Goal: Task Accomplishment & Management: Manage account settings

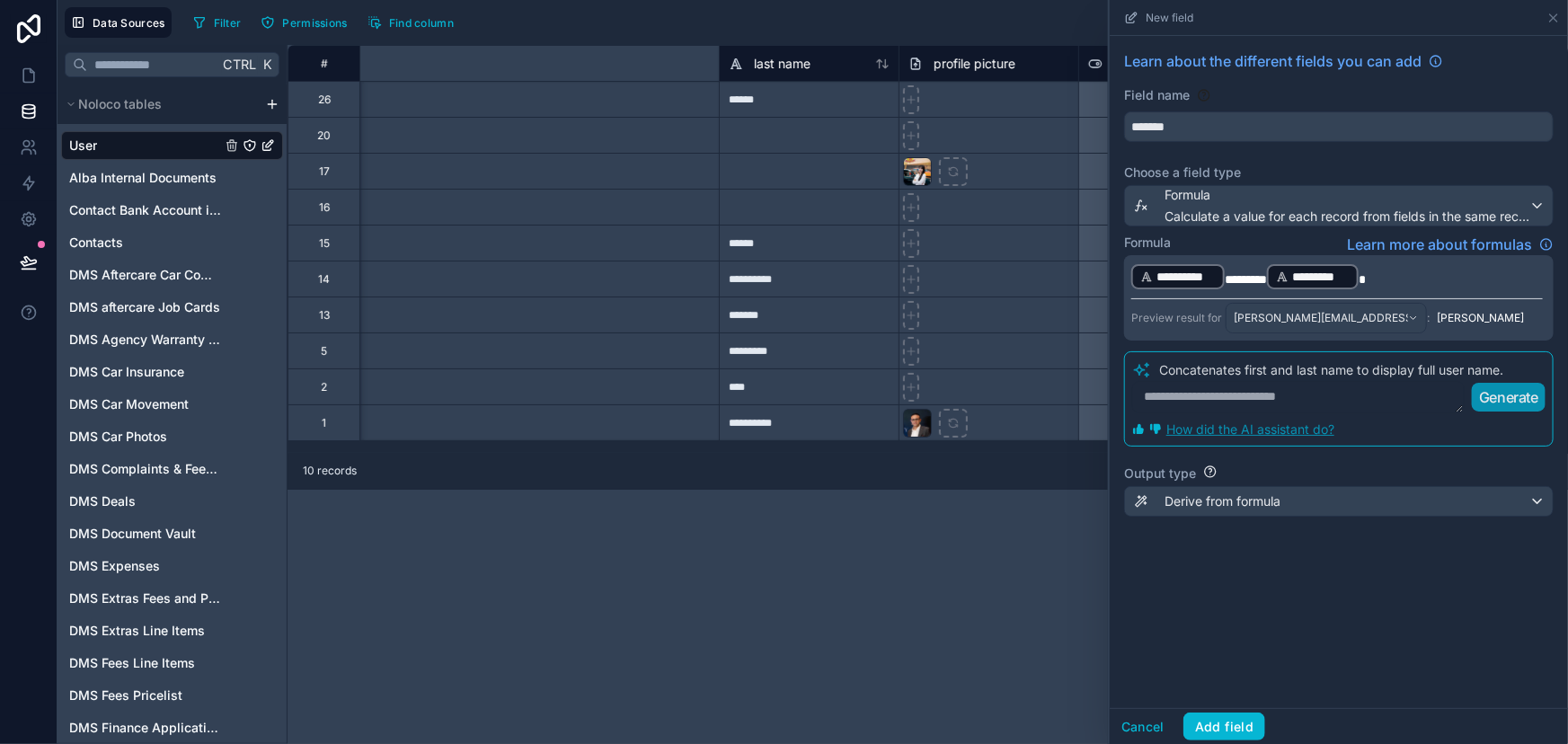
scroll to position [0, 700]
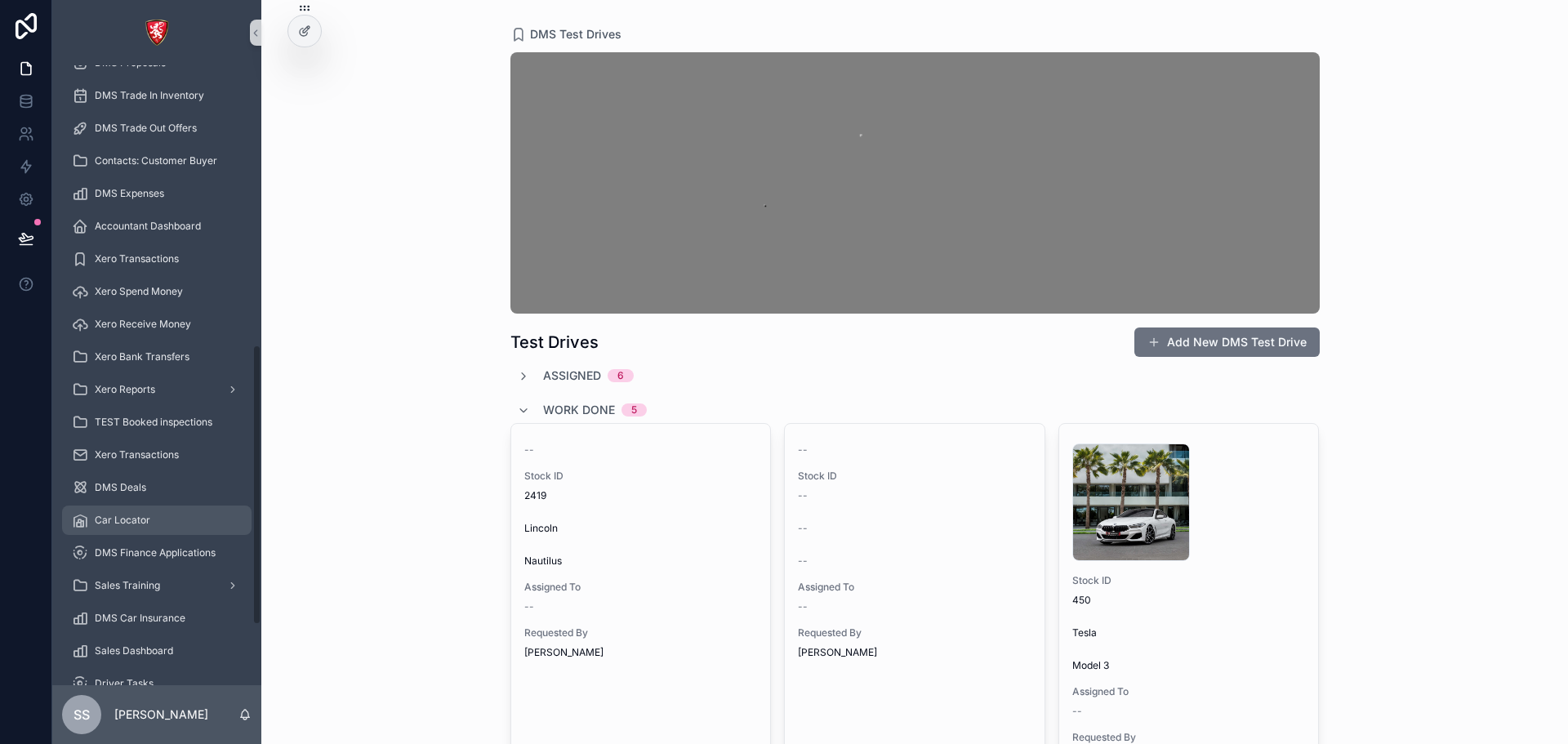
scroll to position [749, 0]
click at [148, 524] on span "Sales Dashboard" at bounding box center [133, 518] width 78 height 13
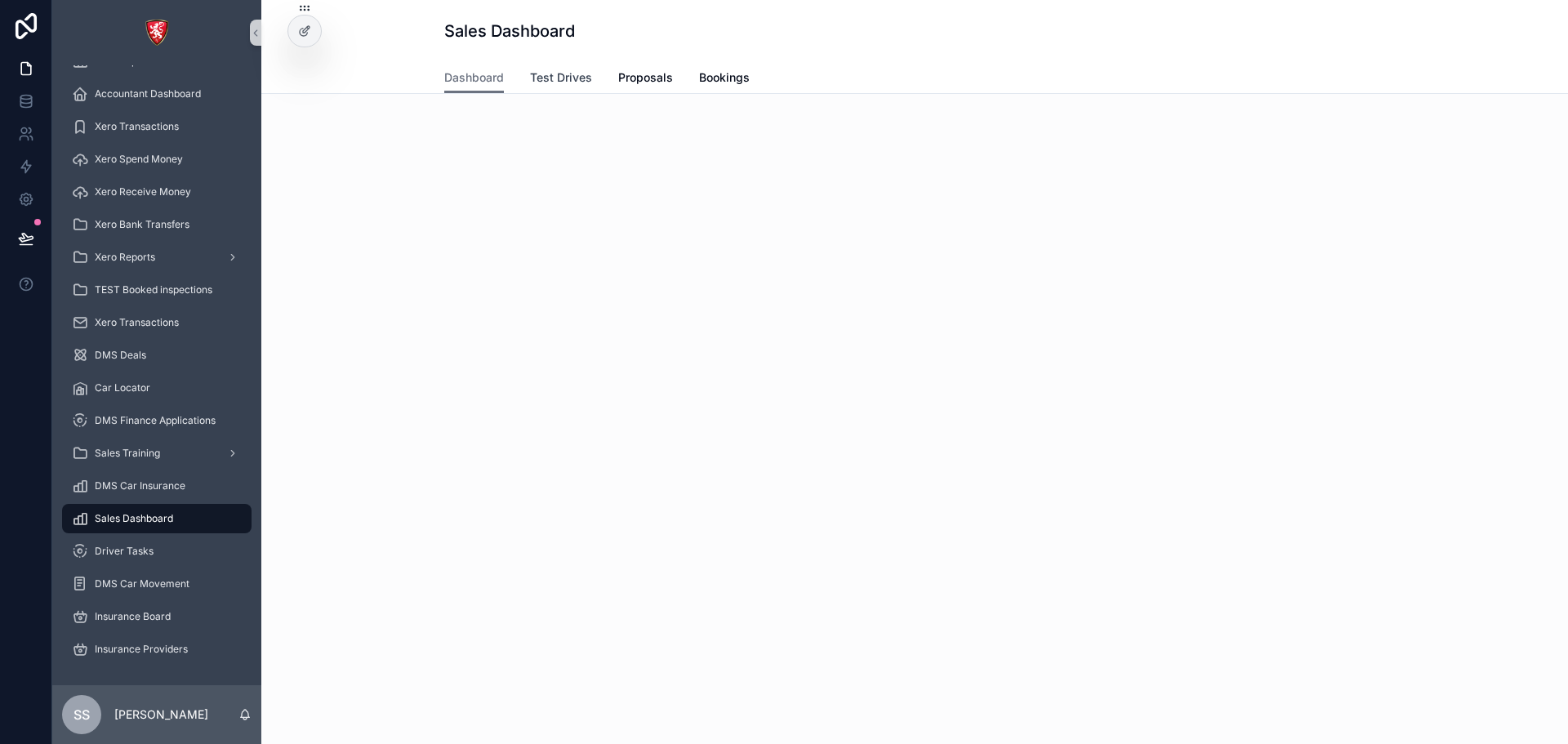
click at [551, 81] on span "Test Drives" at bounding box center [561, 77] width 62 height 16
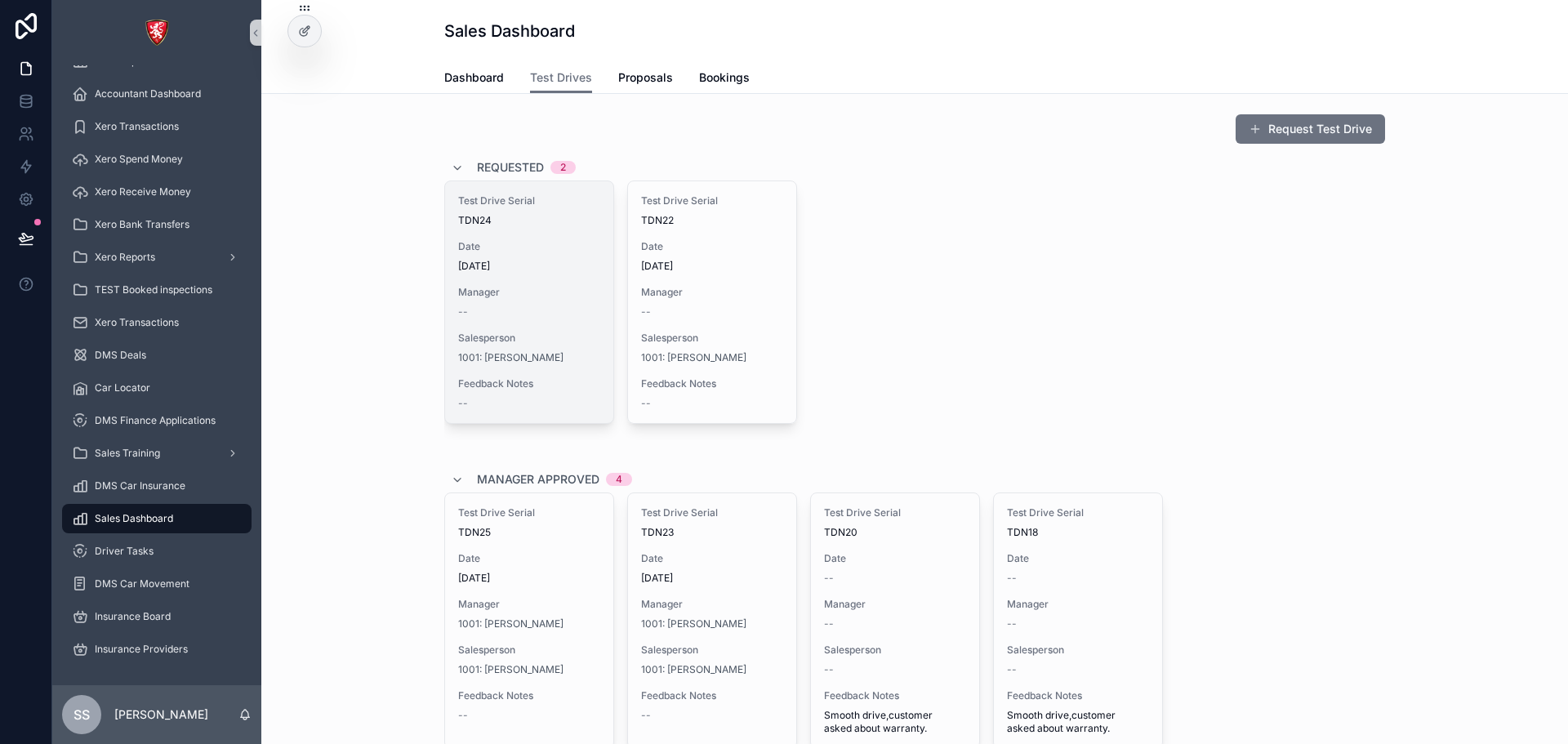
click at [479, 319] on div "Test Drive Serial TDN24 Date [DATE] Manager -- Salesperson 1001: [PERSON_NAME] …" at bounding box center [529, 302] width 168 height 241
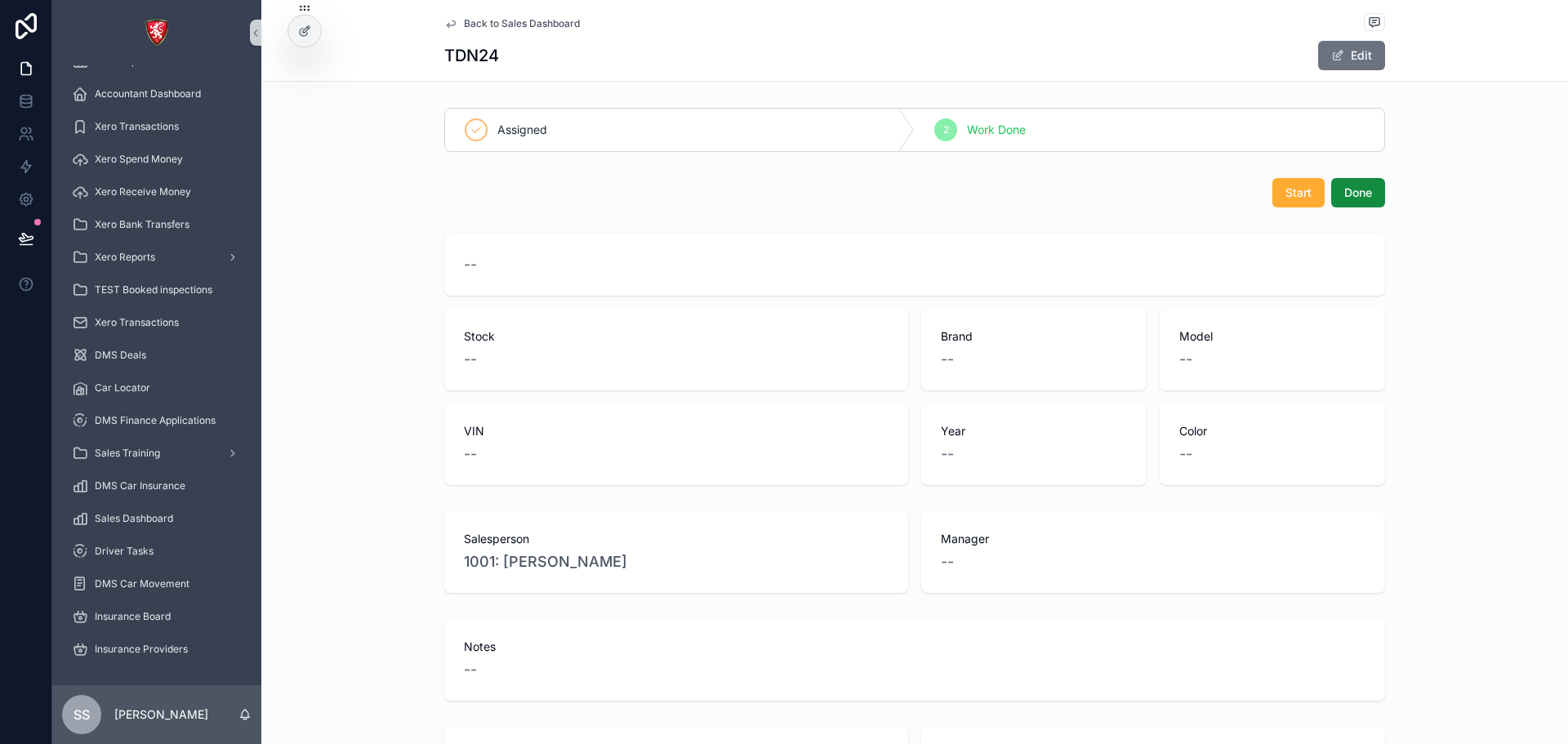
click at [464, 22] on span "Back to Sales Dashboard" at bounding box center [522, 23] width 116 height 13
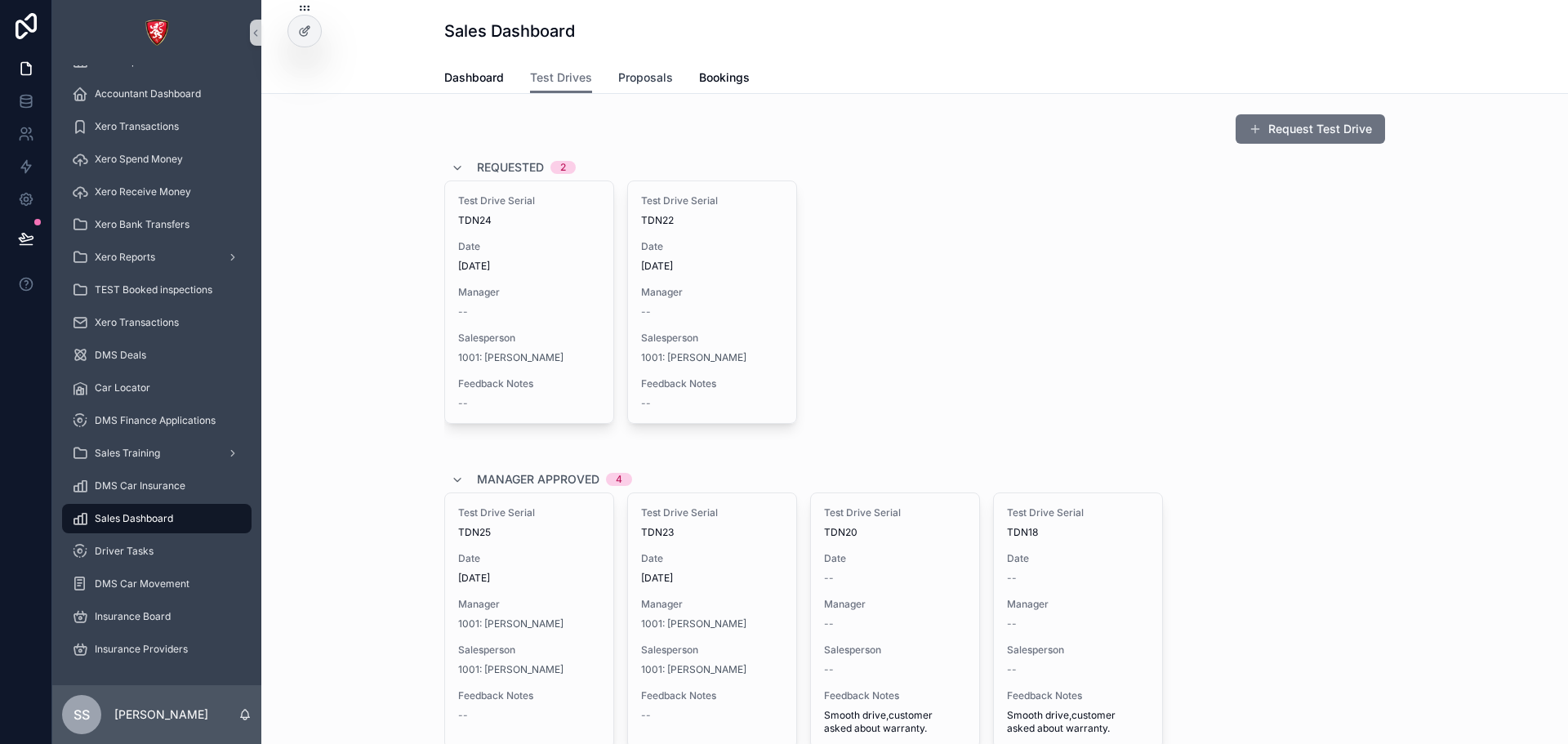
click at [631, 70] on span "Proposals" at bounding box center [646, 77] width 55 height 16
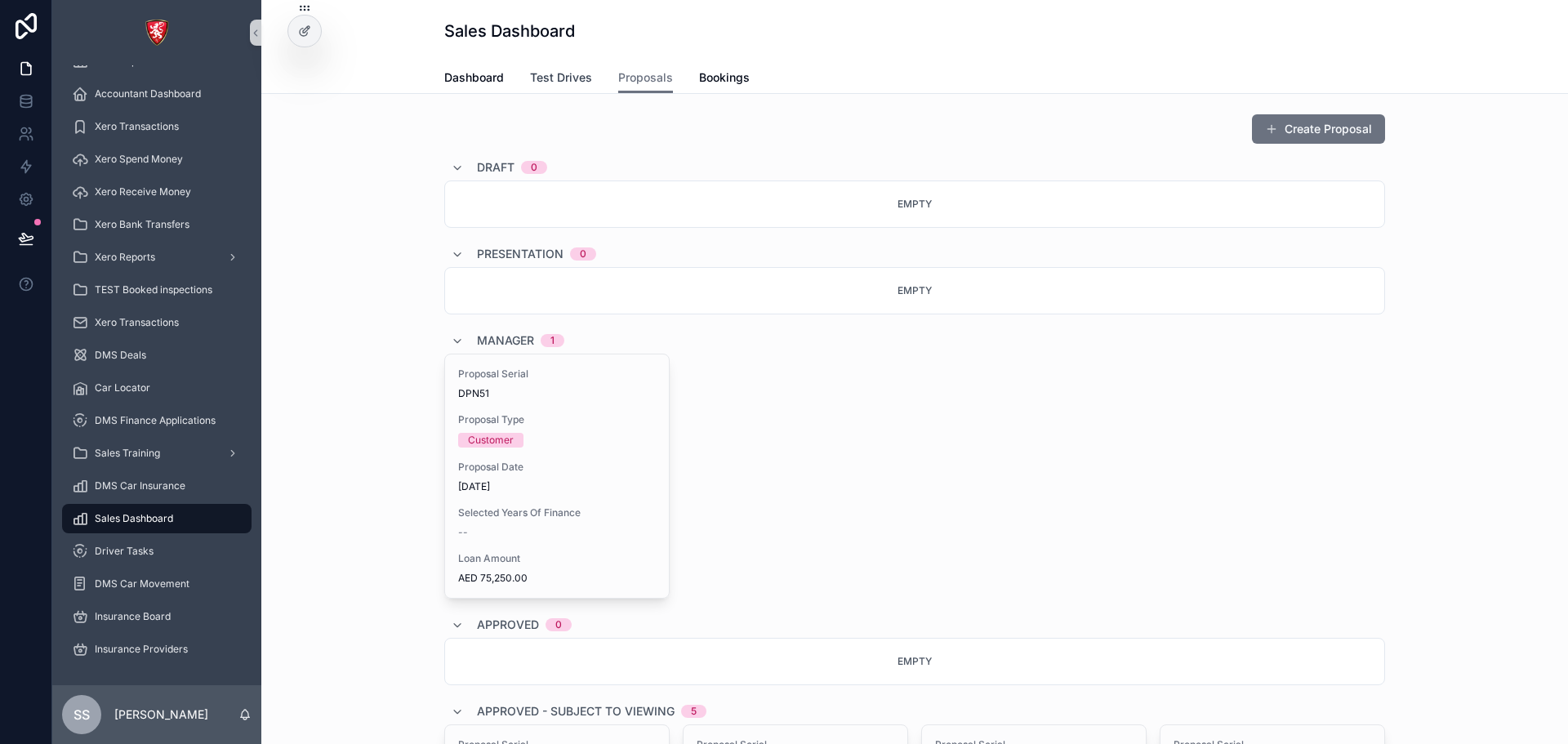
click at [564, 75] on span "Test Drives" at bounding box center [561, 77] width 62 height 16
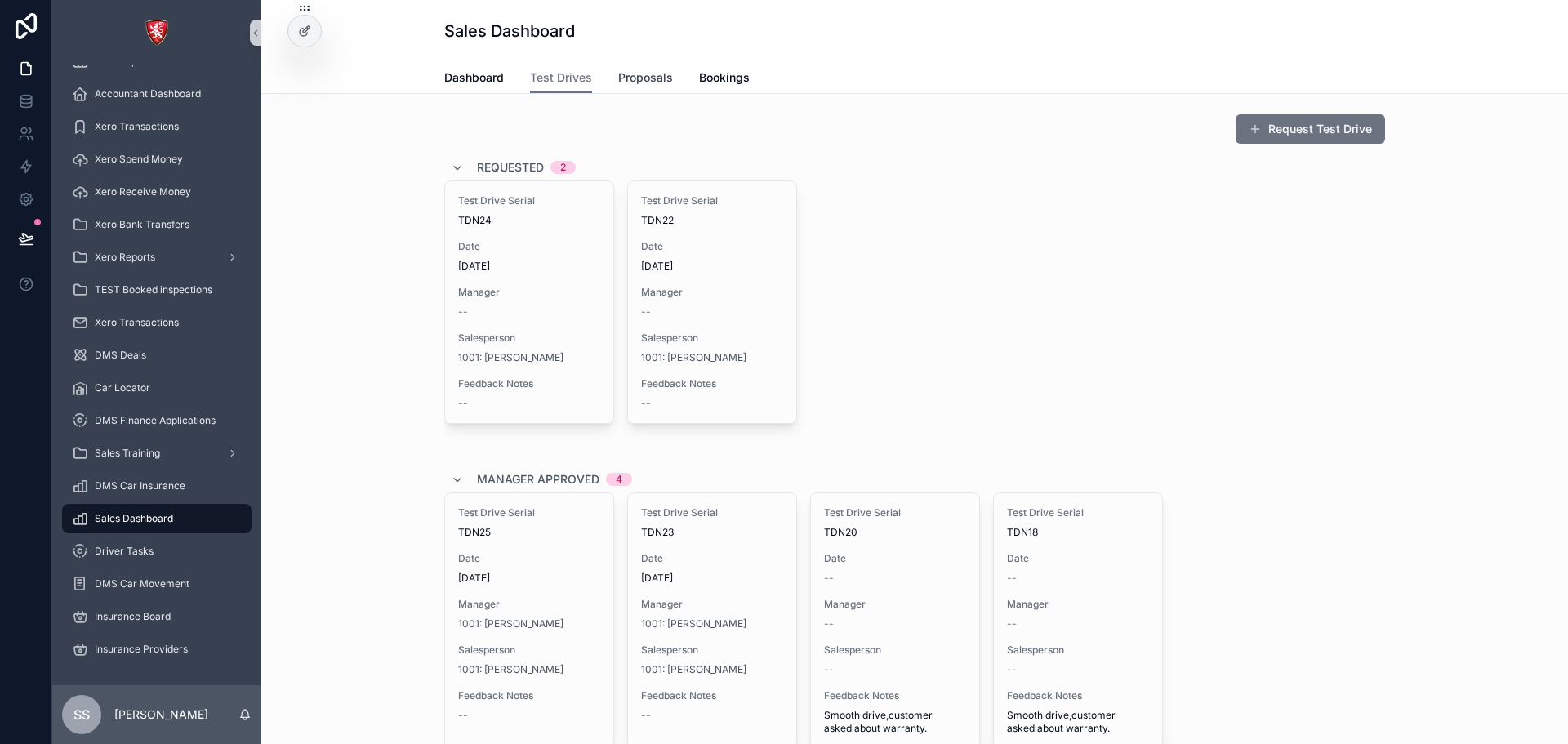
click at [620, 80] on span "Proposals" at bounding box center [646, 77] width 55 height 16
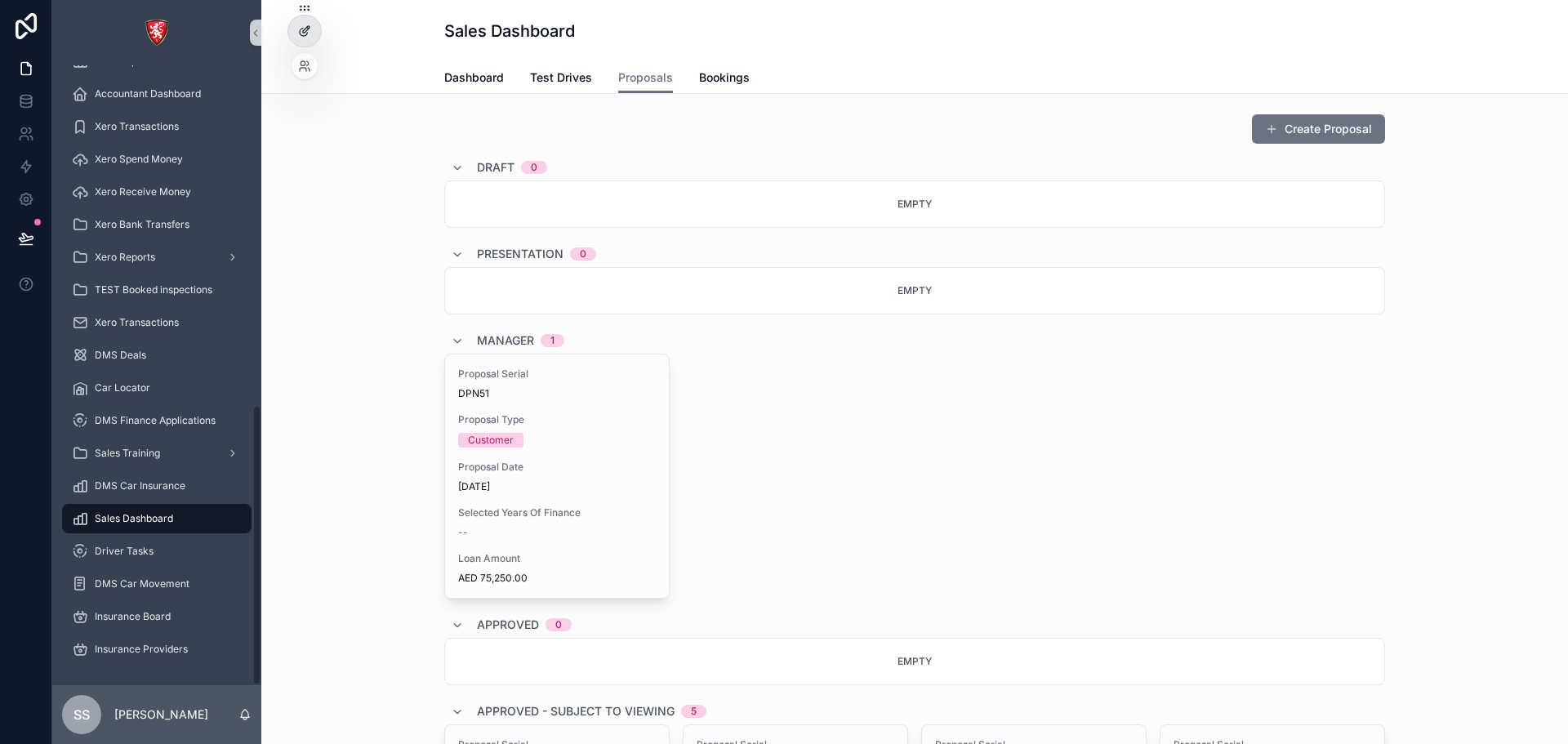
click at [300, 30] on icon at bounding box center [303, 32] width 8 height 8
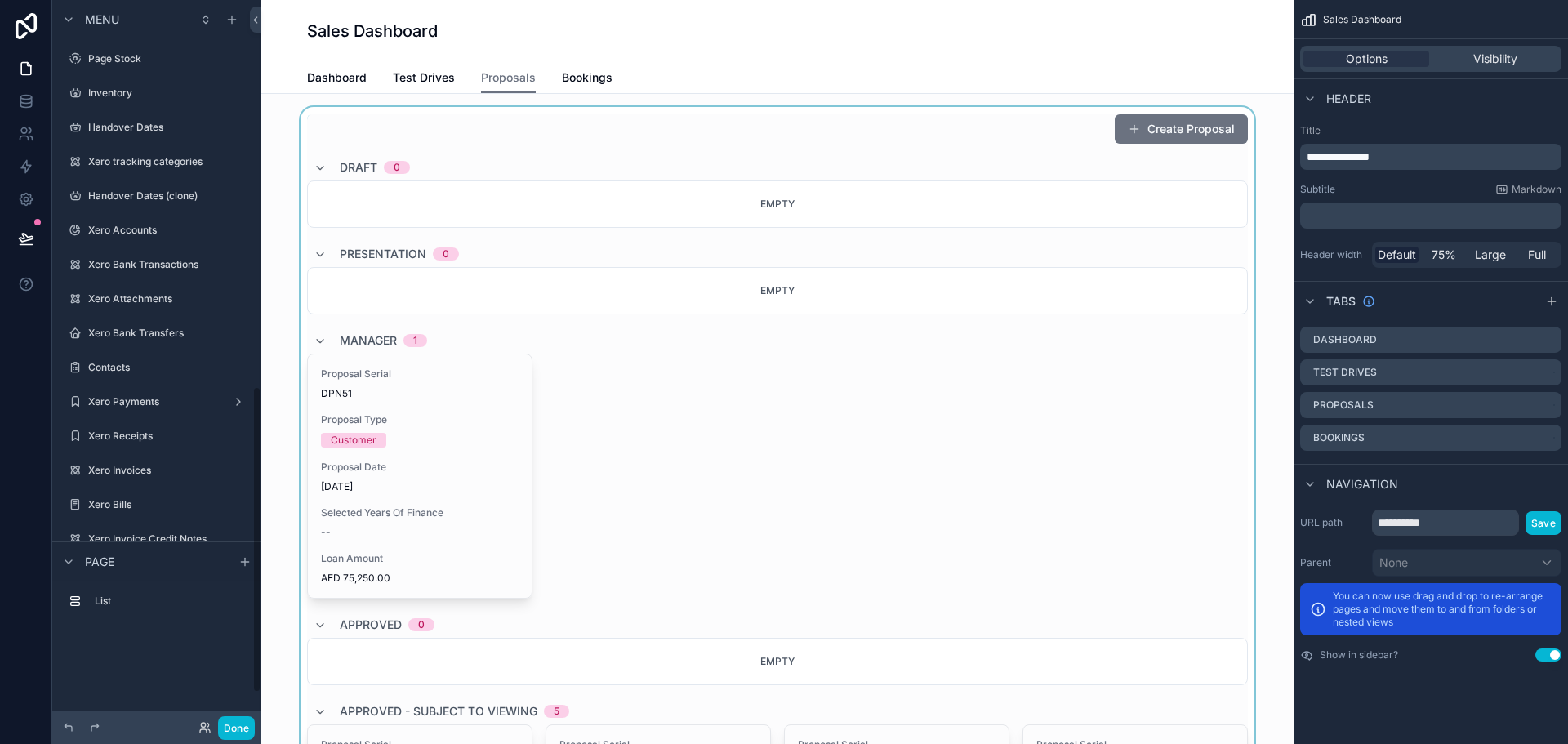
scroll to position [914, 0]
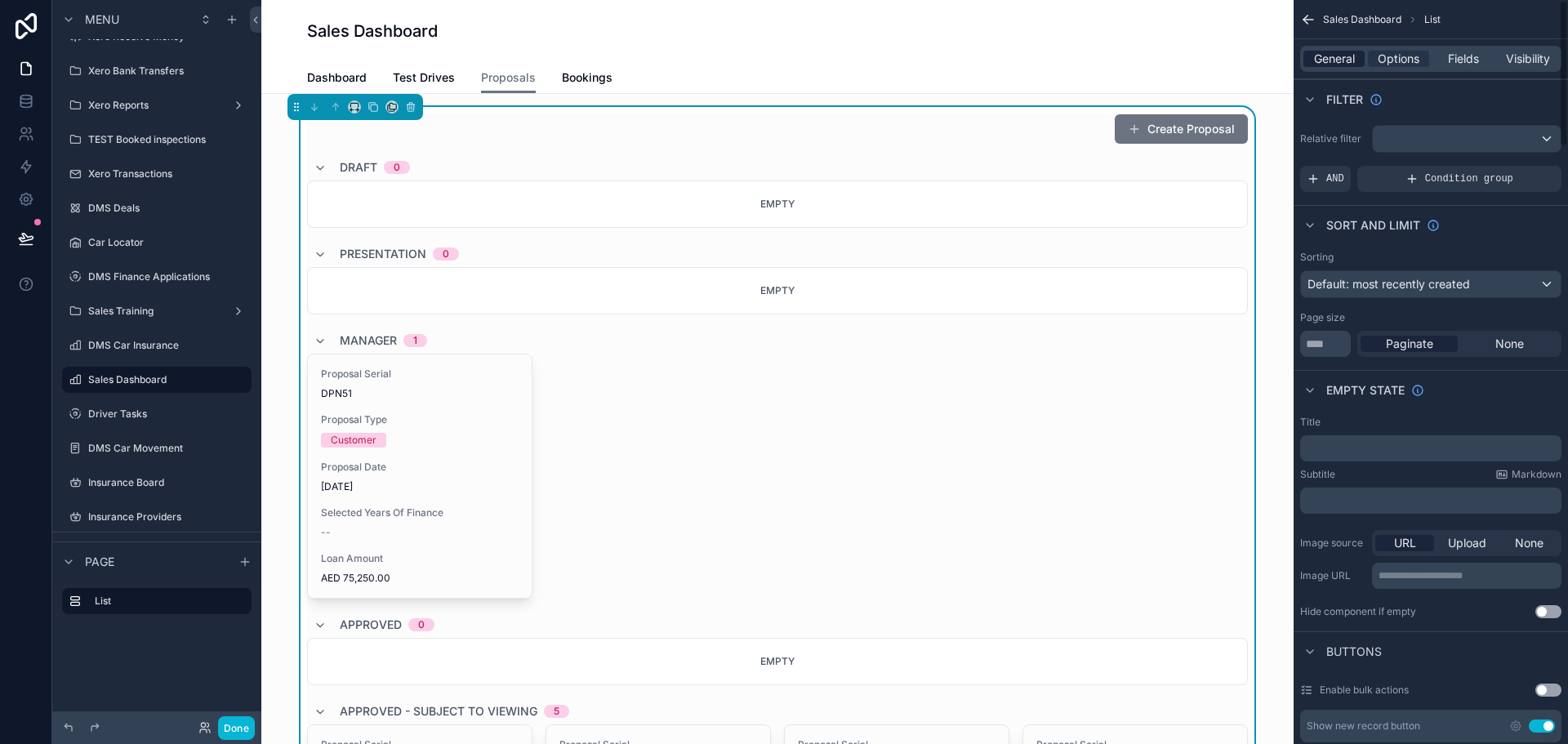
click at [1358, 60] on div "General" at bounding box center [1333, 58] width 61 height 16
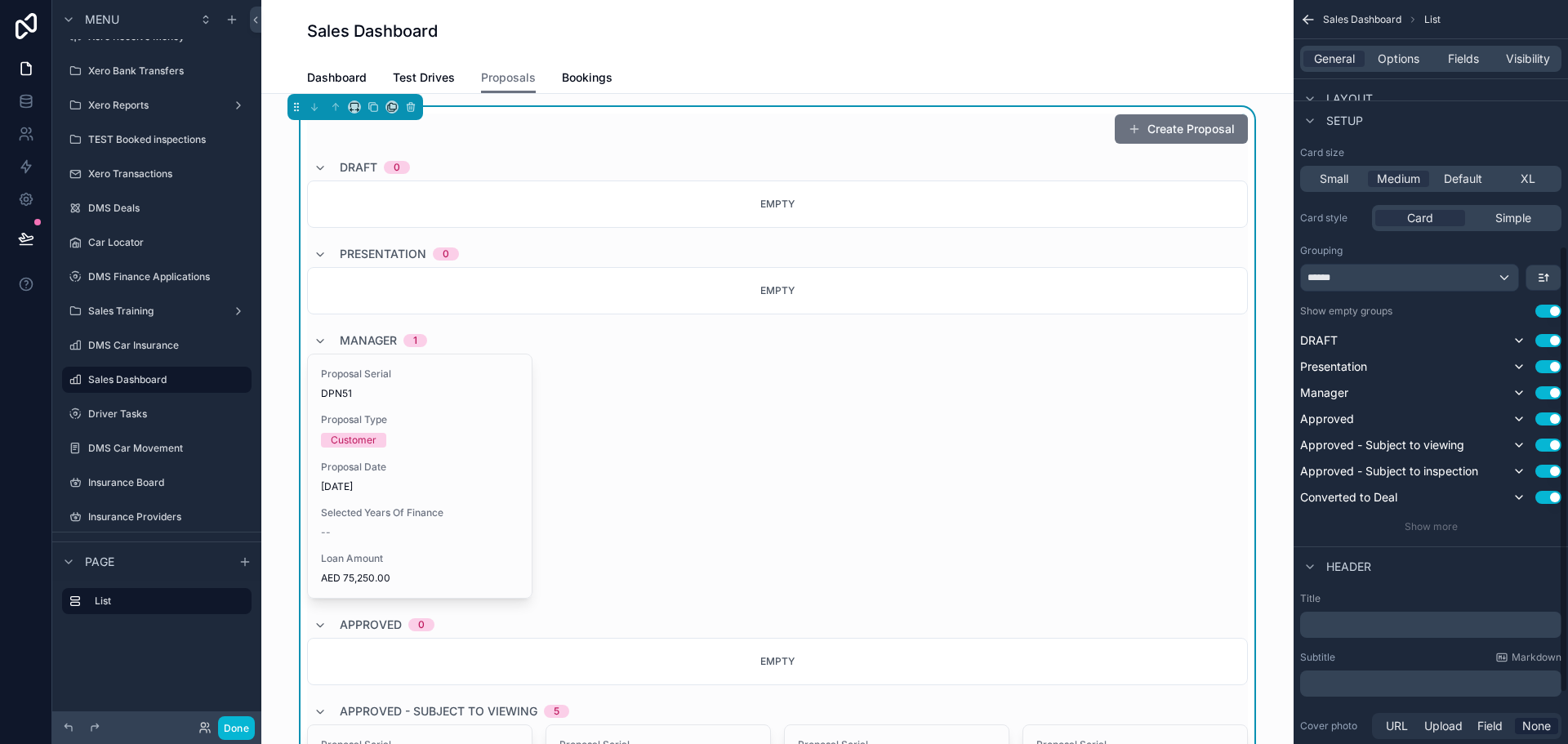
scroll to position [408, 0]
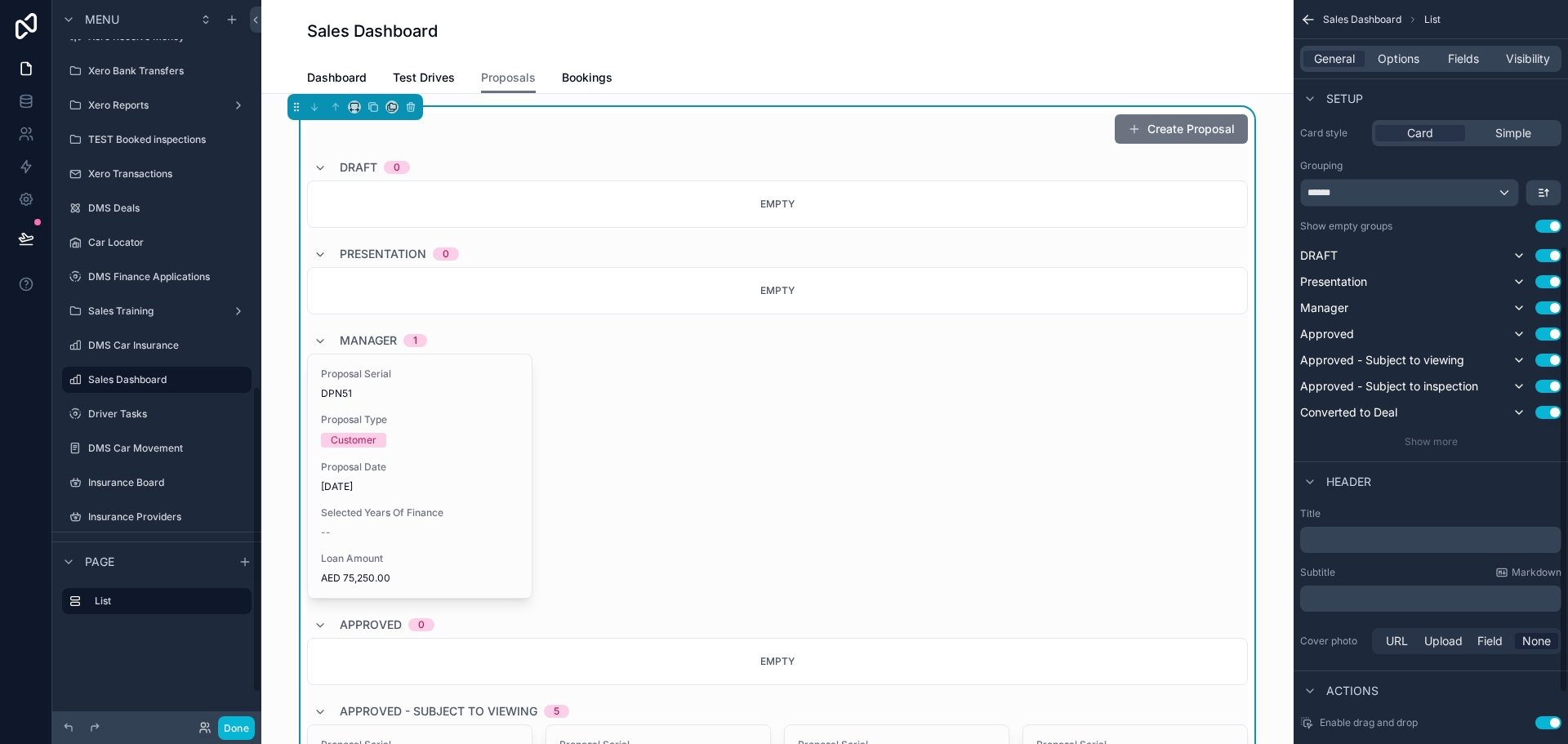
drag, startPoint x: 1469, startPoint y: 175, endPoint x: 1469, endPoint y: 192, distance: 17.0
click at [1425, 175] on div "Grouping ******" at bounding box center [1431, 182] width 261 height 47
click at [1425, 190] on div "******" at bounding box center [1409, 192] width 217 height 26
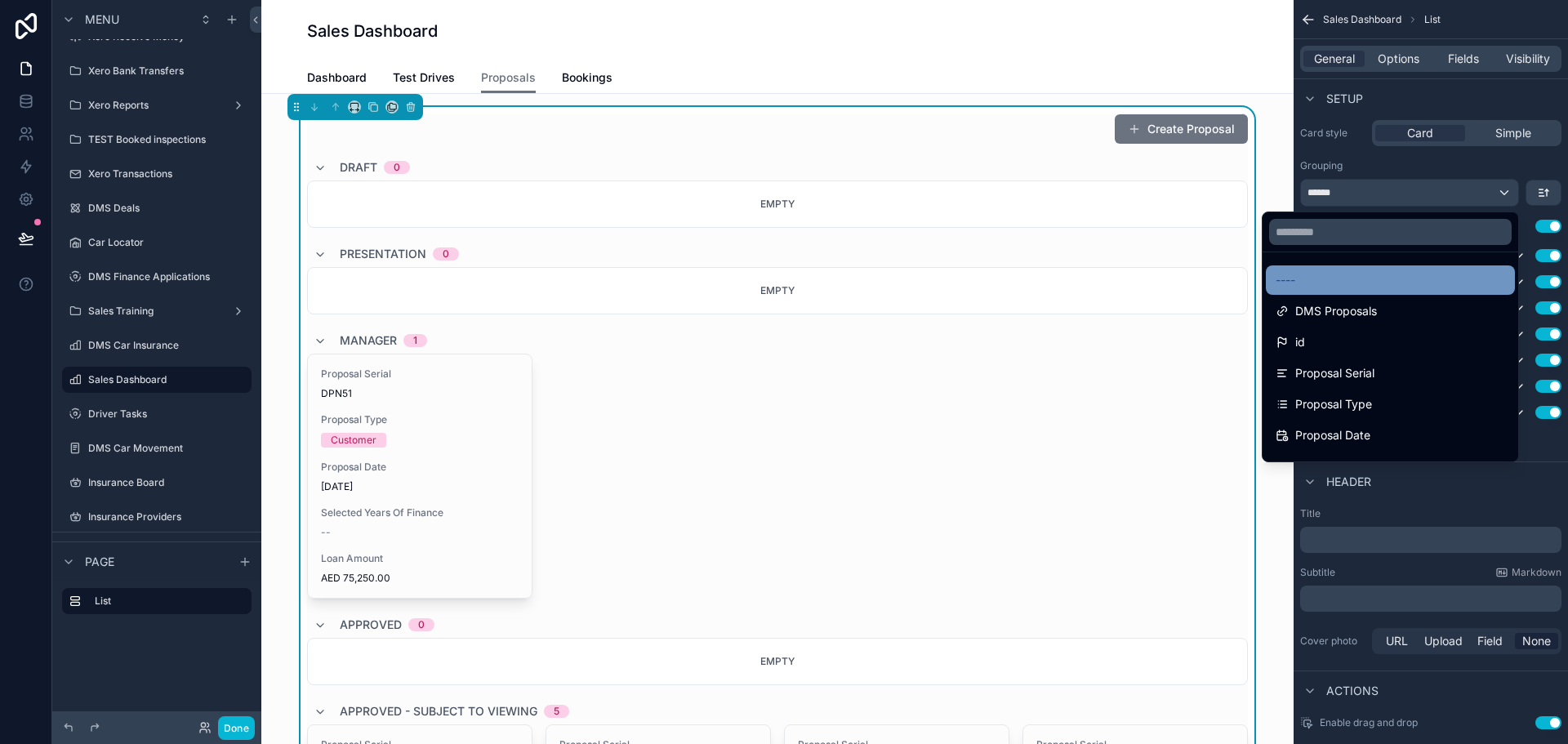
click at [1369, 265] on div "----" at bounding box center [1390, 280] width 249 height 29
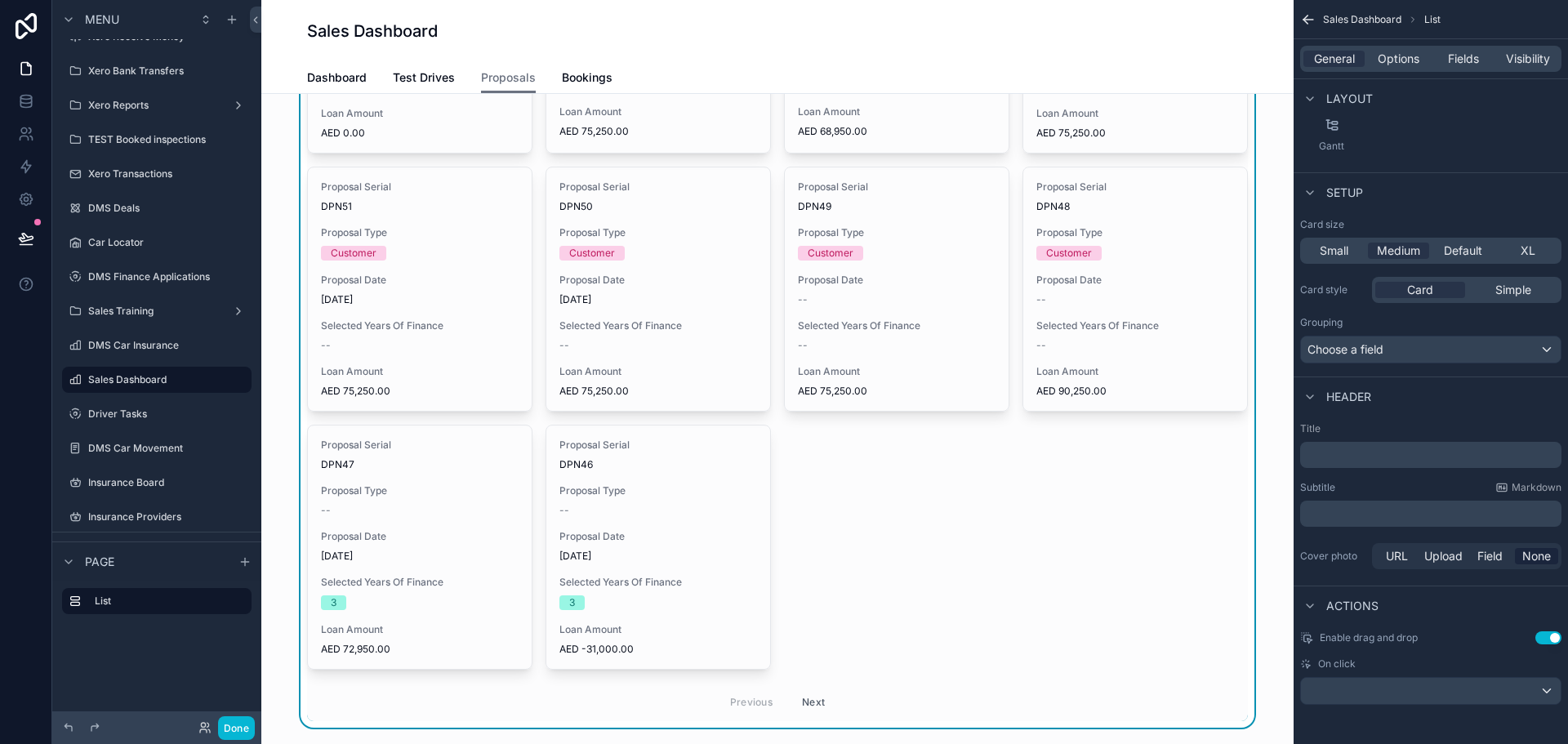
scroll to position [0, 0]
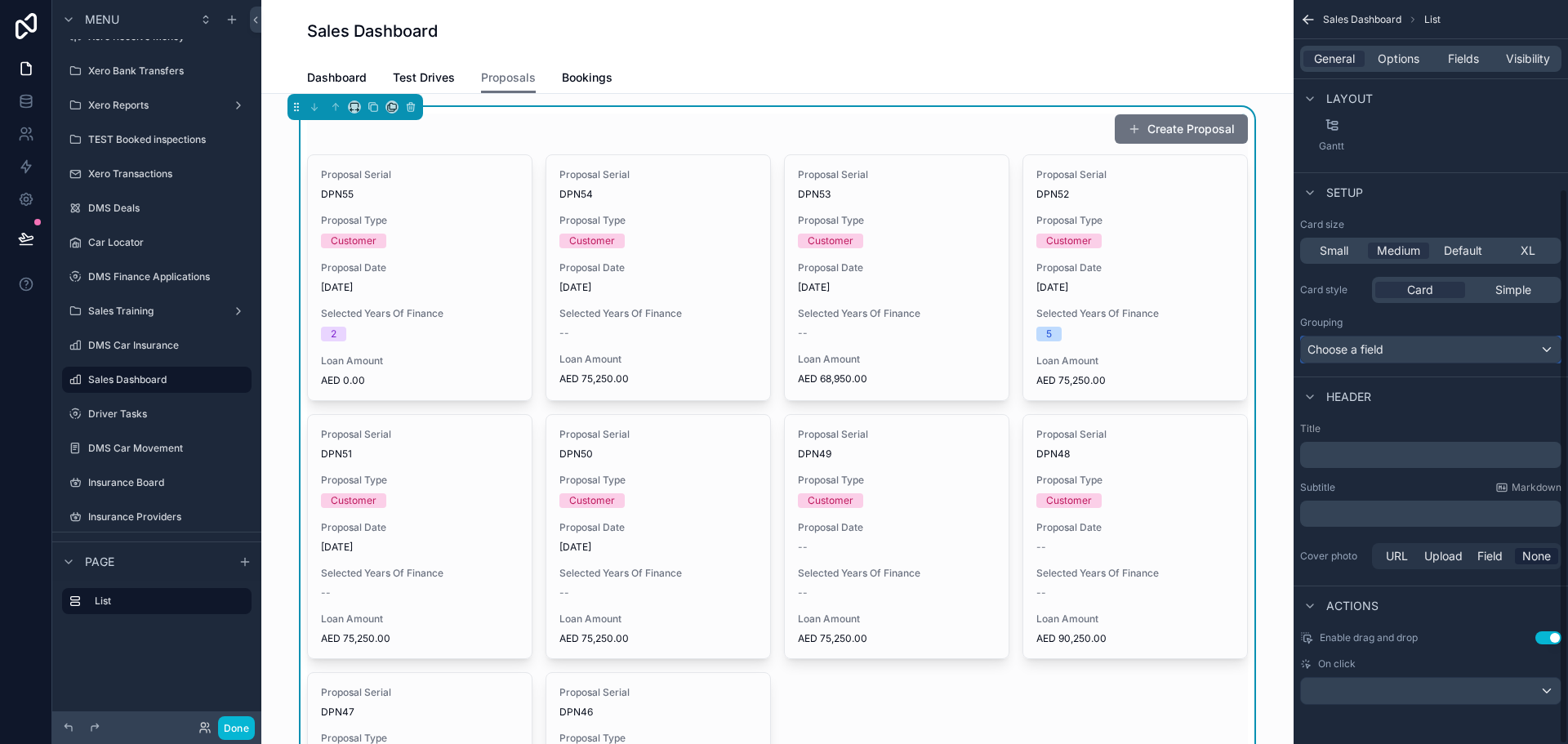
click at [1425, 350] on div "Choose a field" at bounding box center [1431, 350] width 259 height 26
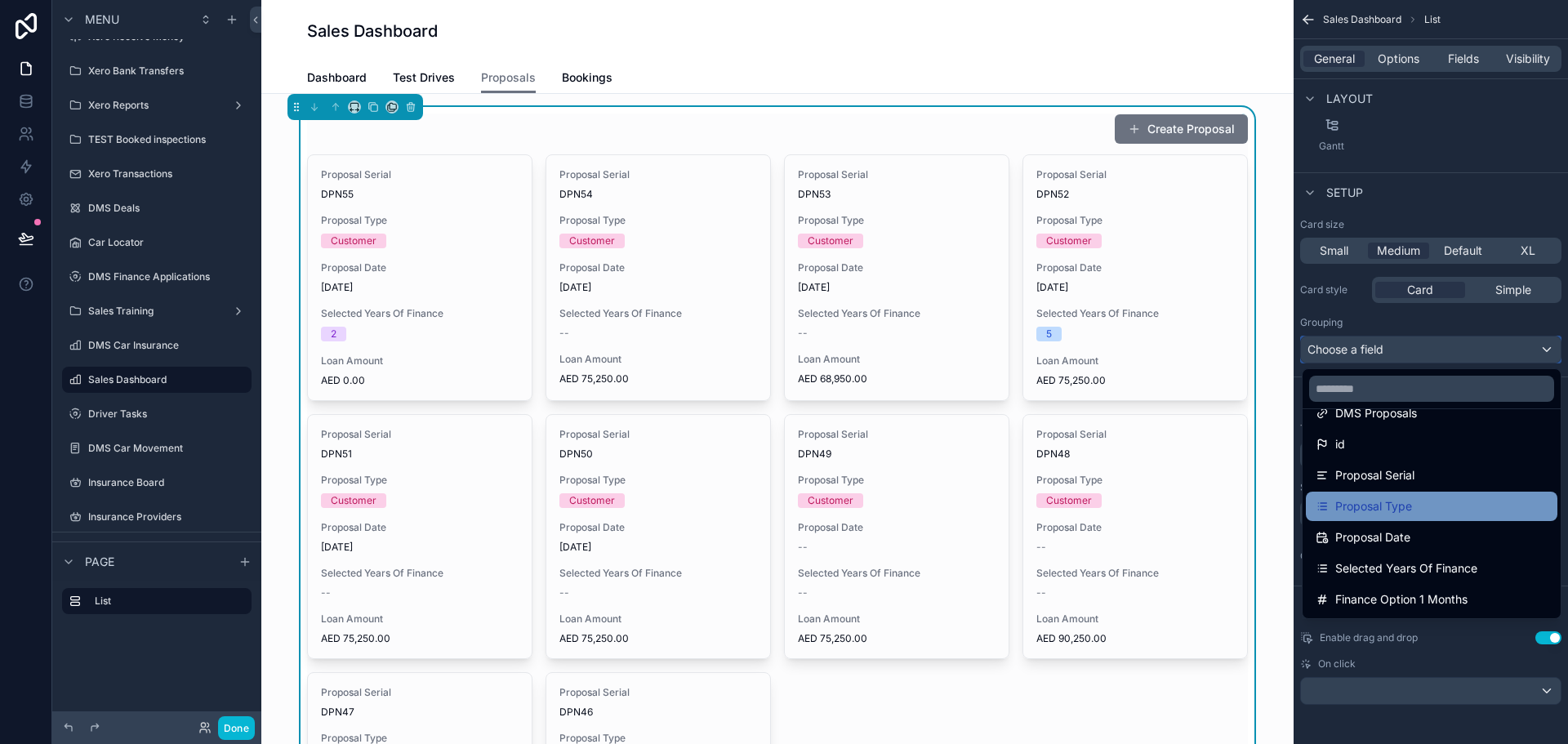
scroll to position [82, 0]
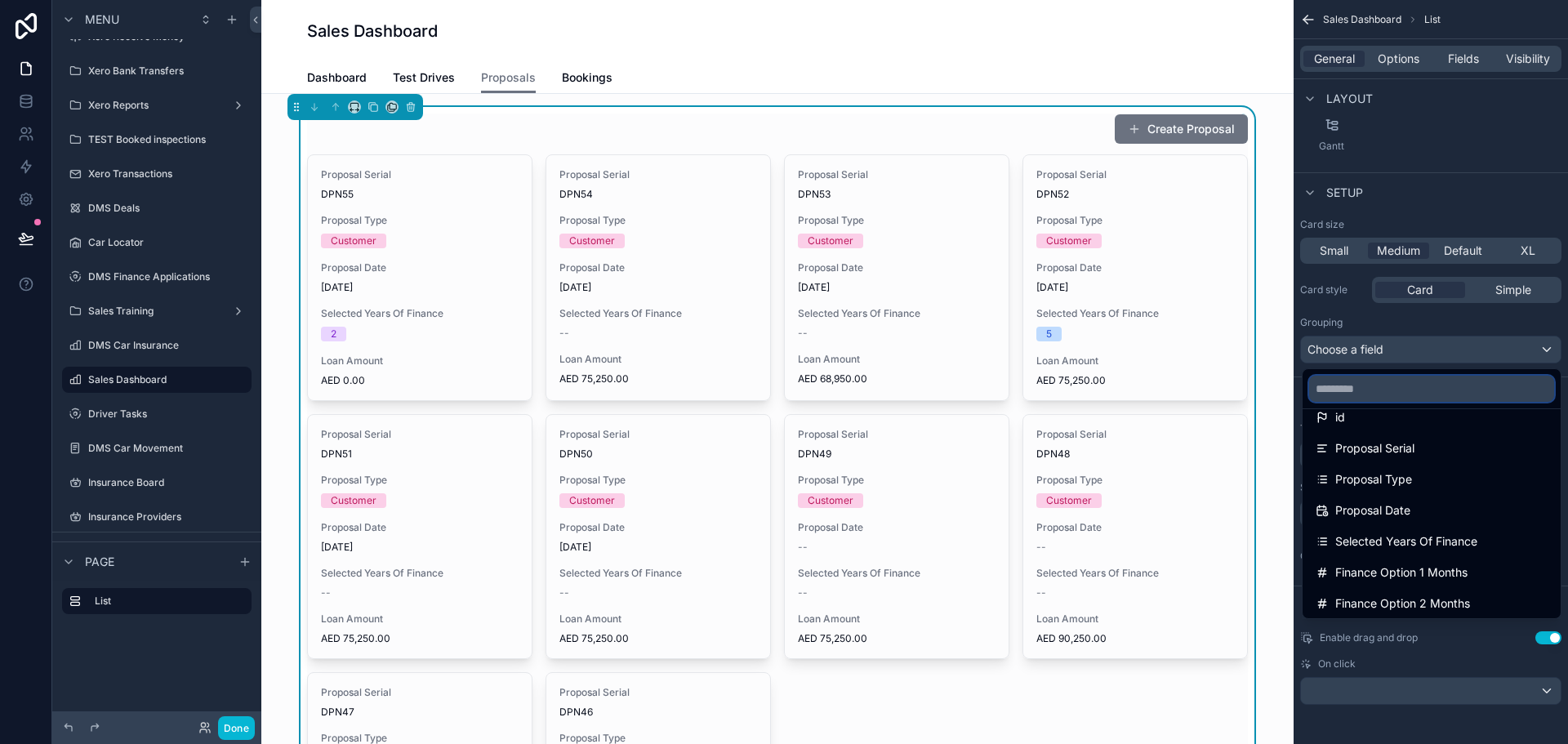
click at [1380, 393] on input "text" at bounding box center [1431, 388] width 245 height 26
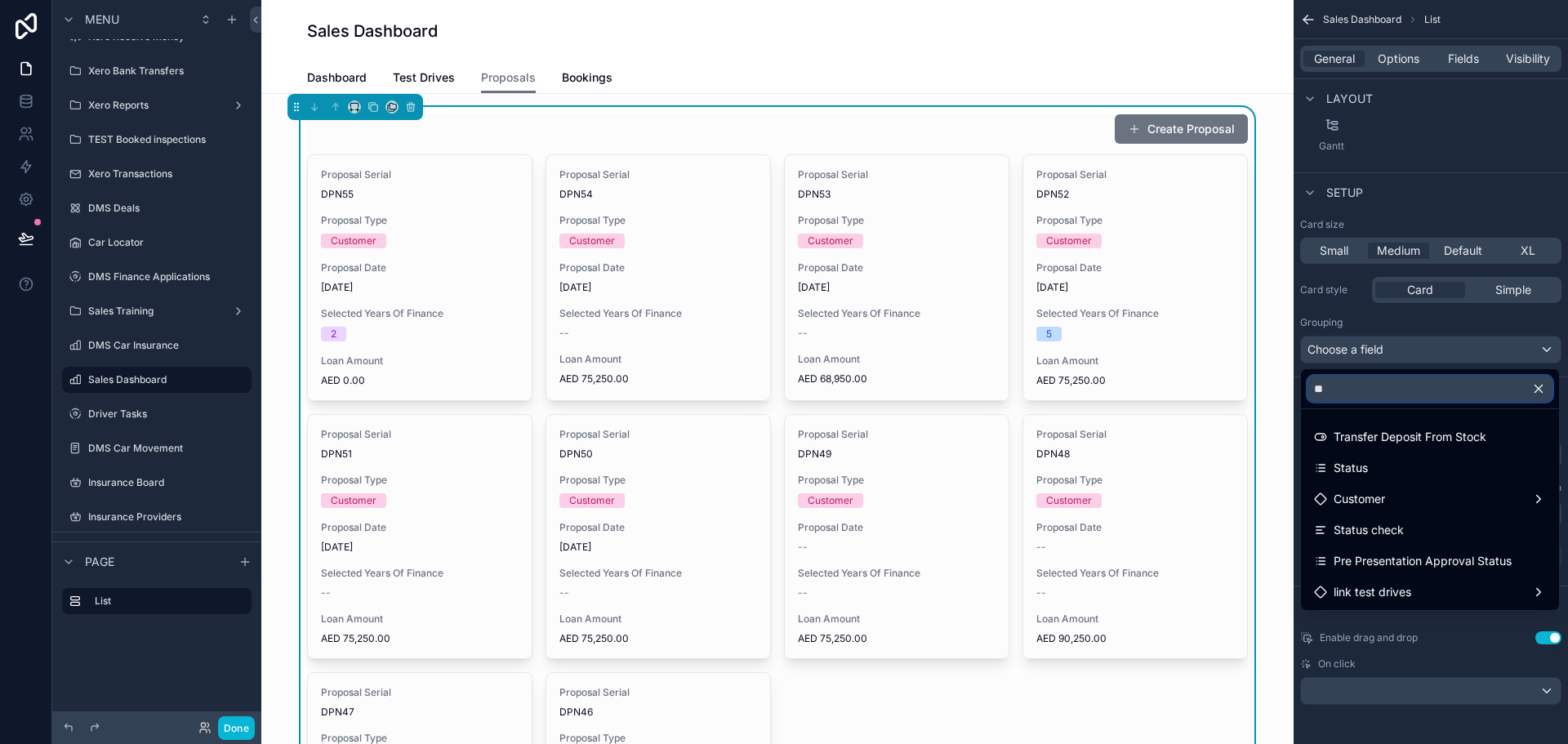
scroll to position [0, 0]
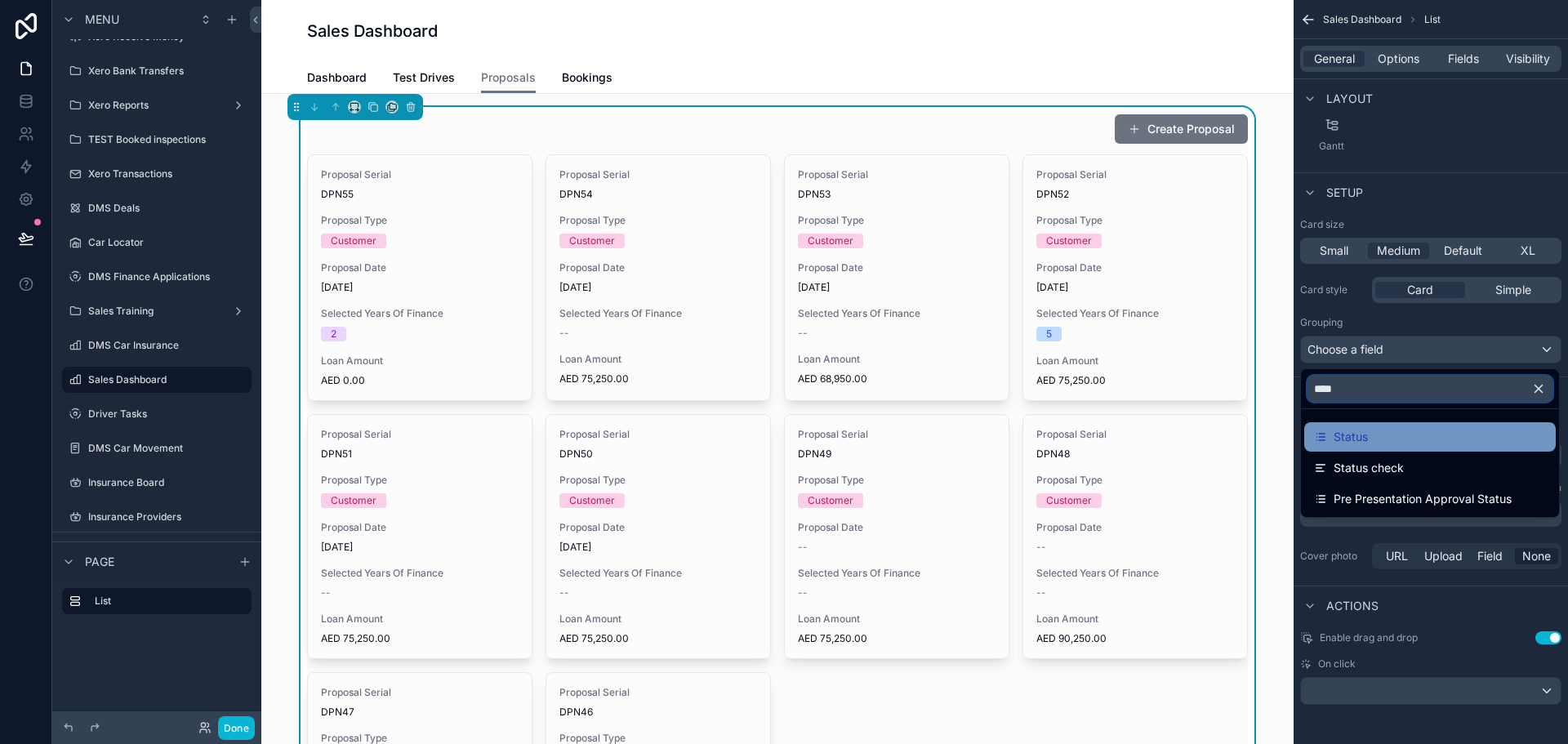
type input "****"
click at [1425, 432] on div "Status" at bounding box center [1431, 436] width 232 height 20
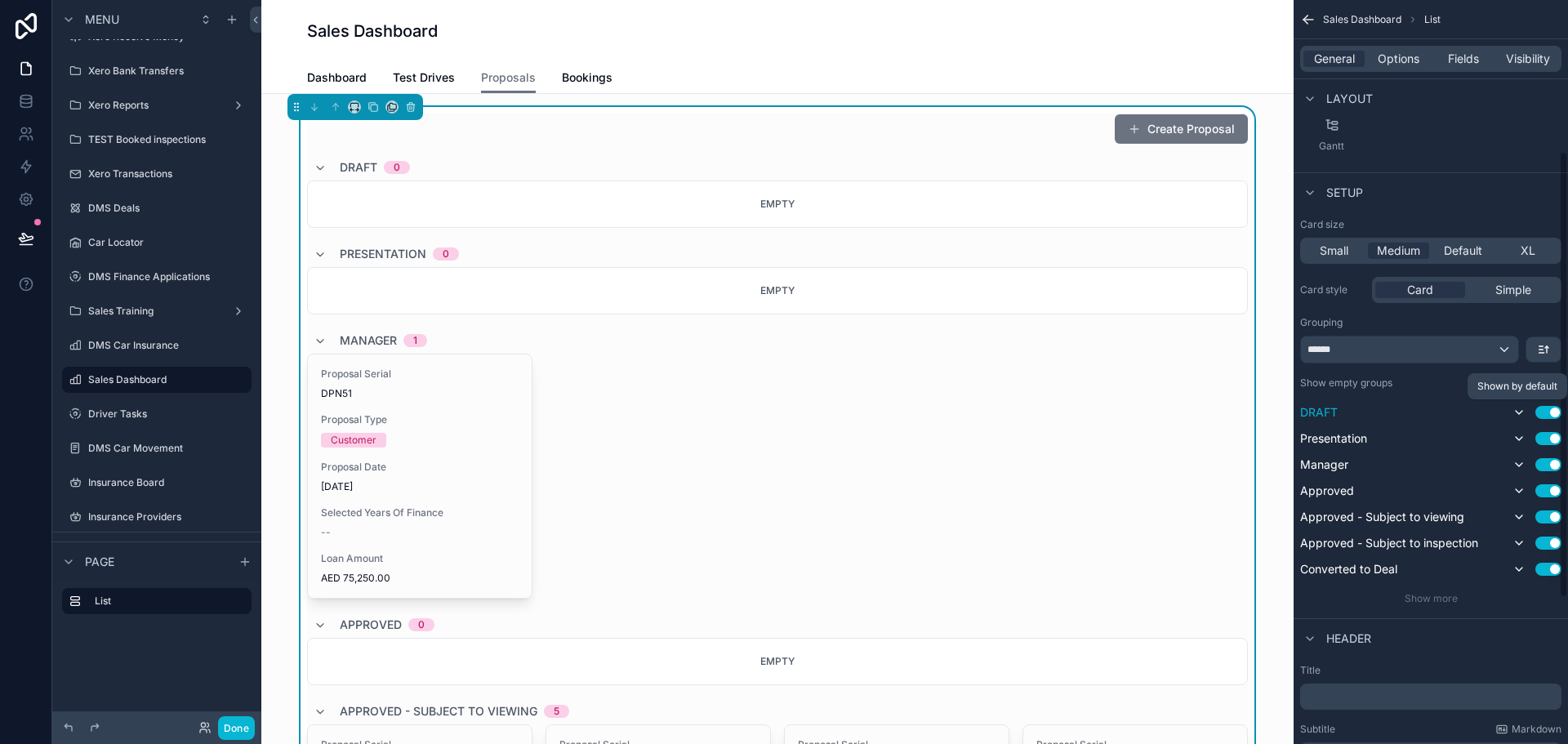
click at [1425, 407] on icon "scrollable content" at bounding box center [1519, 412] width 13 height 13
click at [663, 305] on div "Empty" at bounding box center [777, 290] width 941 height 47
click at [425, 69] on link "Test Drives" at bounding box center [424, 79] width 62 height 33
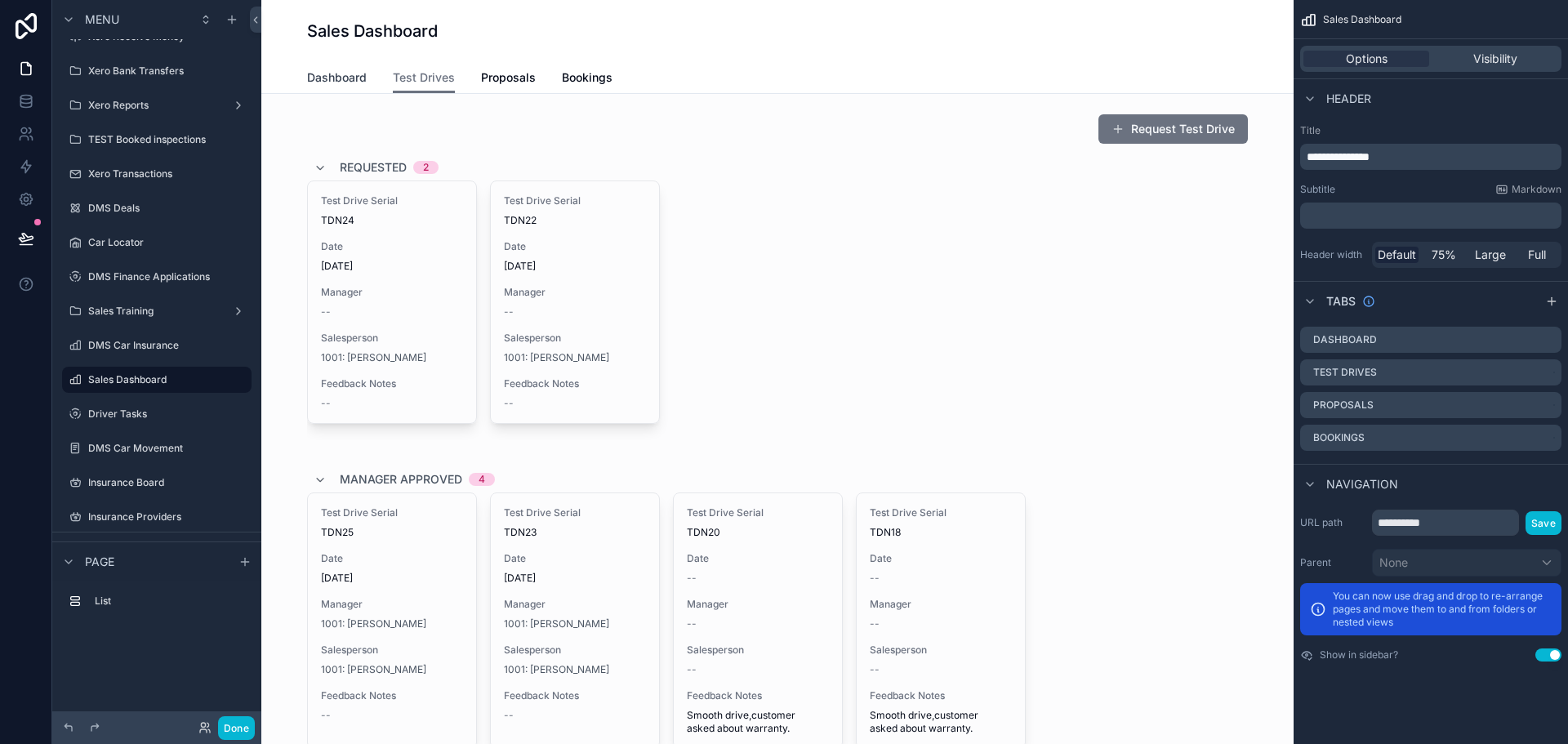
click at [351, 73] on span "Dashboard" at bounding box center [336, 77] width 59 height 16
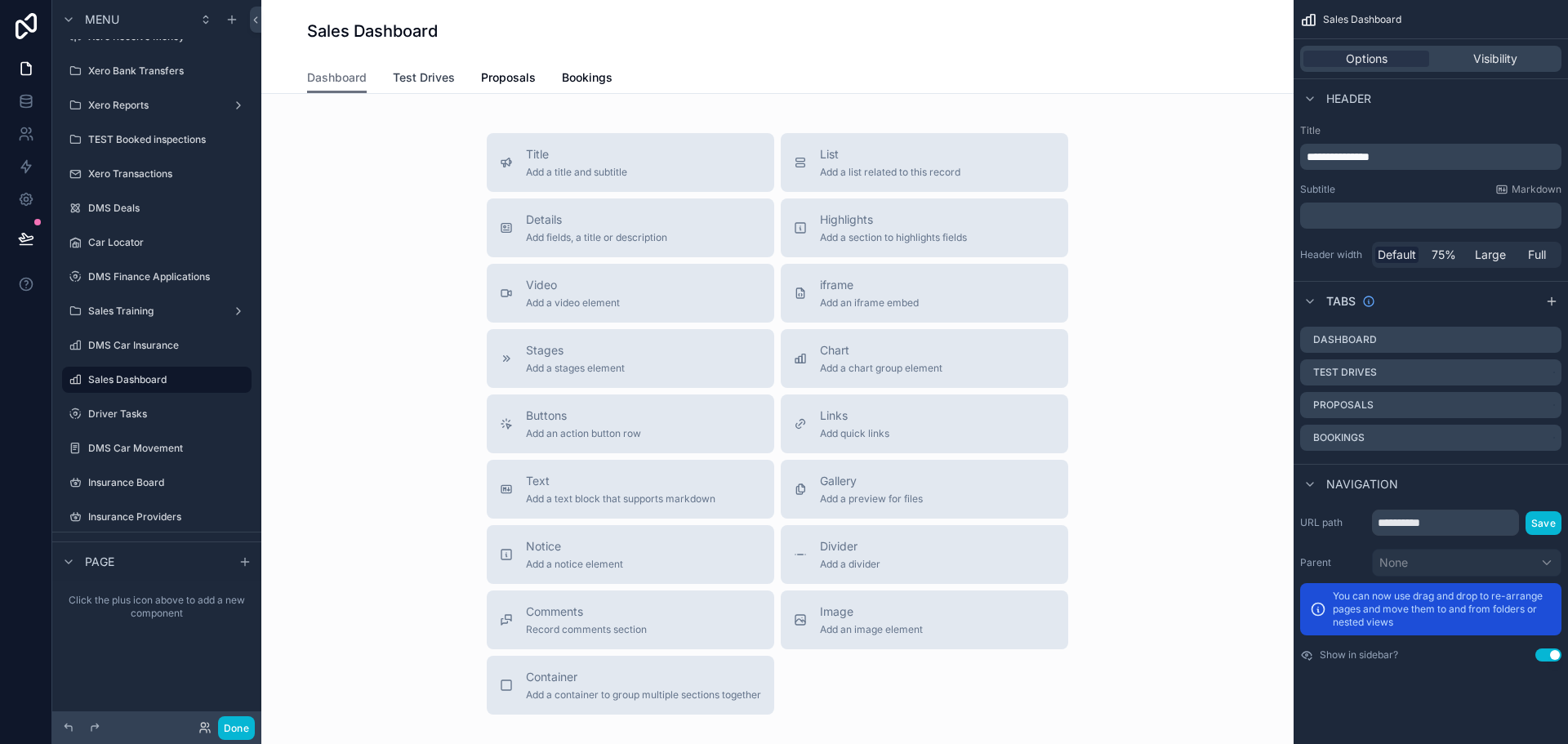
click at [419, 85] on span "Test Drives" at bounding box center [424, 77] width 62 height 16
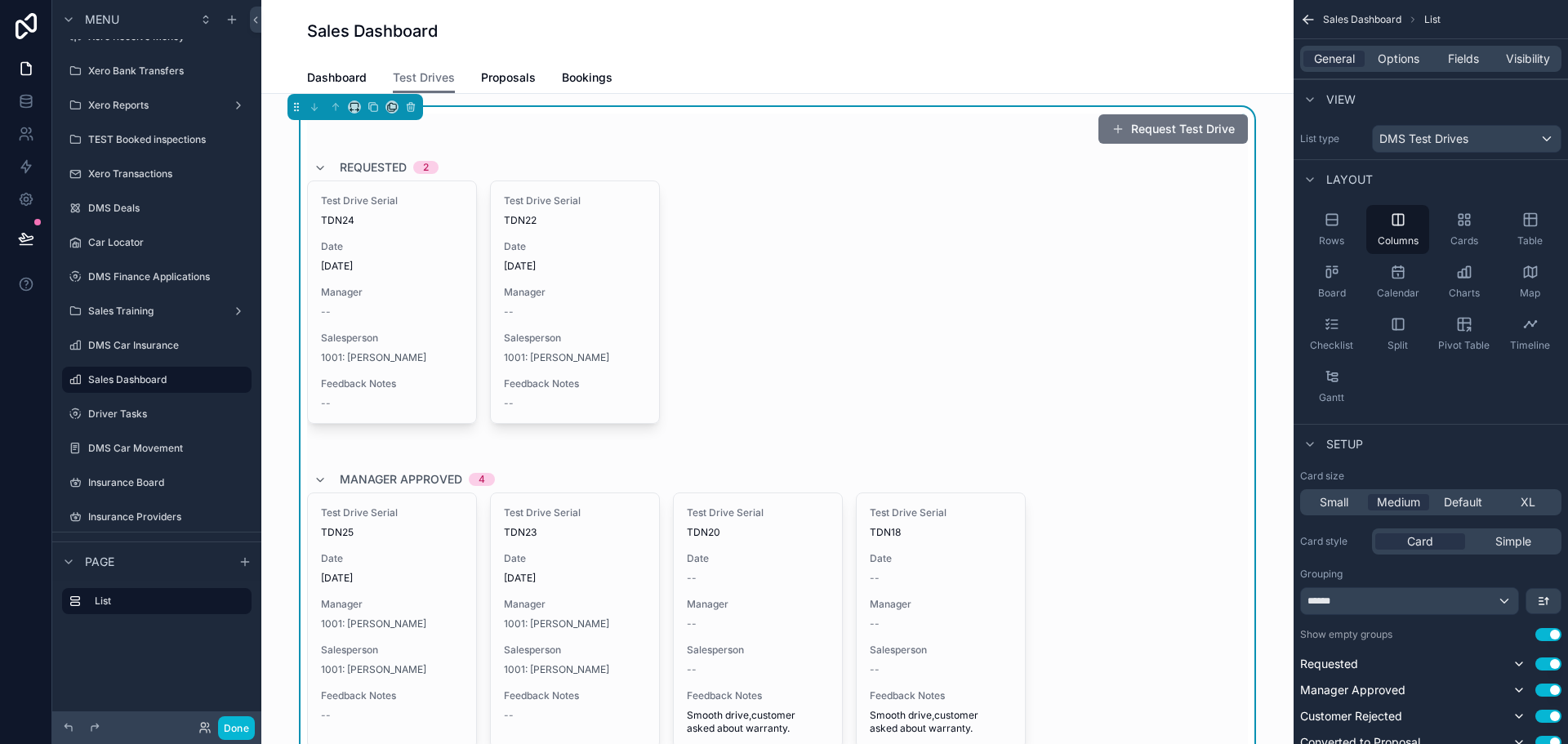
click at [394, 527] on span "TDN25" at bounding box center [392, 532] width 142 height 13
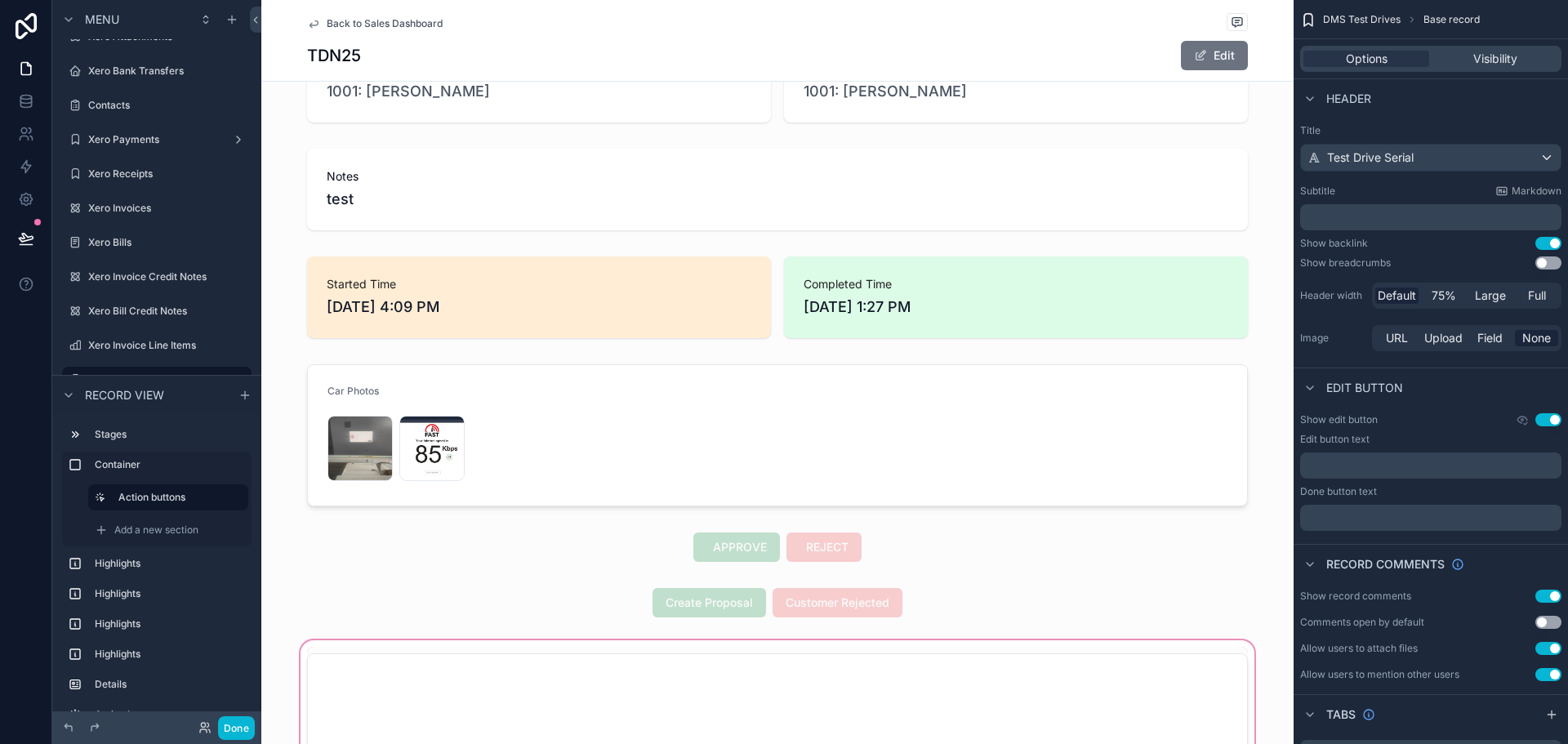
scroll to position [899, 0]
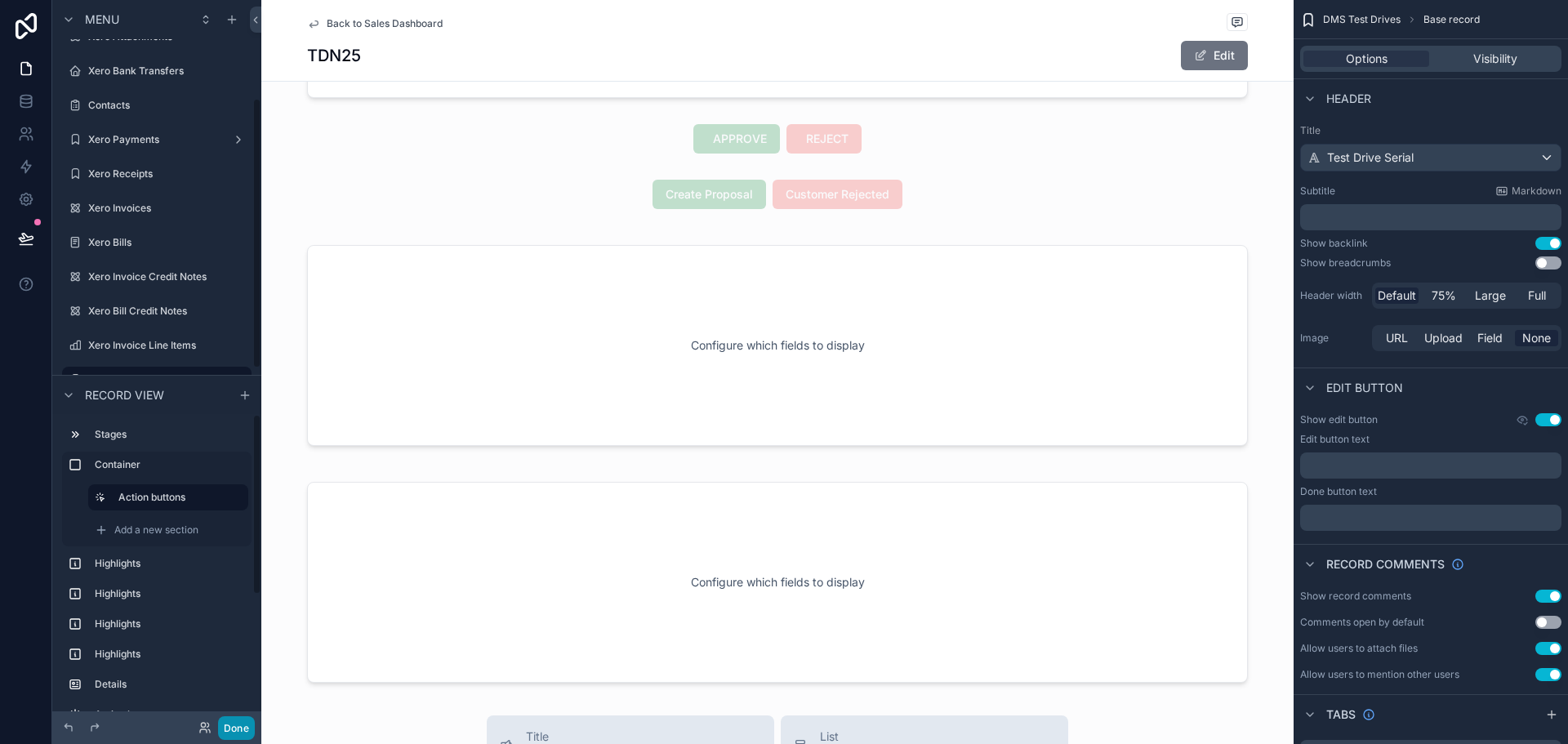
drag, startPoint x: 234, startPoint y: 729, endPoint x: 256, endPoint y: 718, distance: 24.6
click at [234, 675] on button "Done" at bounding box center [236, 729] width 37 height 24
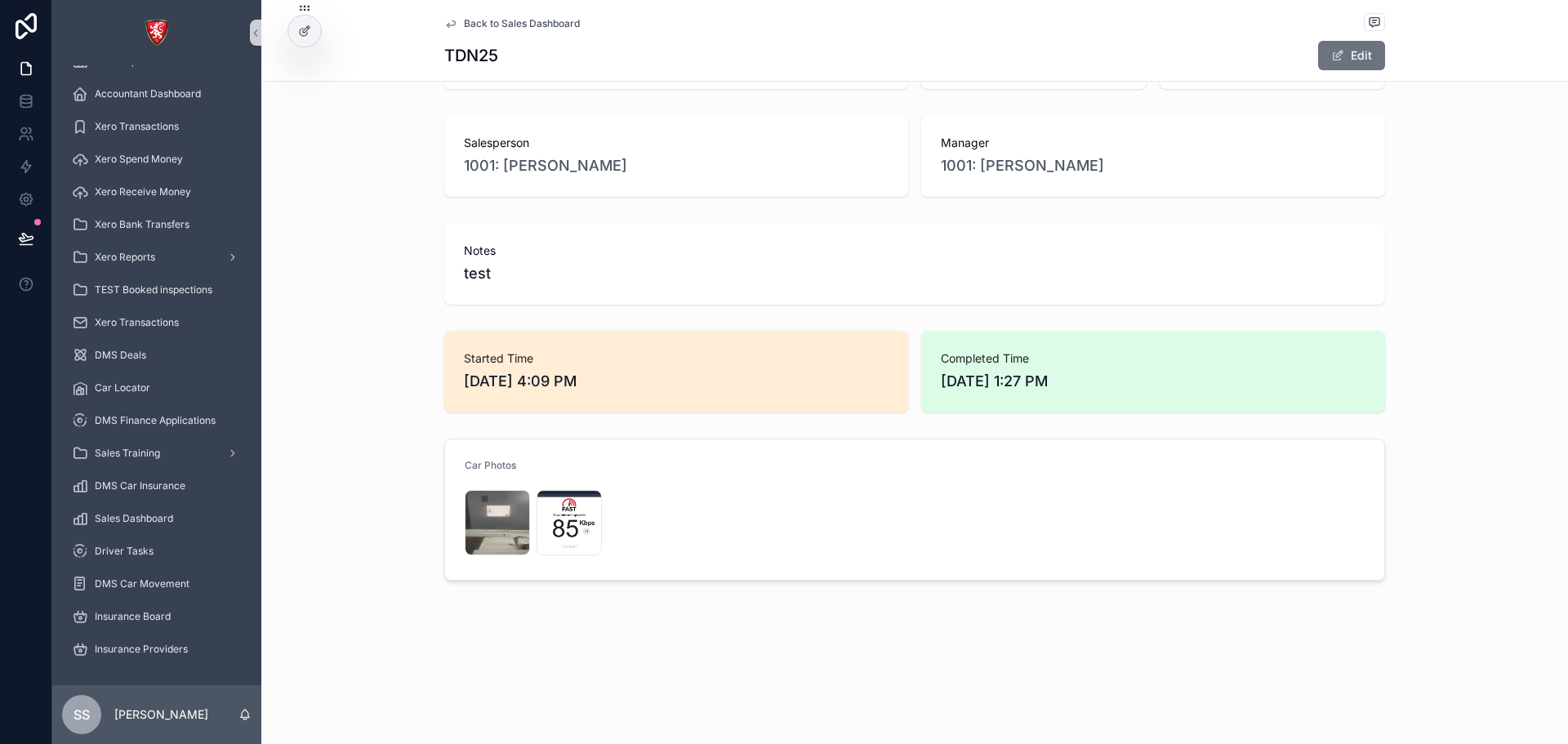
scroll to position [0, 0]
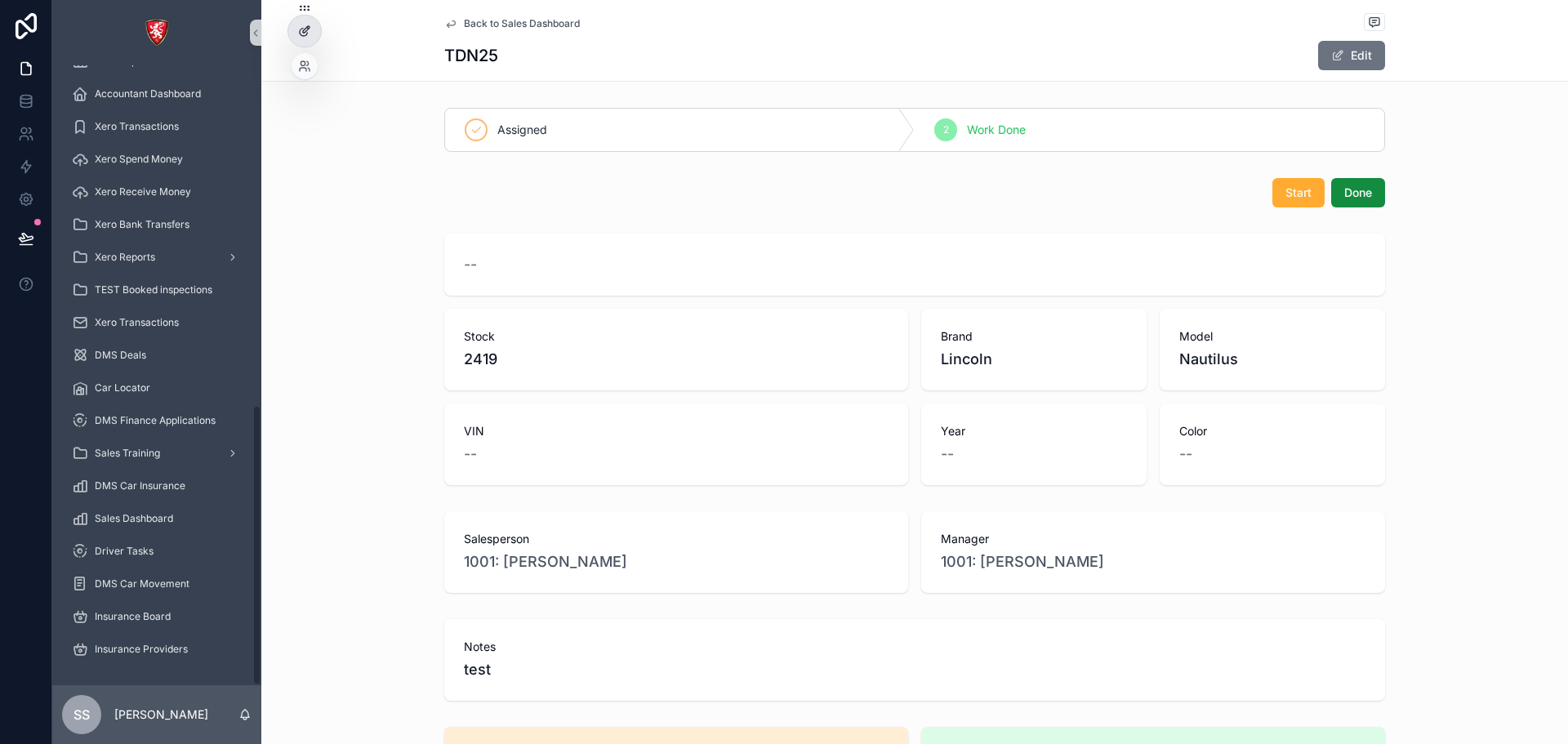
click at [311, 24] on div at bounding box center [305, 31] width 33 height 31
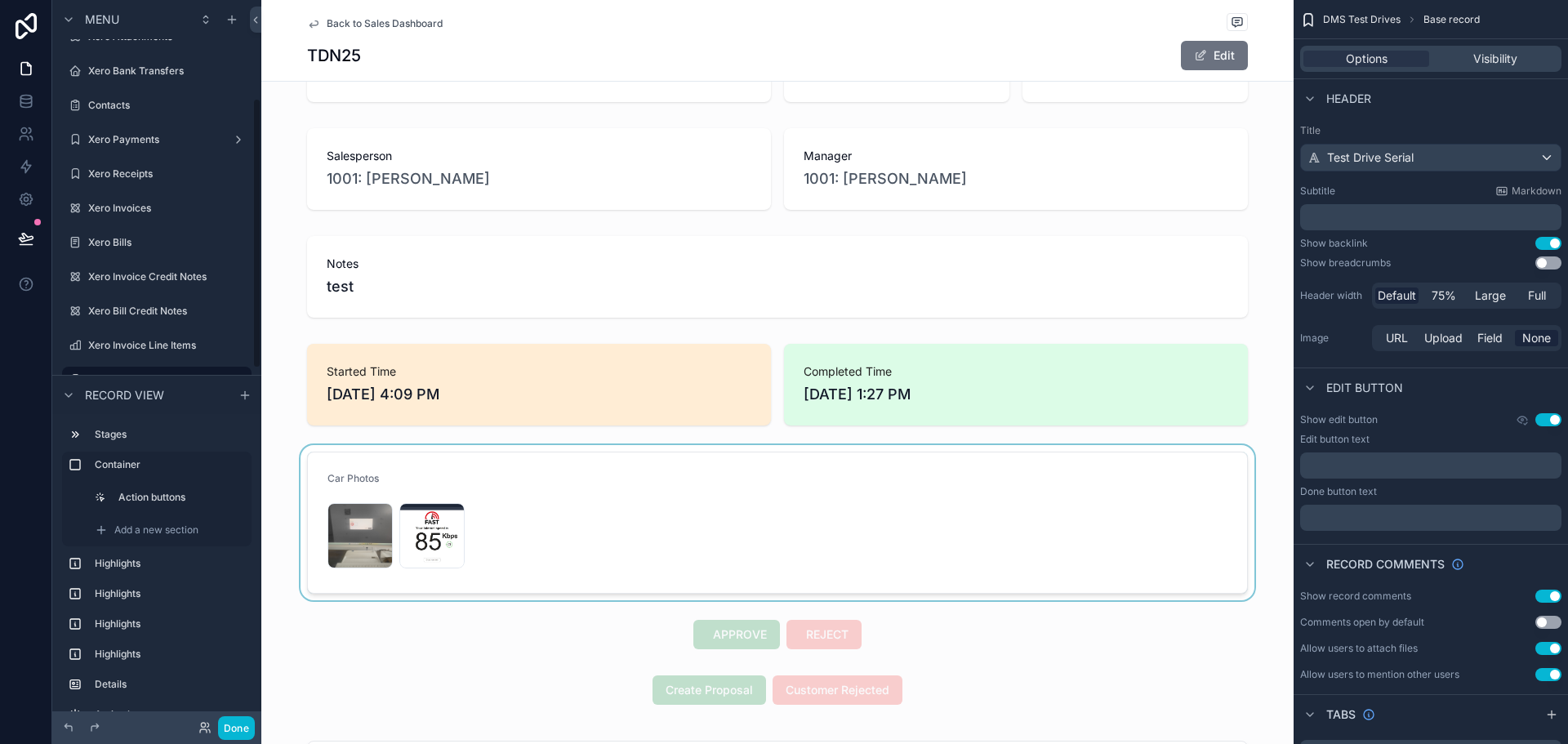
scroll to position [408, 0]
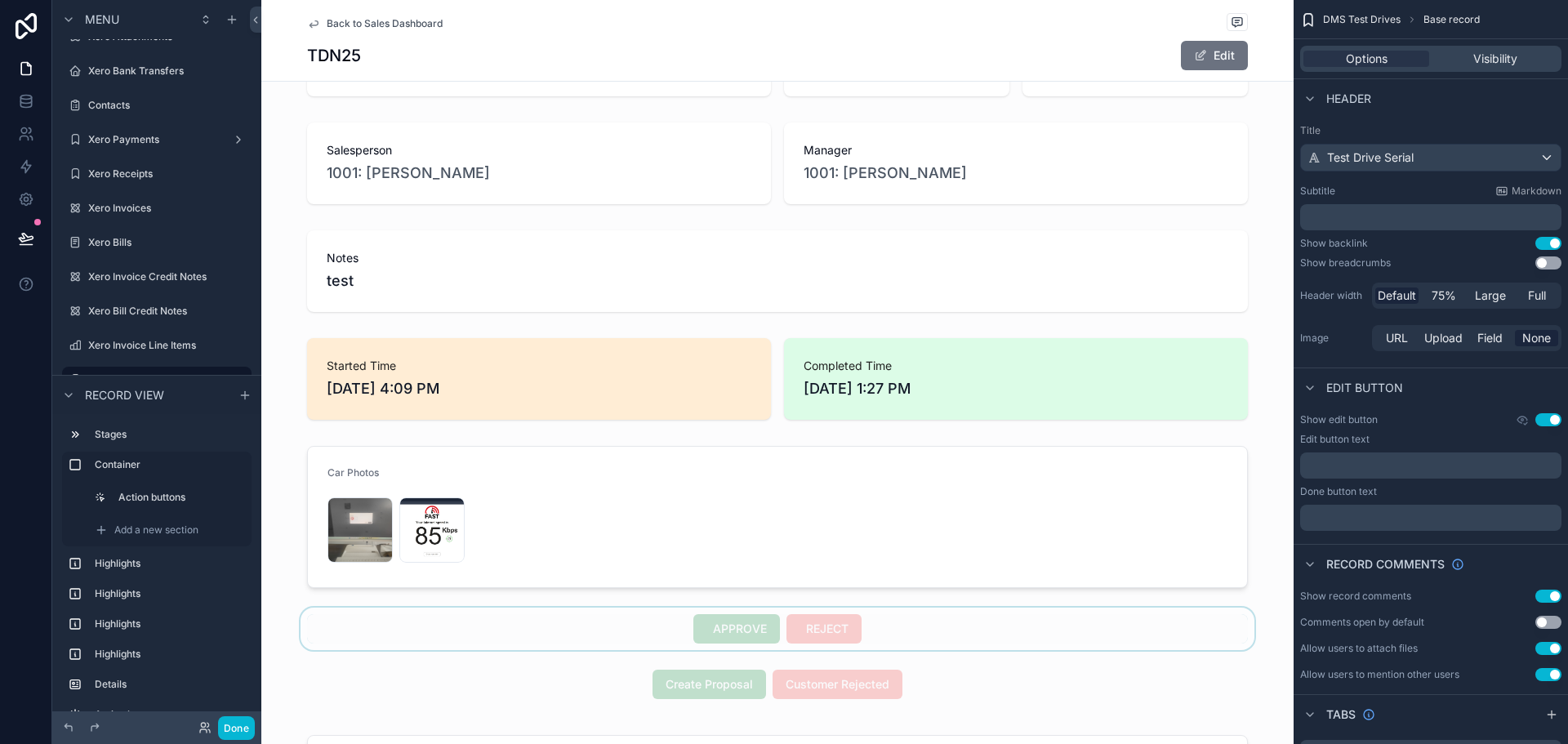
click at [857, 634] on div "scrollable content" at bounding box center [778, 628] width 1033 height 42
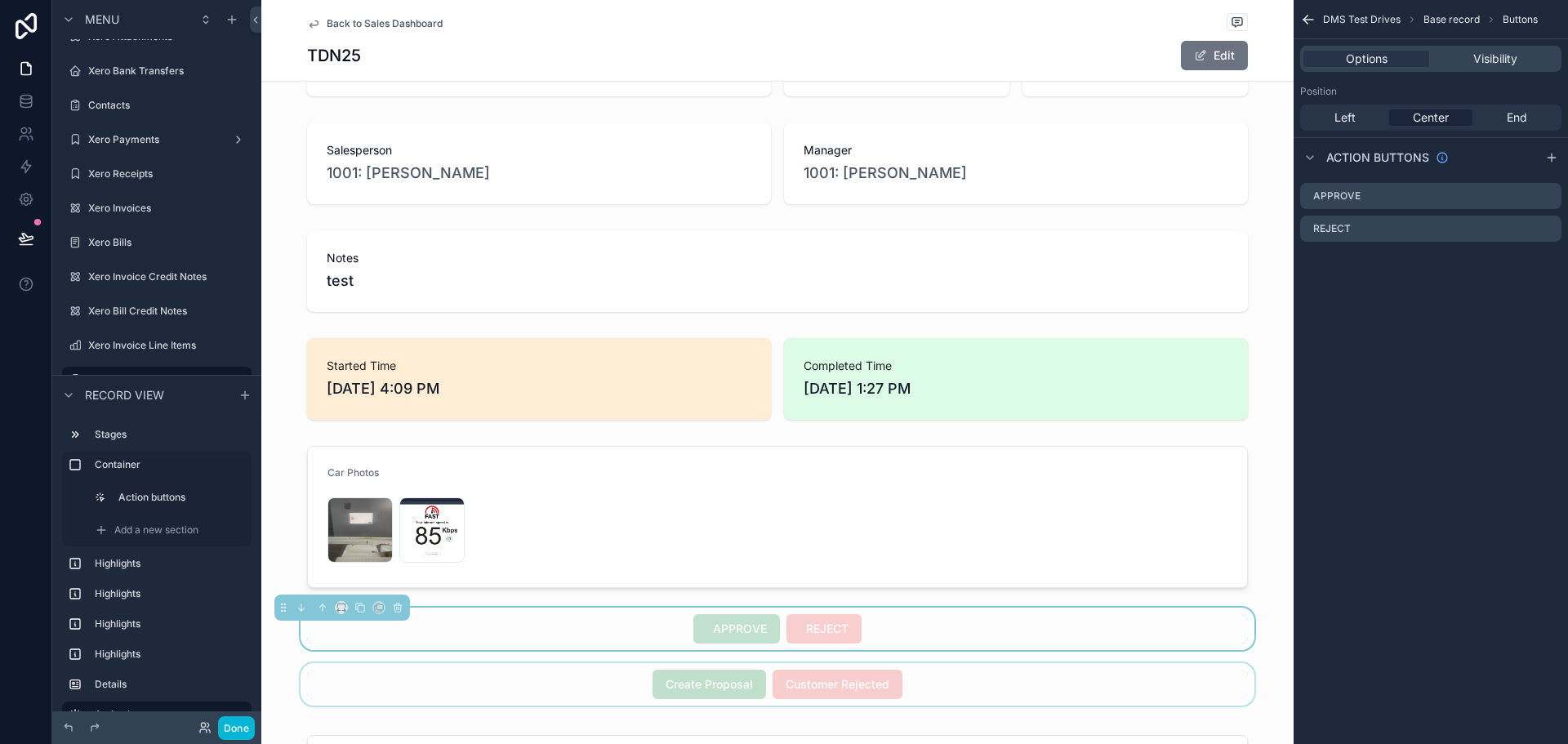
click at [724, 675] on div "scrollable content" at bounding box center [778, 684] width 1033 height 42
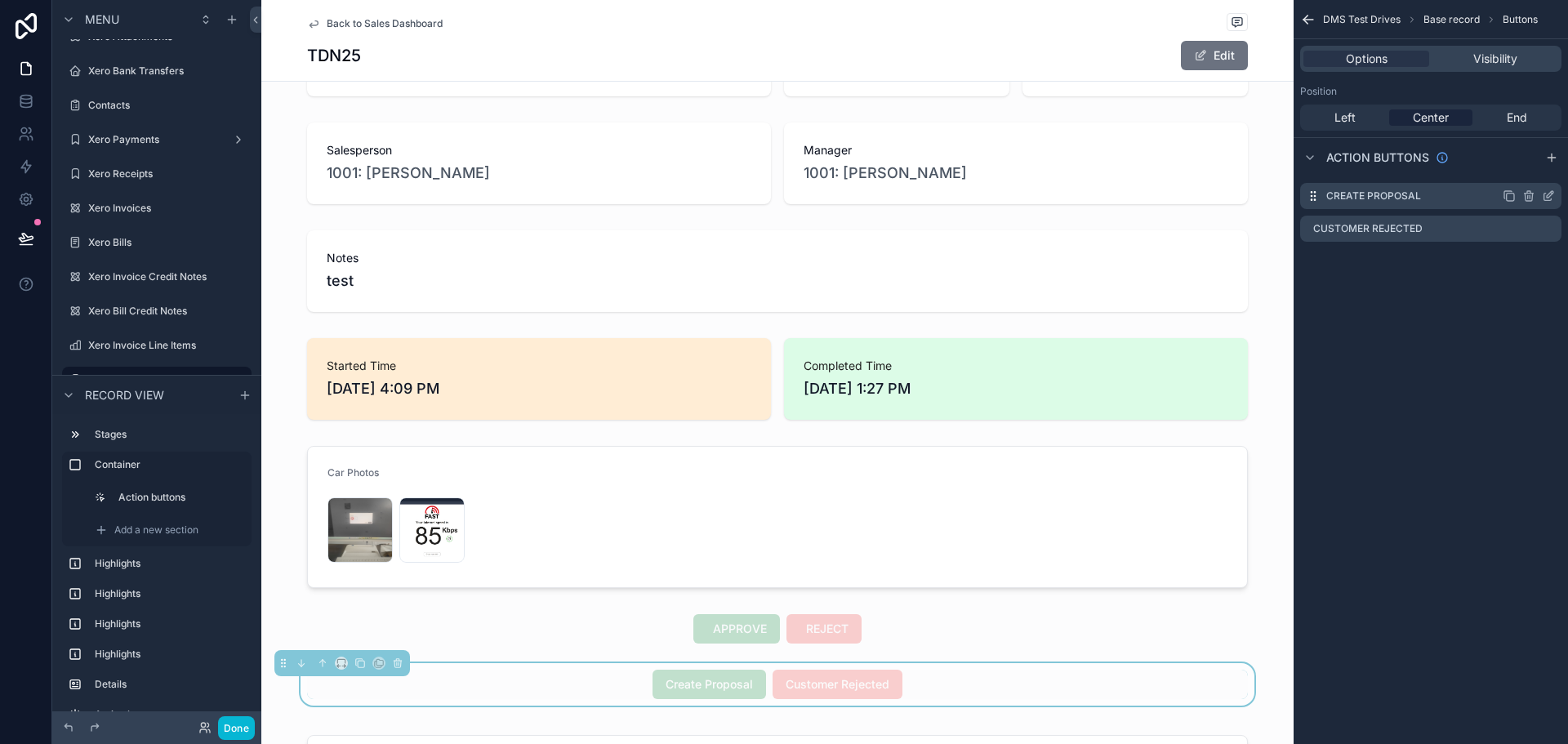
click at [1425, 197] on icon "scrollable content" at bounding box center [1548, 196] width 13 height 13
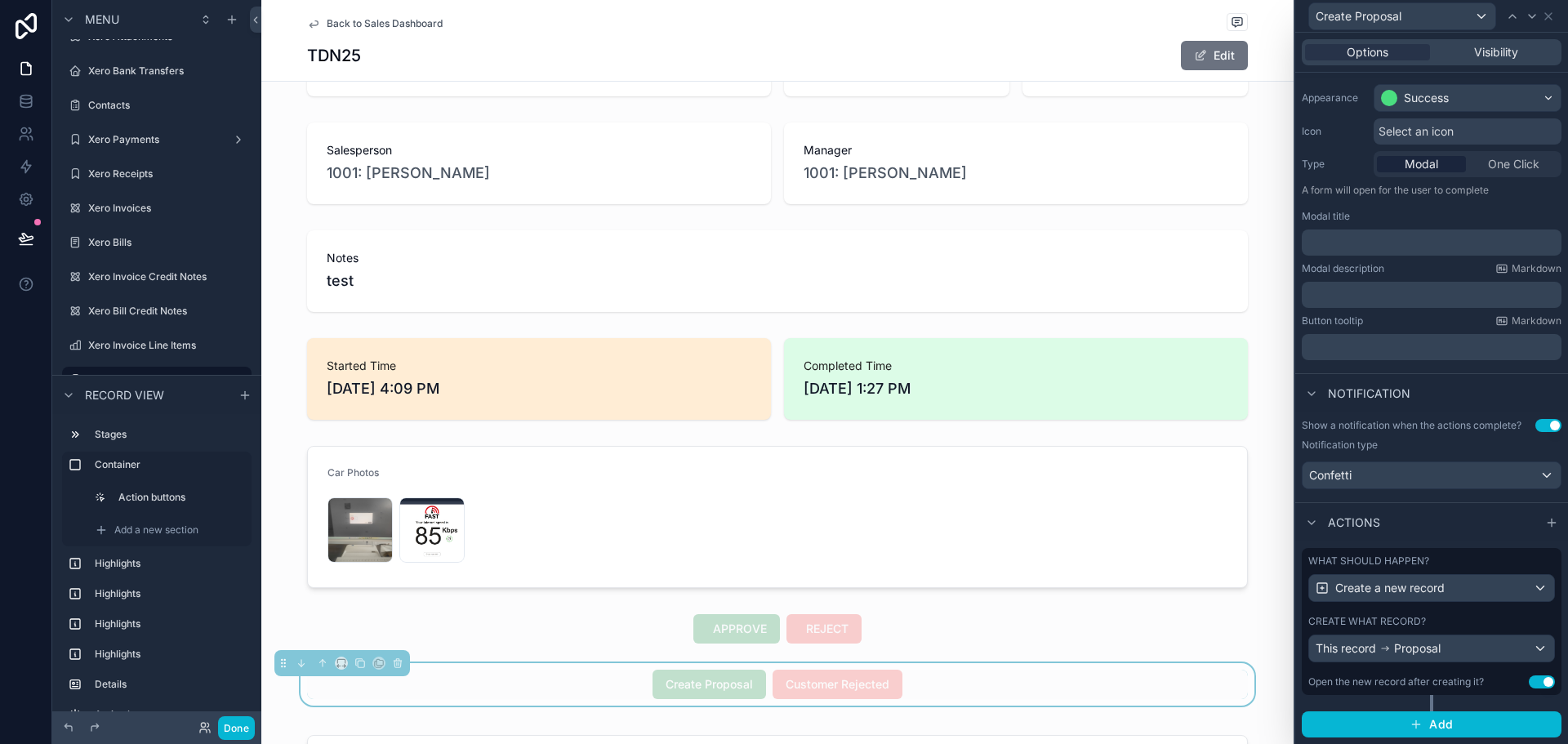
scroll to position [0, 0]
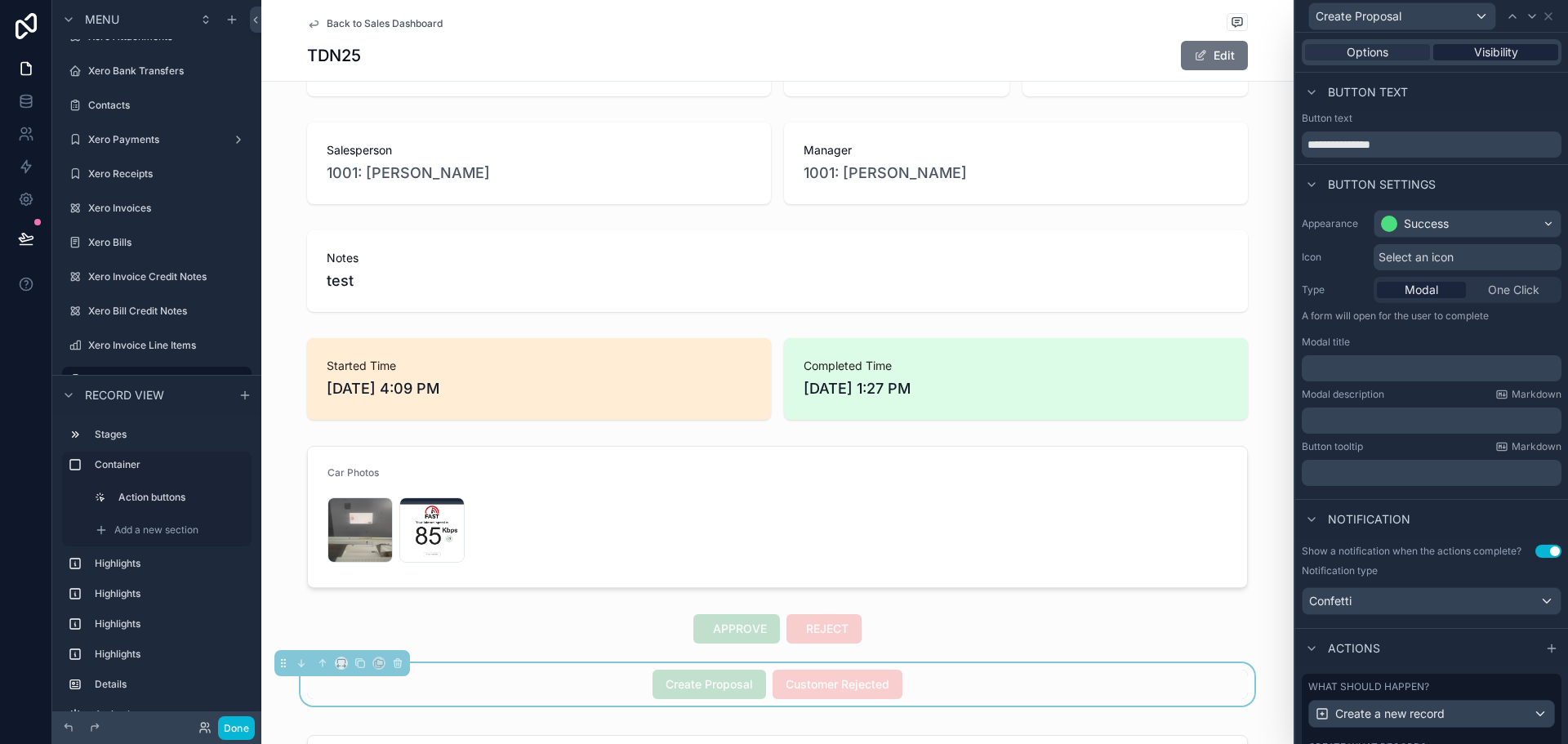
click at [1425, 55] on span "Visibility" at bounding box center [1496, 52] width 44 height 16
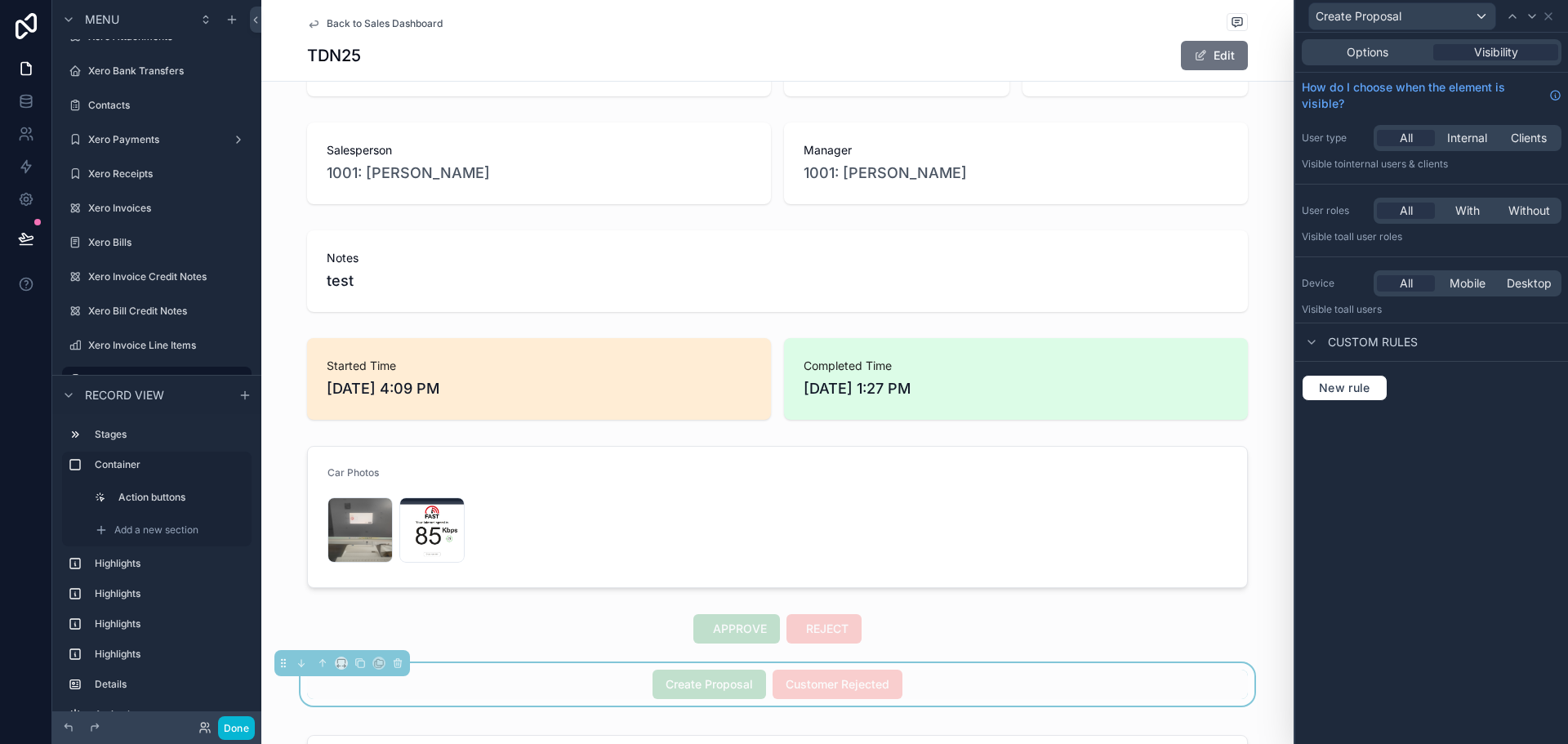
click at [984, 675] on div "Create Proposal Customer Rejected" at bounding box center [777, 685] width 941 height 29
click at [1425, 15] on icon at bounding box center [1548, 15] width 13 height 13
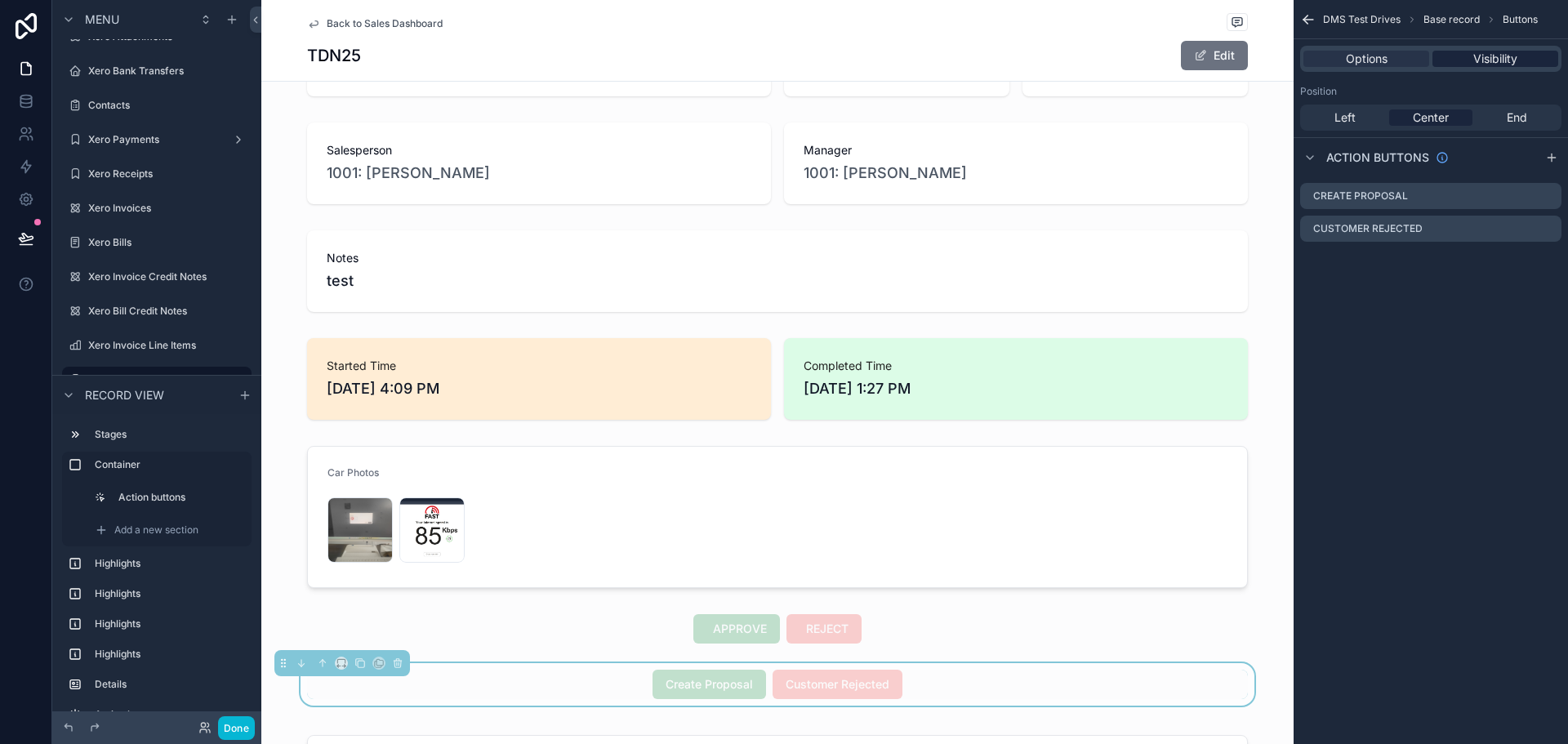
click at [1425, 64] on div "Visibility" at bounding box center [1495, 58] width 125 height 16
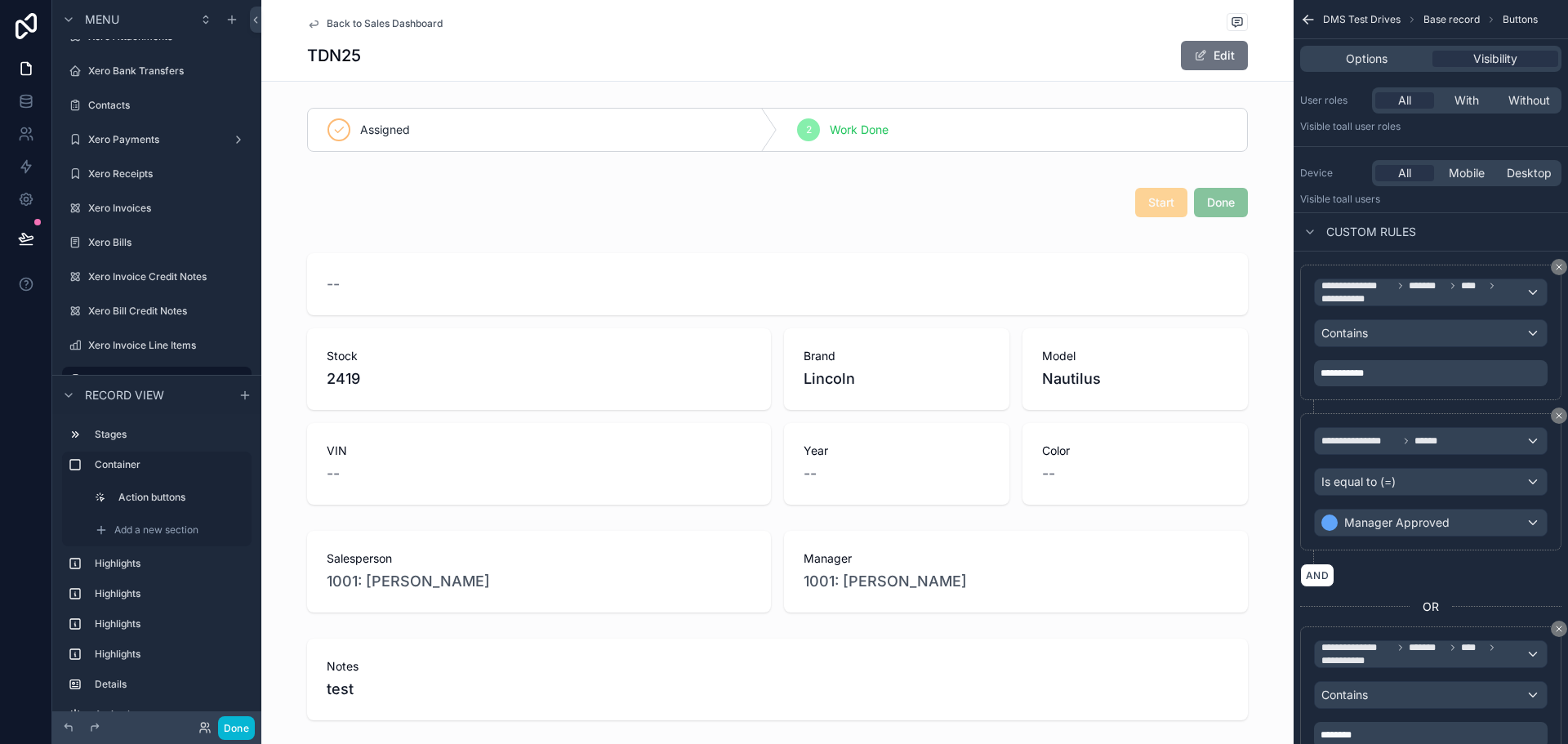
click at [326, 25] on span "Back to Sales Dashboard" at bounding box center [384, 23] width 116 height 13
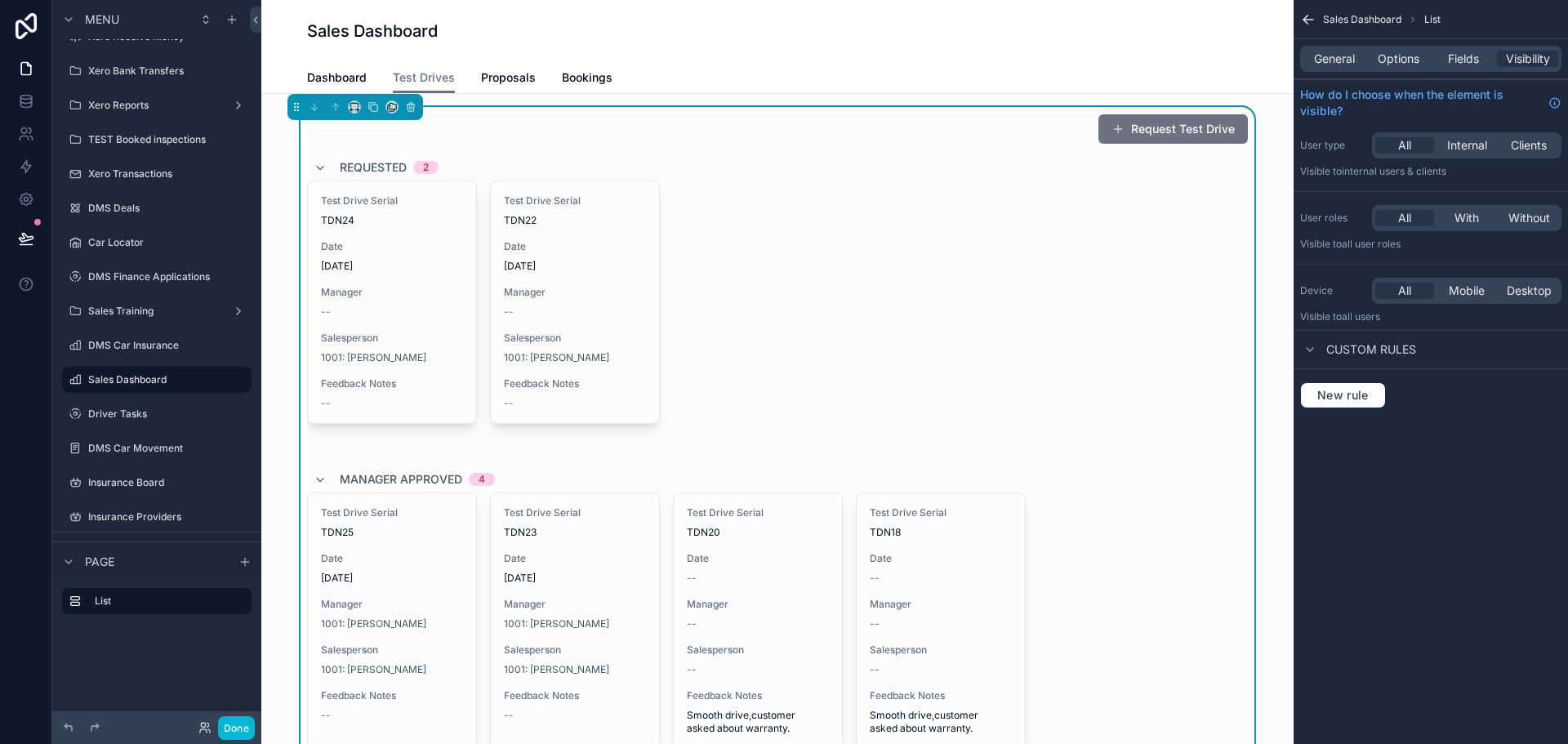
click at [395, 215] on span "TDN24" at bounding box center [392, 220] width 142 height 13
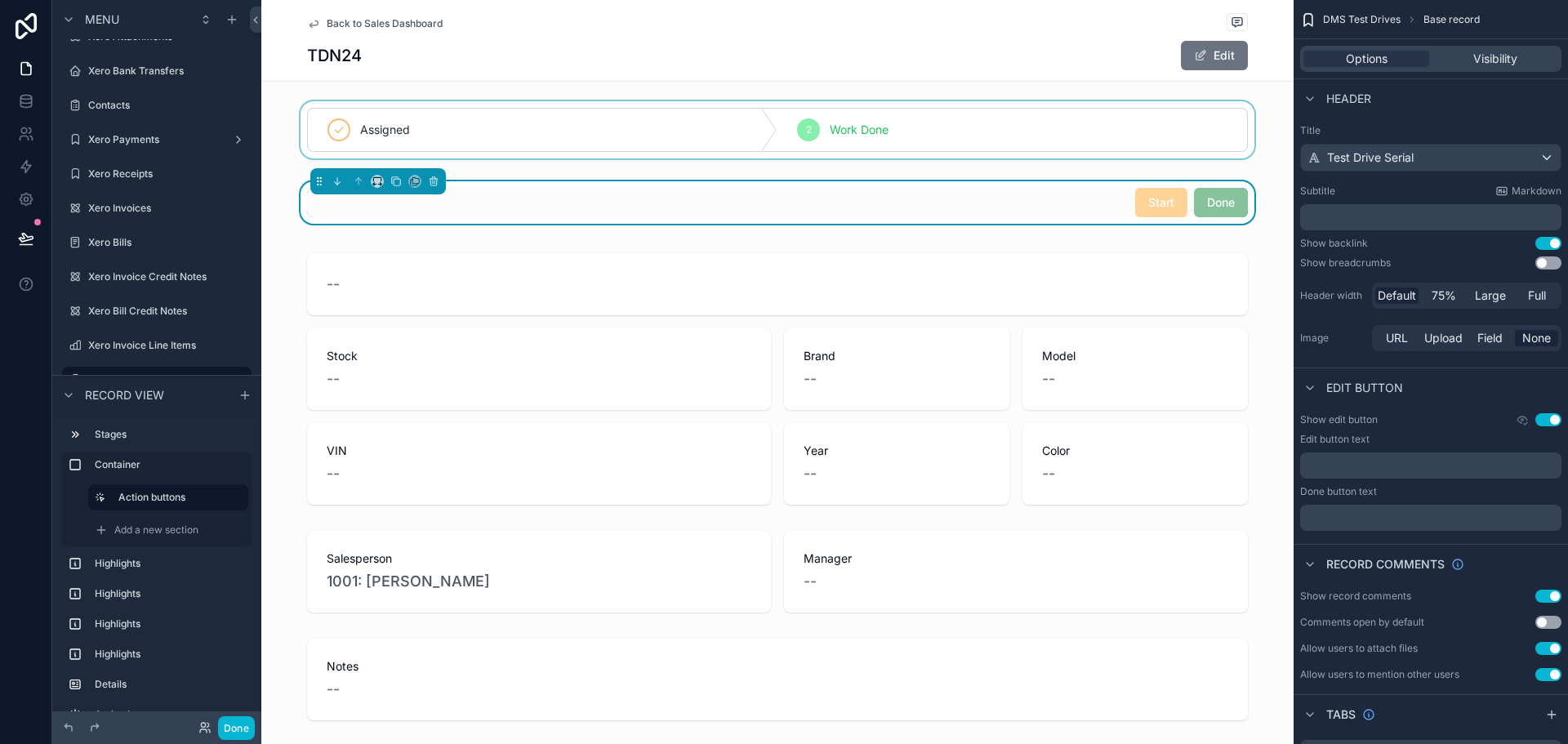
click at [678, 137] on div "scrollable content" at bounding box center [778, 130] width 1033 height 58
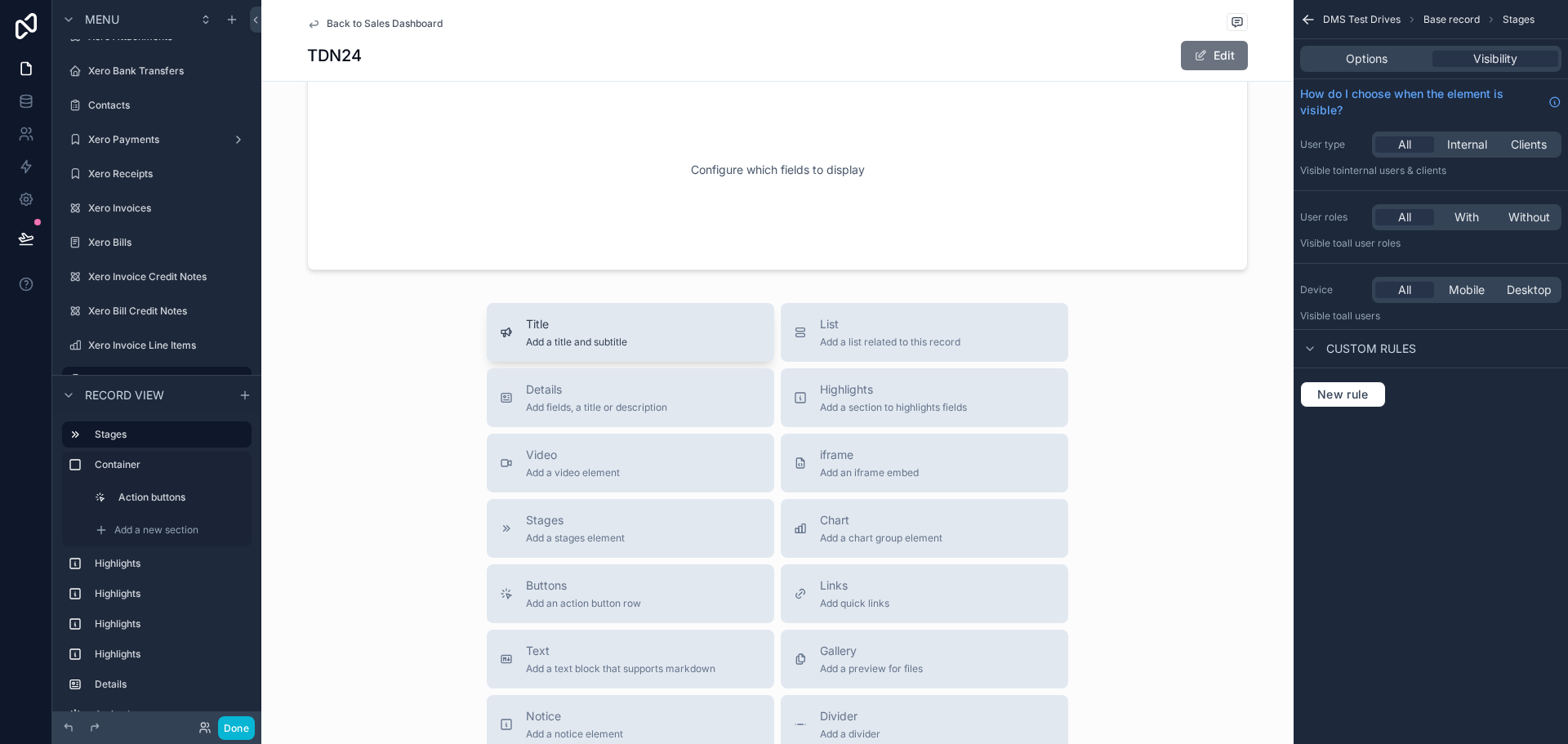
scroll to position [1288, 0]
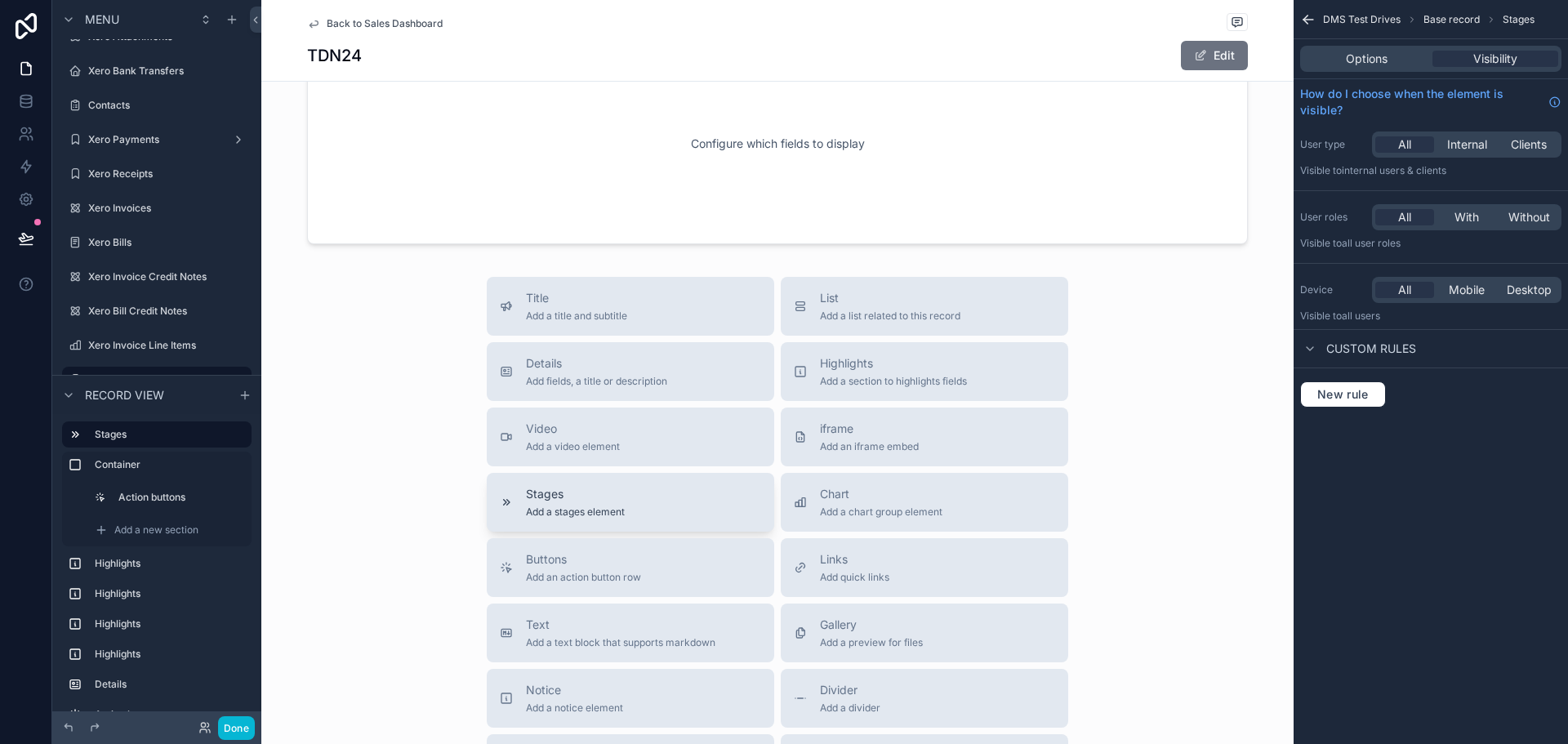
click at [547, 503] on div "Stages Add a stages element" at bounding box center [575, 503] width 99 height 33
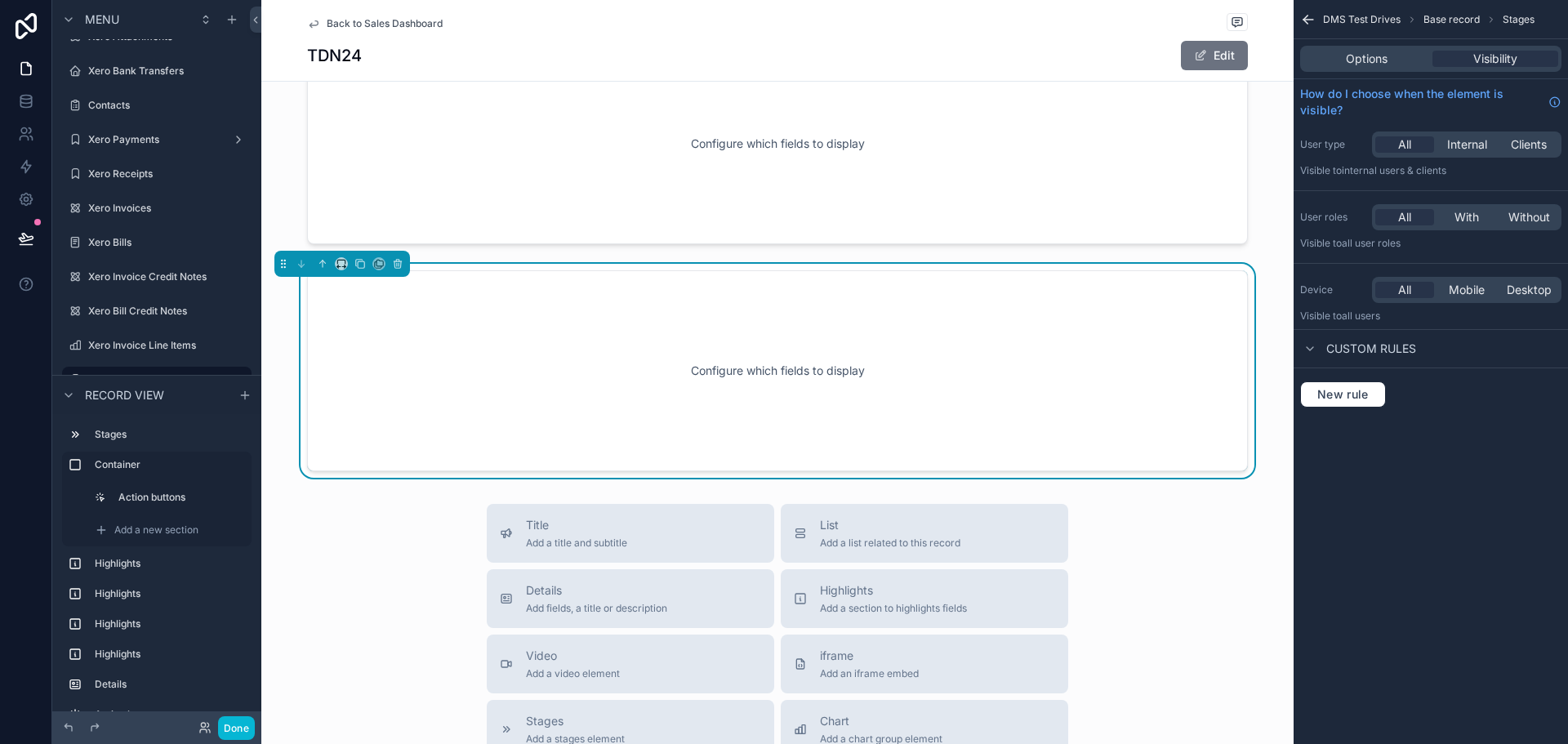
scroll to position [1287, 0]
click at [1017, 411] on div "Configure which fields to display" at bounding box center [778, 371] width 887 height 147
click at [1383, 47] on div "Options Visibility" at bounding box center [1431, 58] width 261 height 26
click at [1383, 57] on span "Options" at bounding box center [1367, 58] width 41 height 16
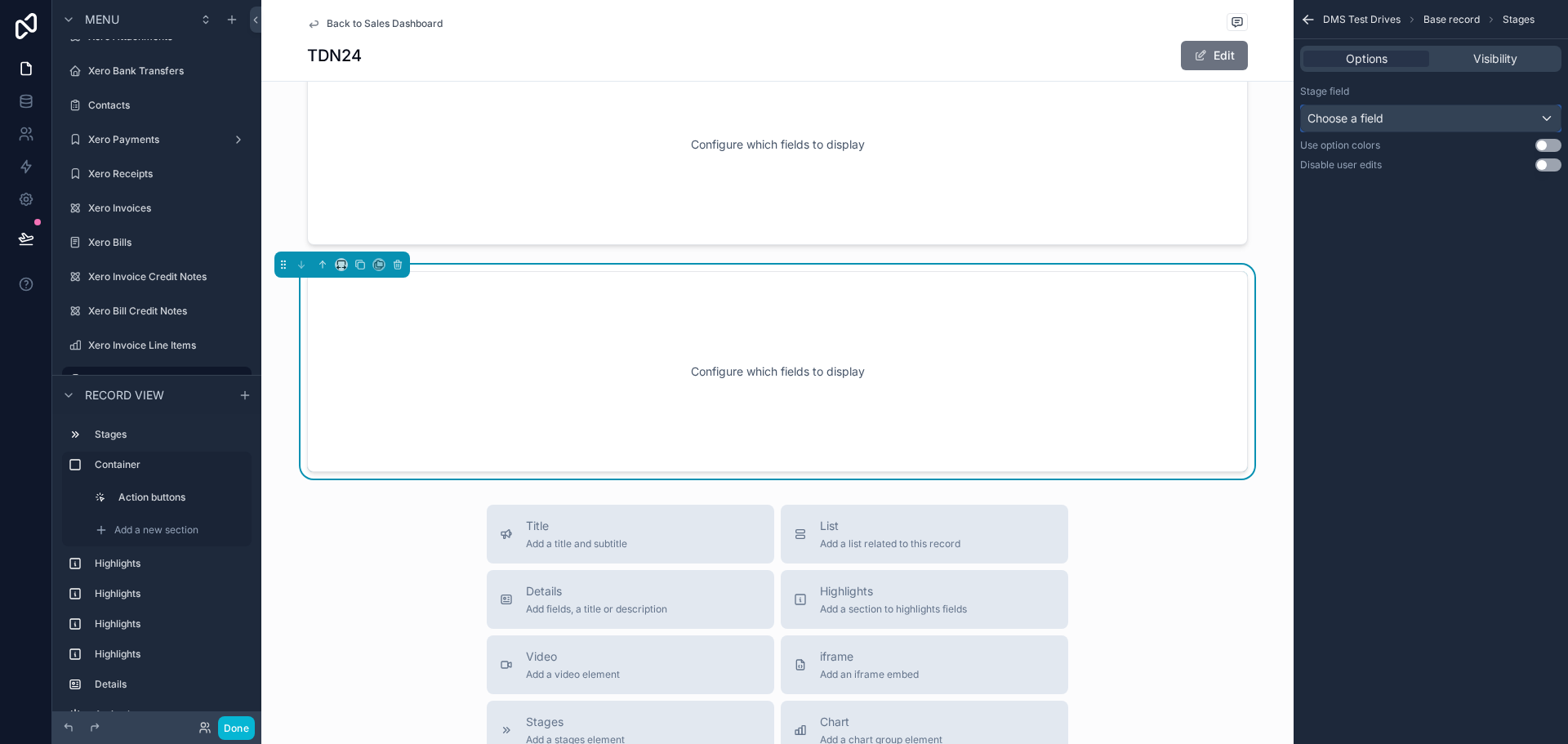
click at [1425, 119] on div "Choose a field" at bounding box center [1431, 119] width 259 height 26
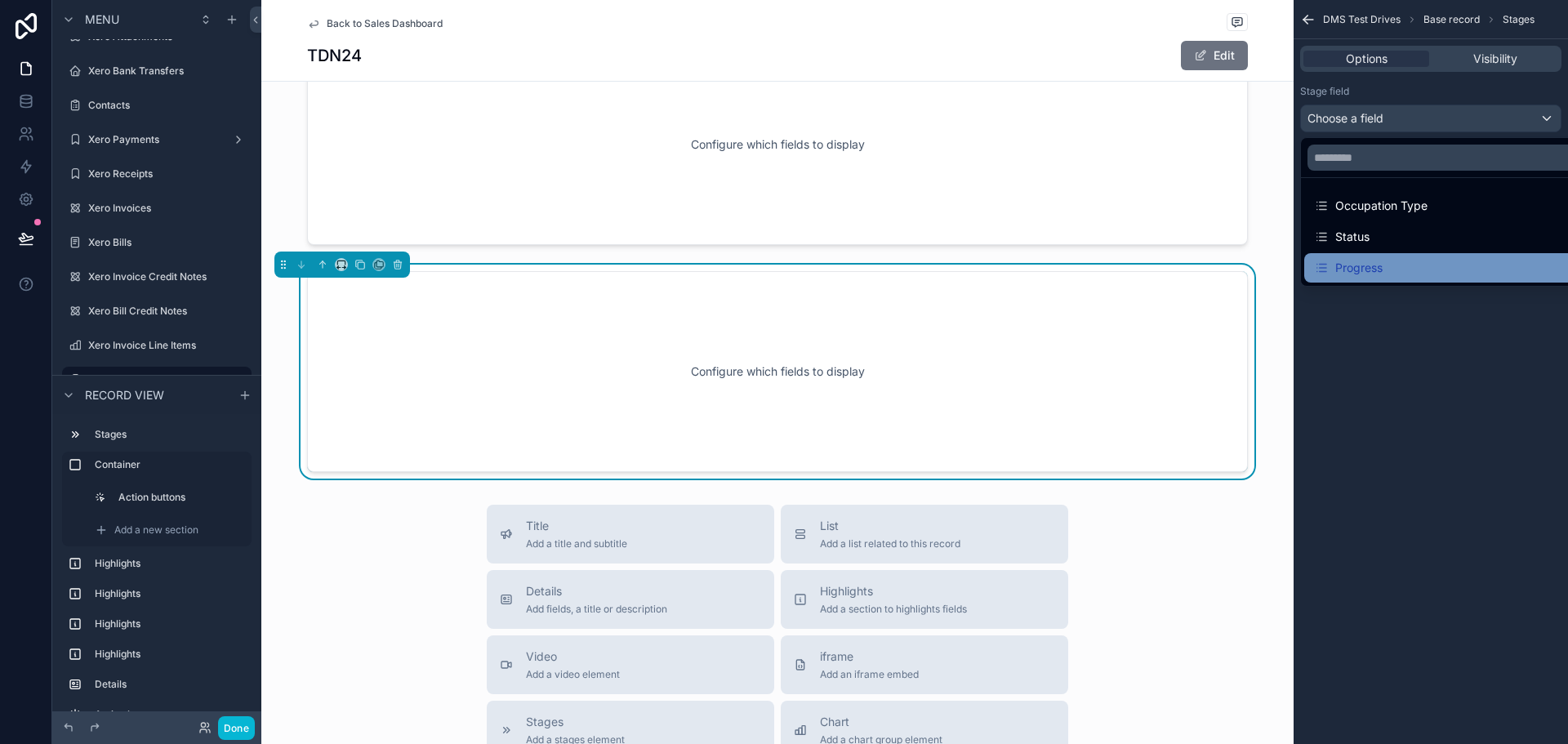
click at [1410, 259] on div "Progress" at bounding box center [1450, 267] width 272 height 20
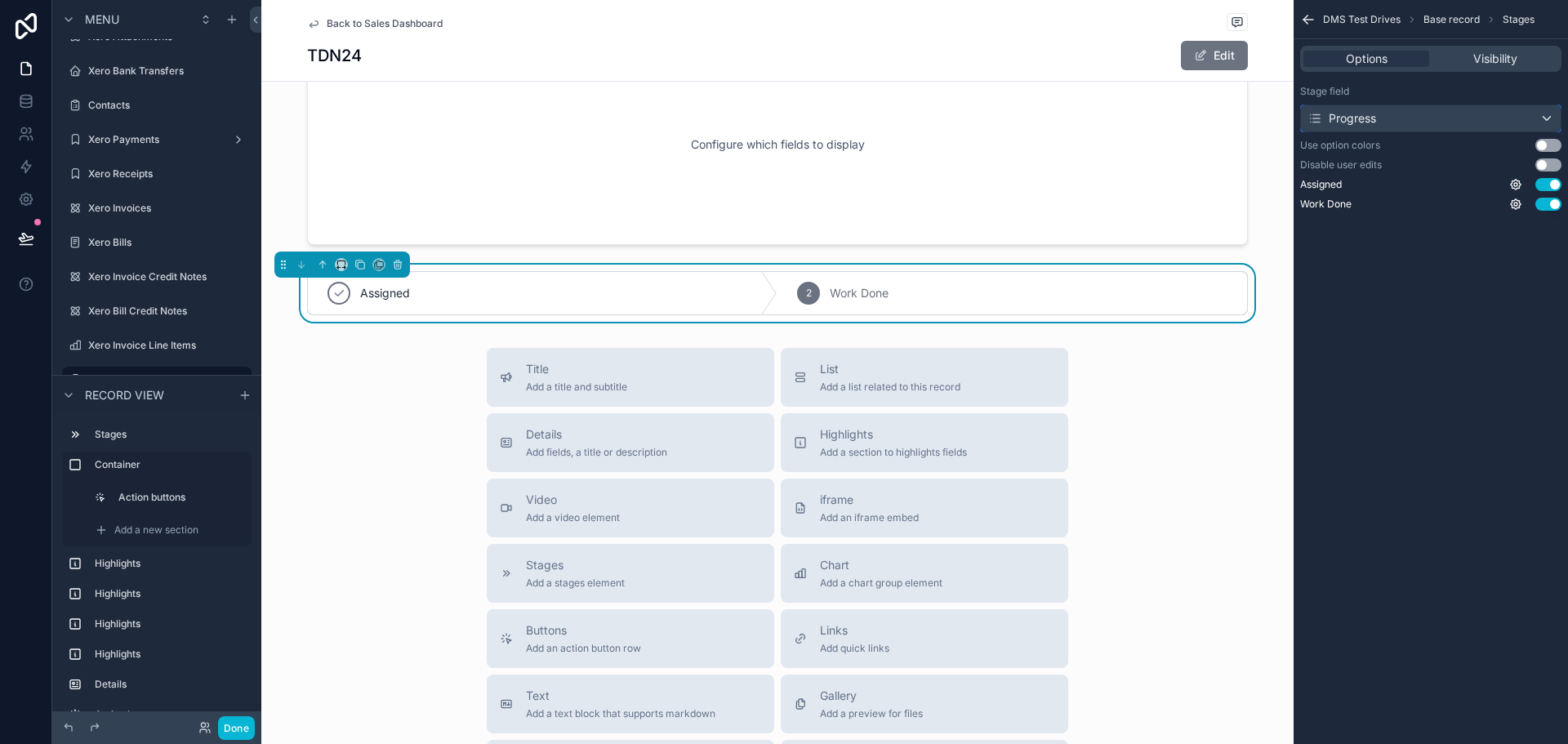
click at [1425, 112] on div "Progress" at bounding box center [1431, 119] width 259 height 26
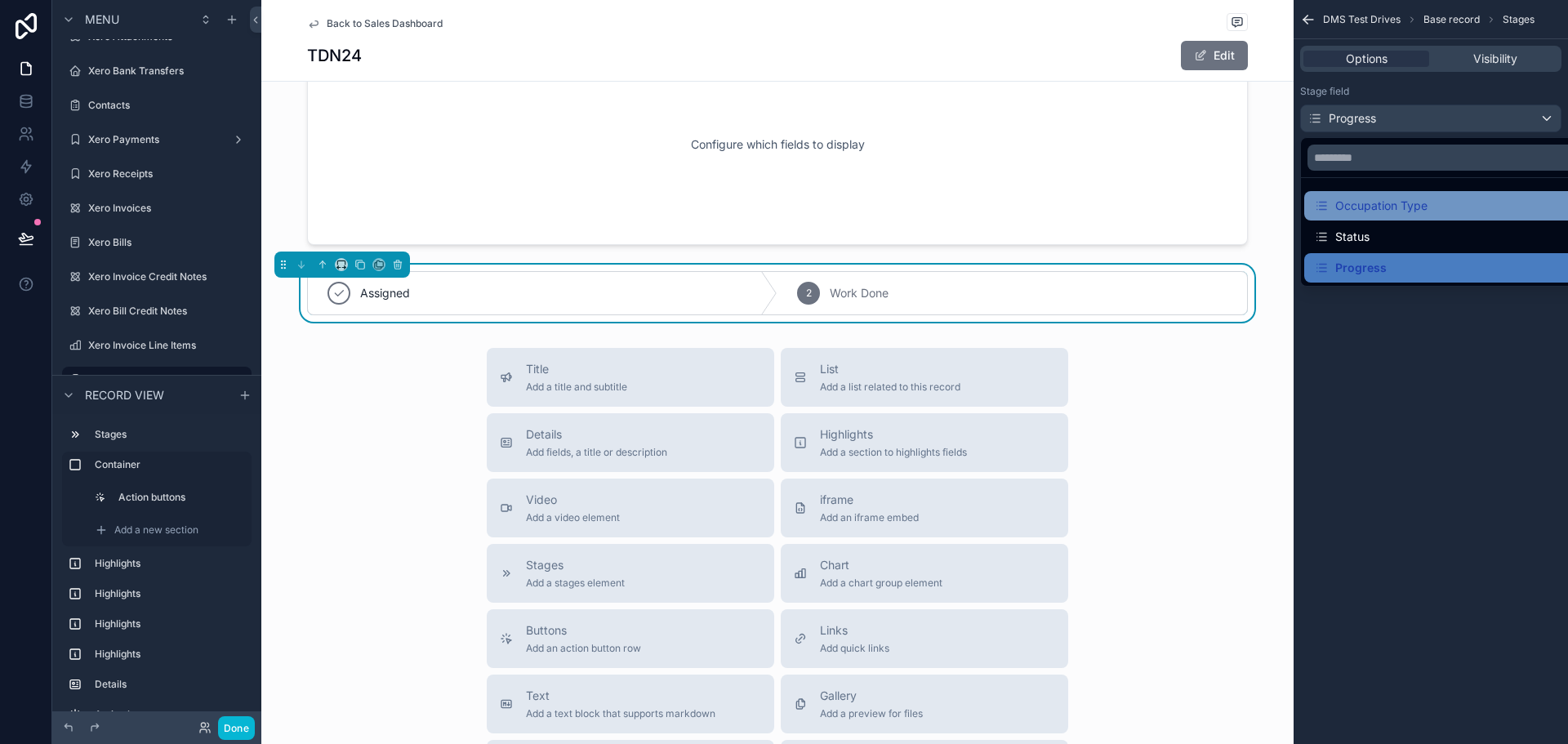
click at [1382, 203] on div "Occupation Type" at bounding box center [1371, 205] width 113 height 20
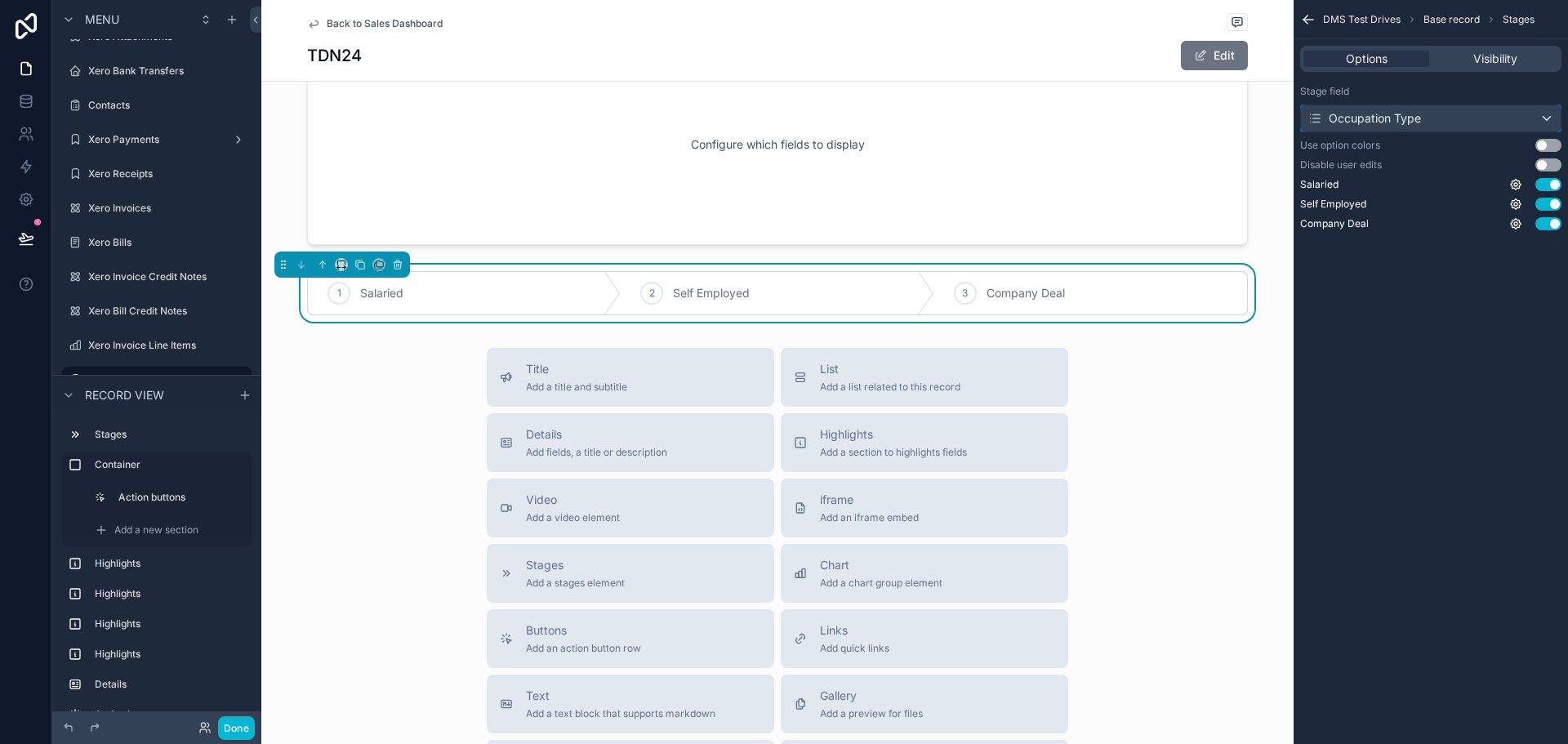
click at [1400, 128] on div "Occupation Type" at bounding box center [1431, 119] width 259 height 26
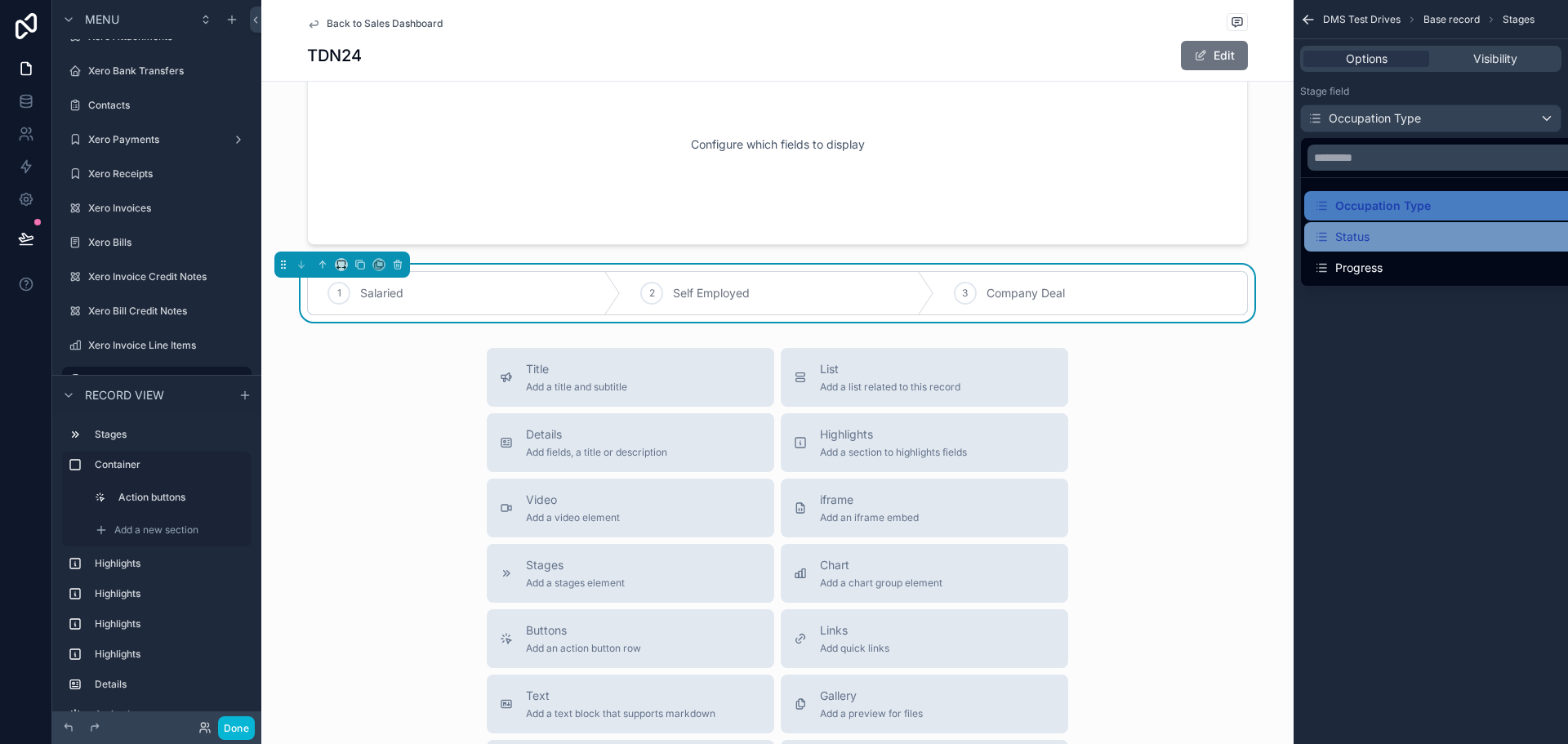
click at [1388, 234] on div "Status" at bounding box center [1450, 236] width 272 height 20
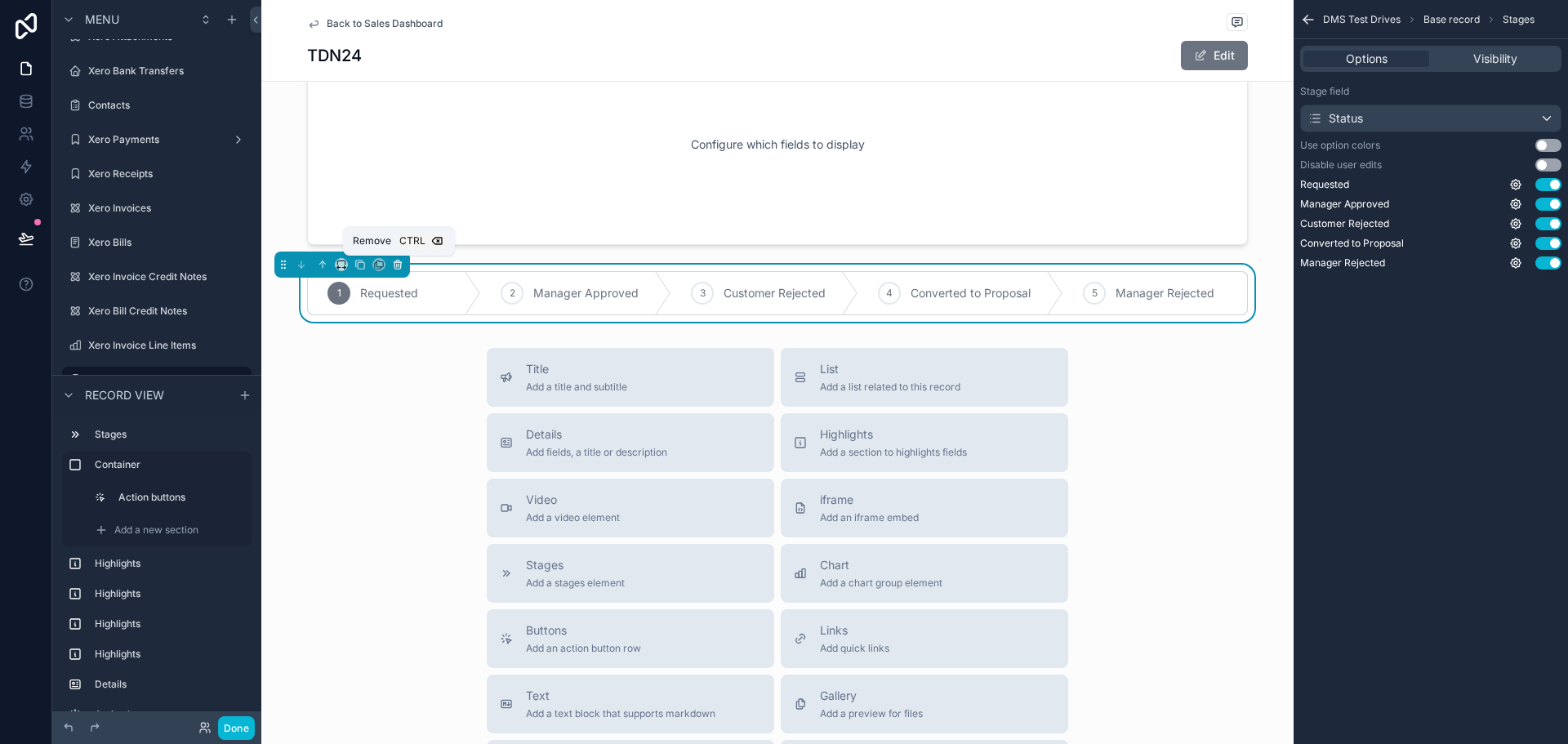
click at [401, 266] on icon "scrollable content" at bounding box center [398, 265] width 7 height 7
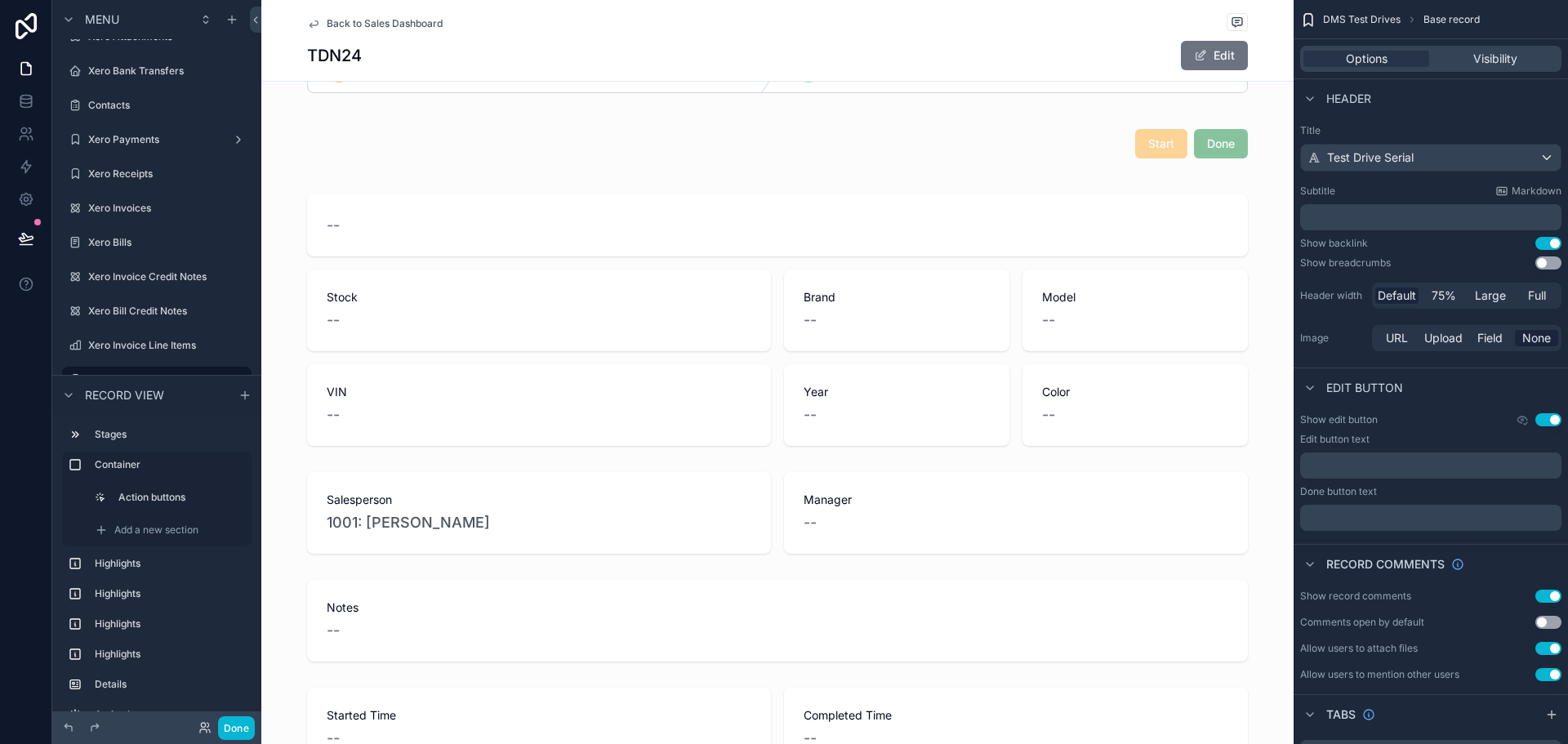
scroll to position [0, 0]
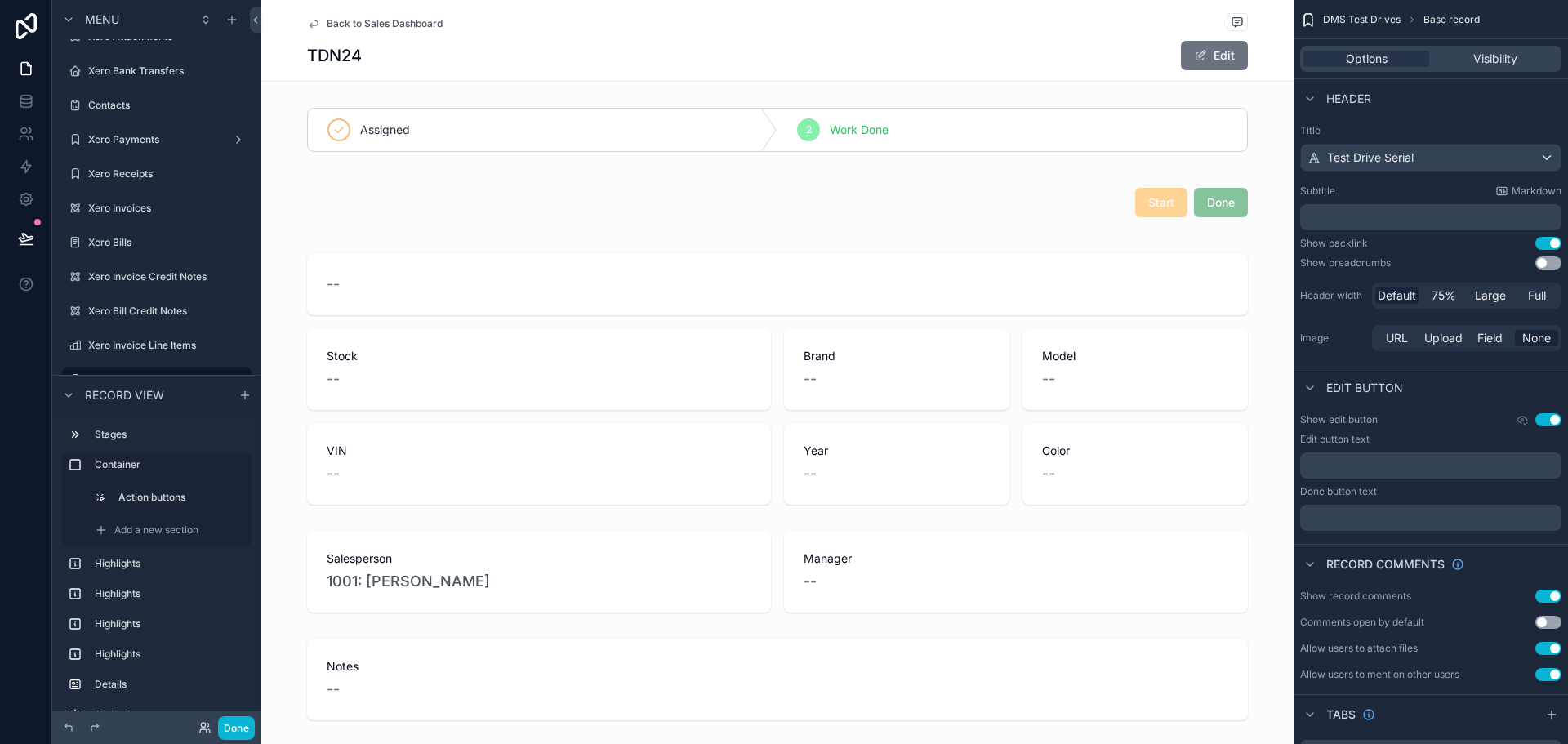
click at [372, 23] on span "Back to Sales Dashboard" at bounding box center [384, 23] width 116 height 13
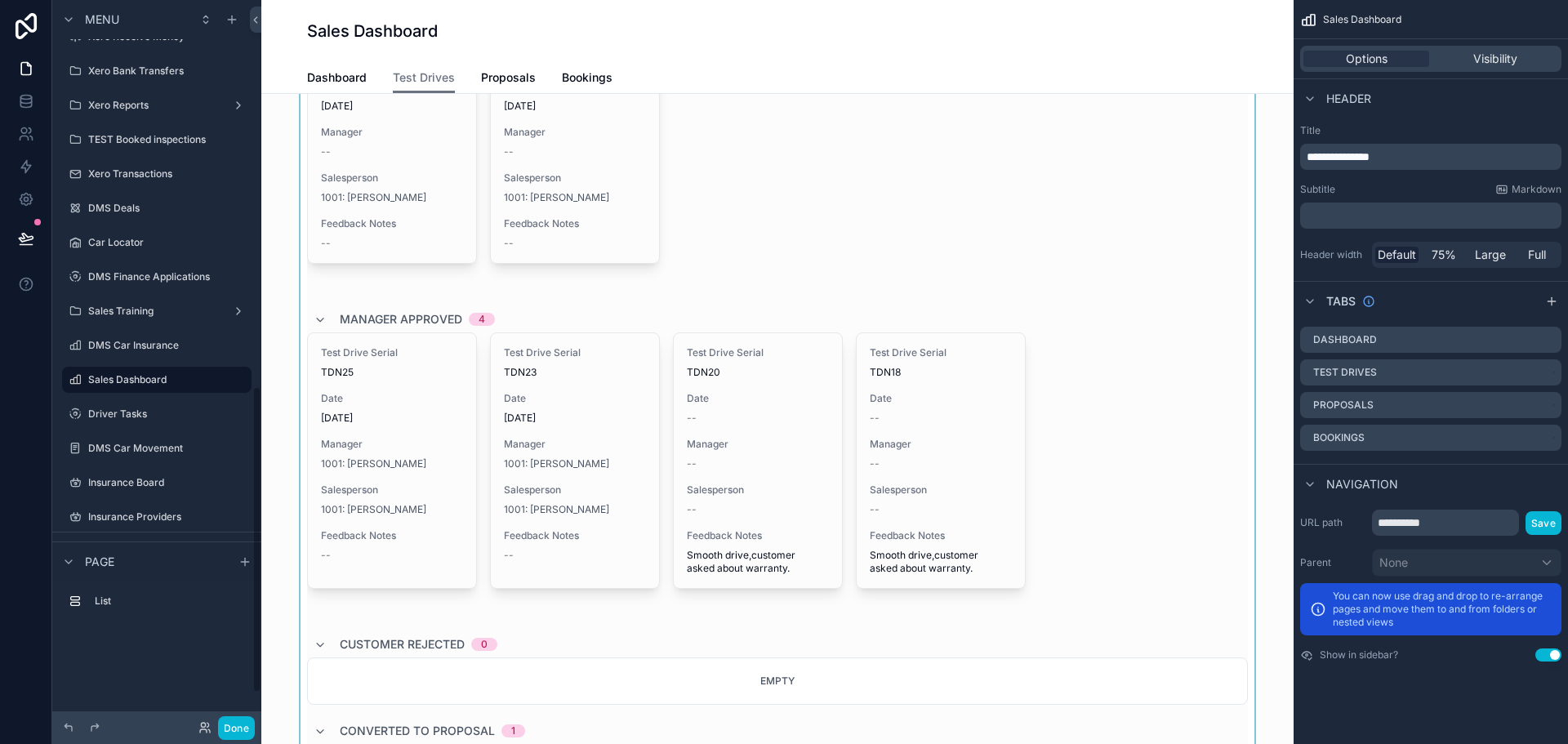
scroll to position [163, 0]
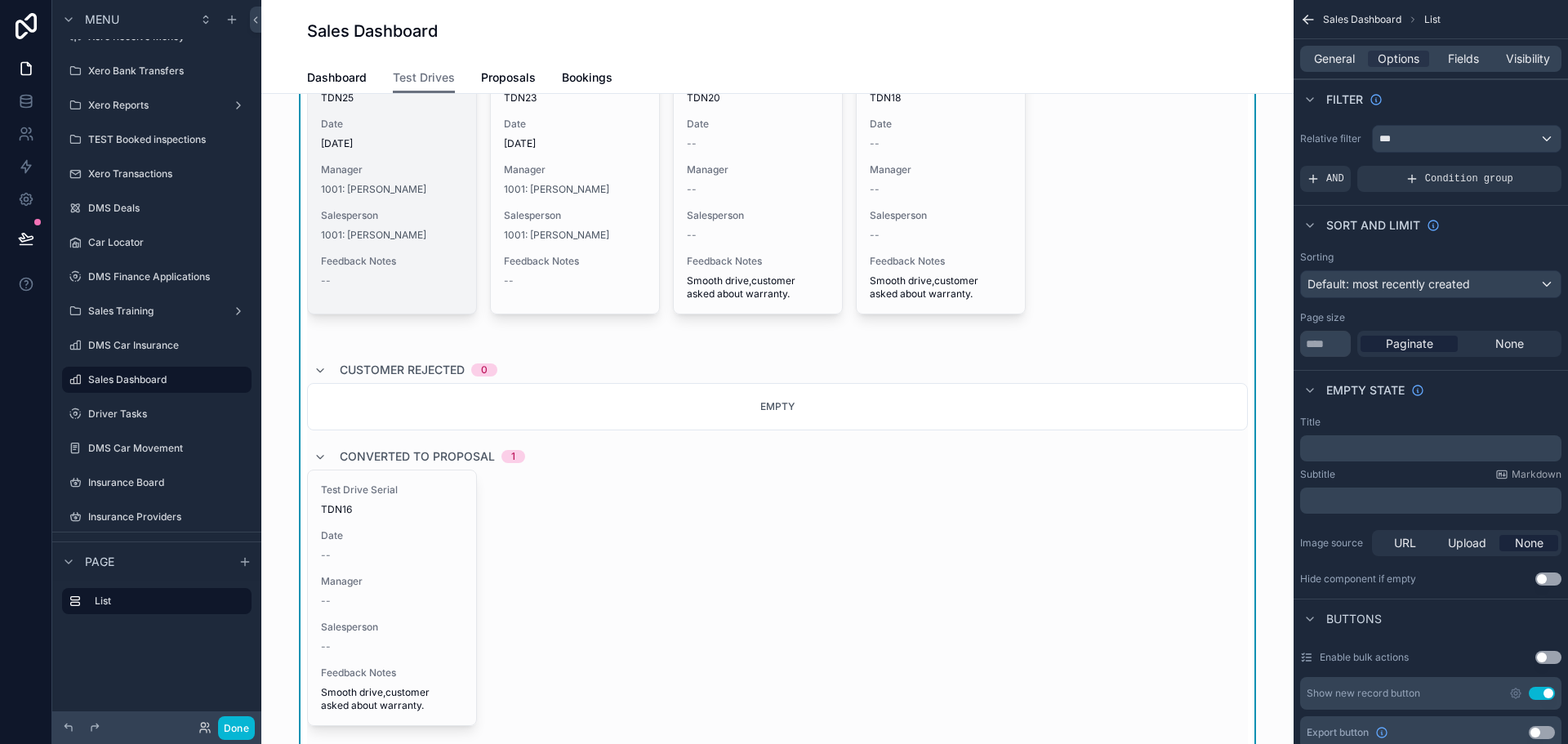
scroll to position [490, 0]
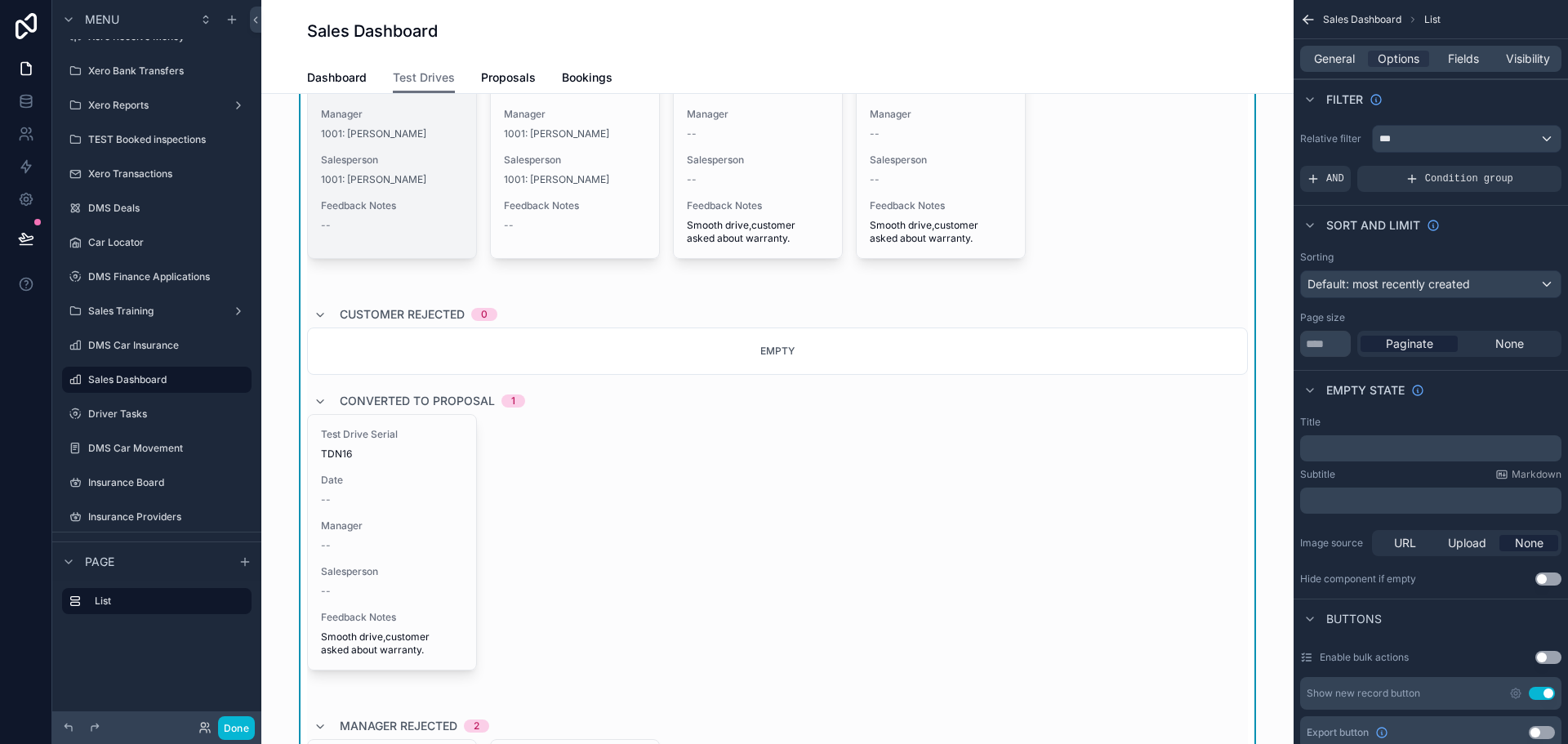
click at [426, 221] on div "--" at bounding box center [392, 225] width 142 height 13
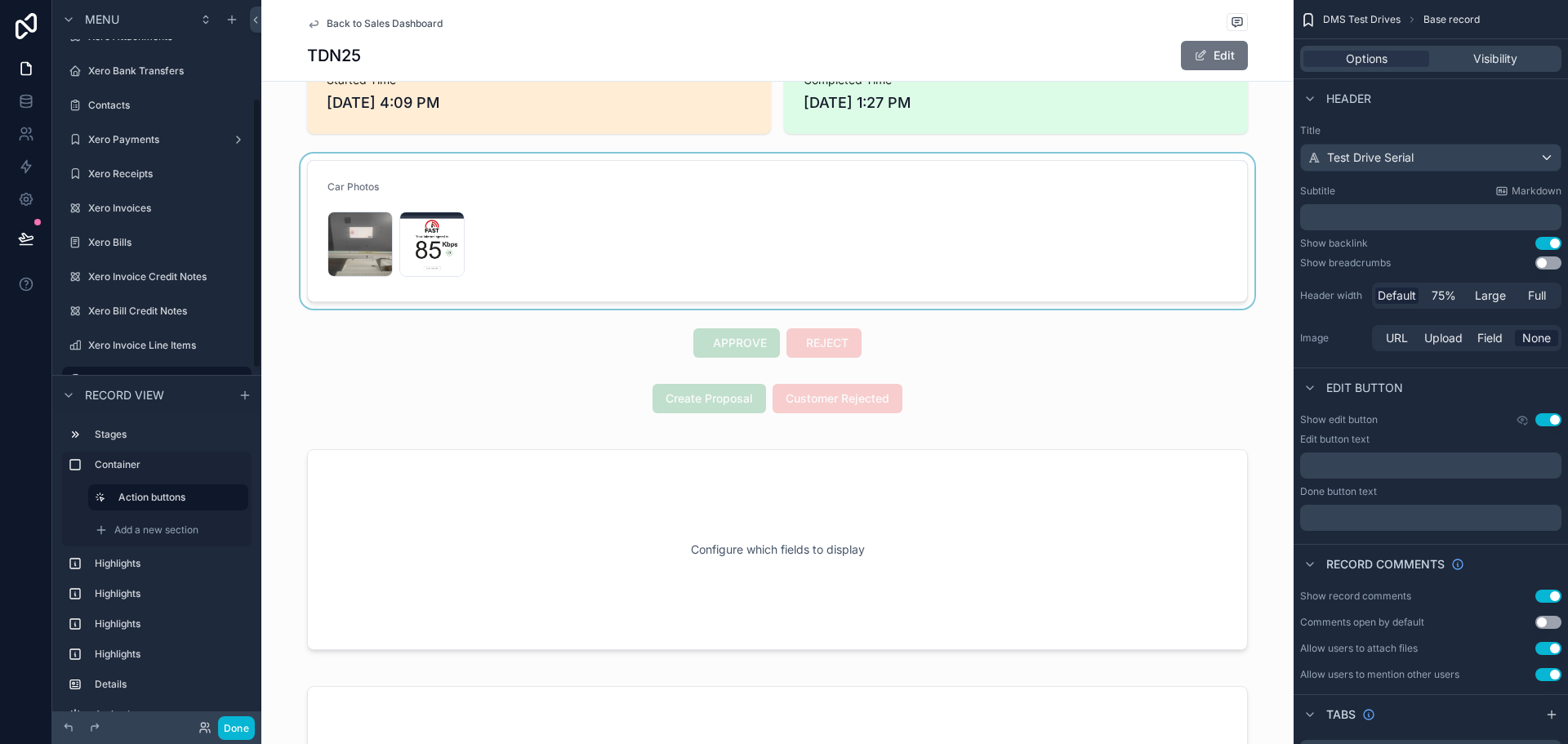
scroll to position [735, 0]
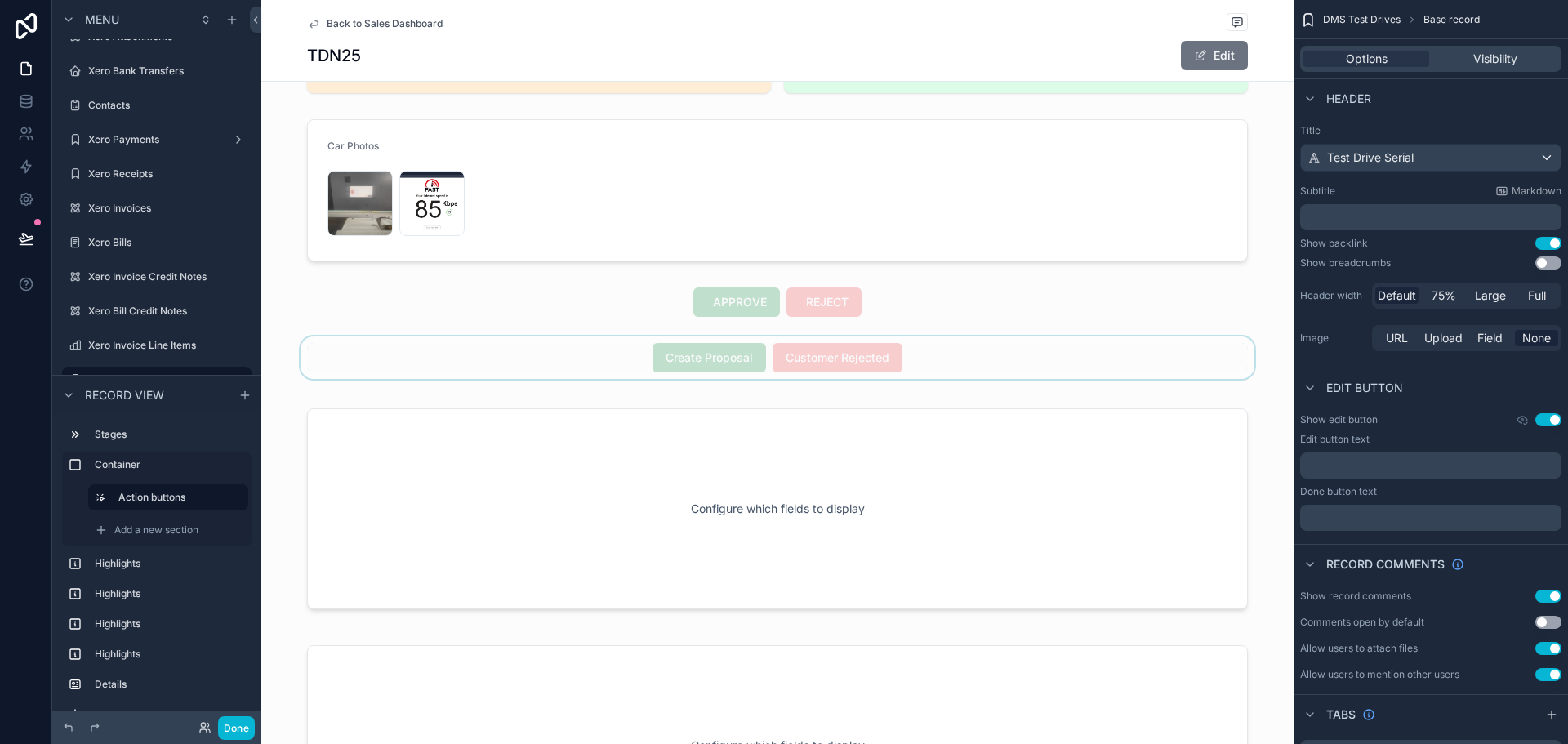
click at [576, 360] on div "scrollable content" at bounding box center [778, 357] width 1033 height 42
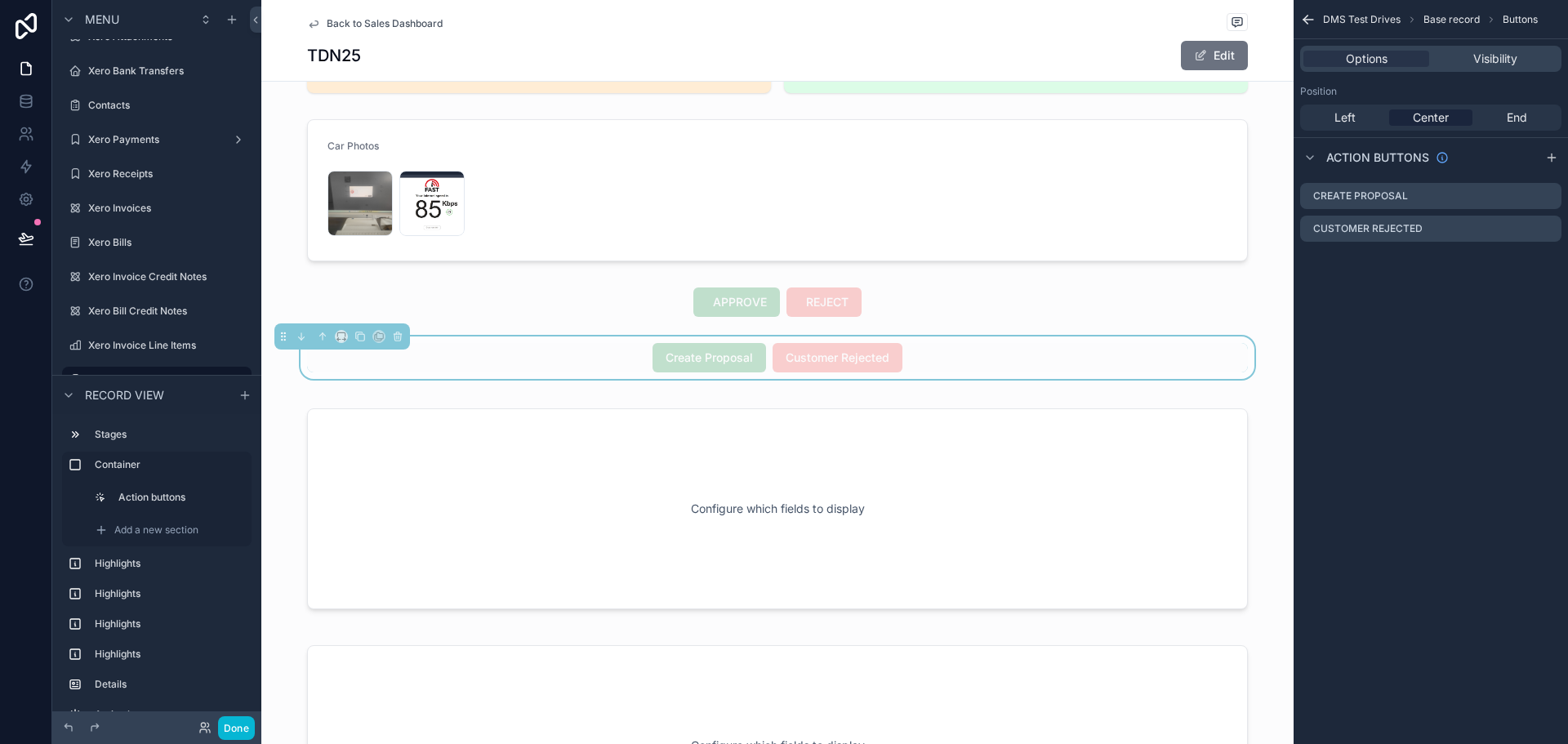
click at [373, 25] on span "Back to Sales Dashboard" at bounding box center [384, 23] width 116 height 13
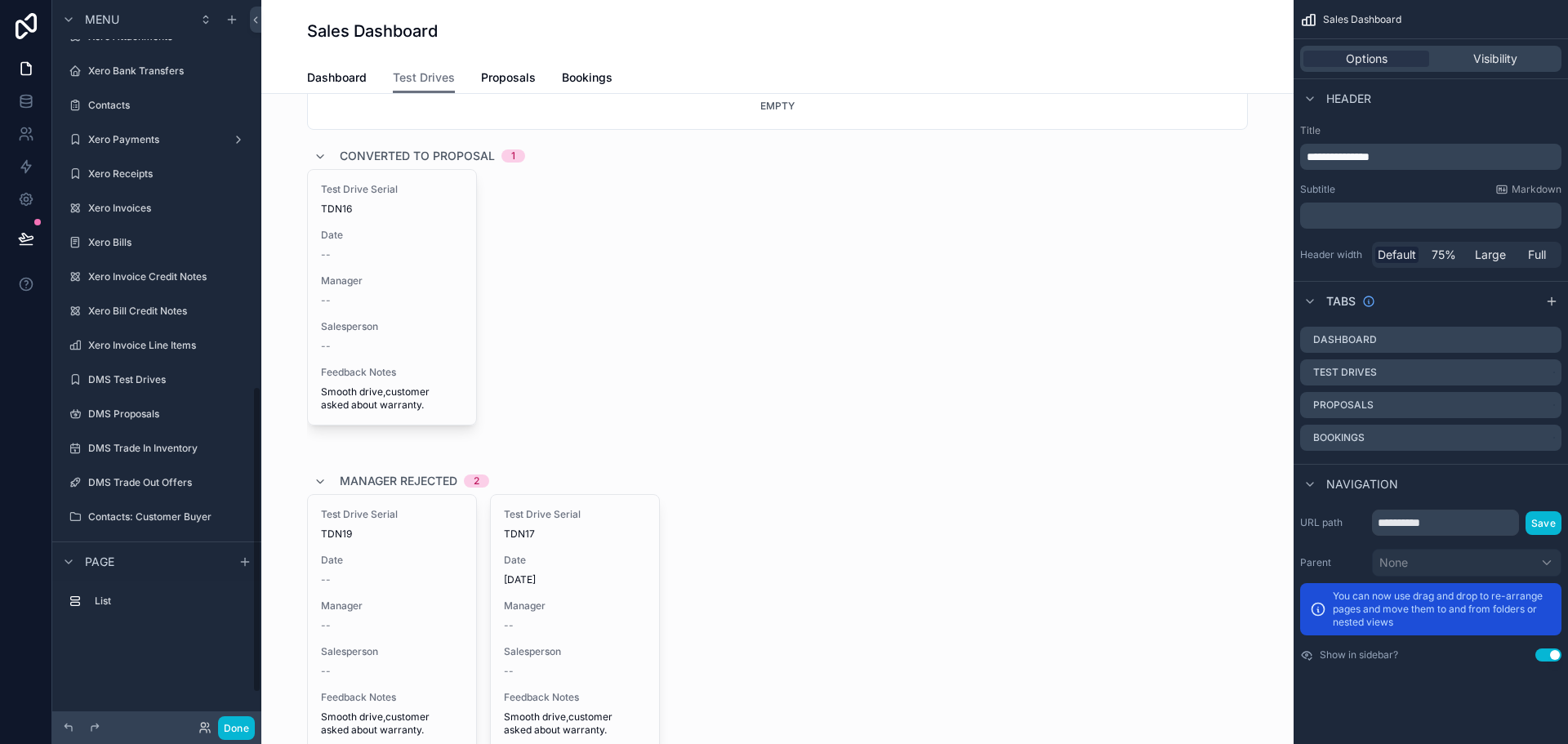
scroll to position [914, 0]
click at [485, 77] on span "Proposals" at bounding box center [509, 77] width 55 height 16
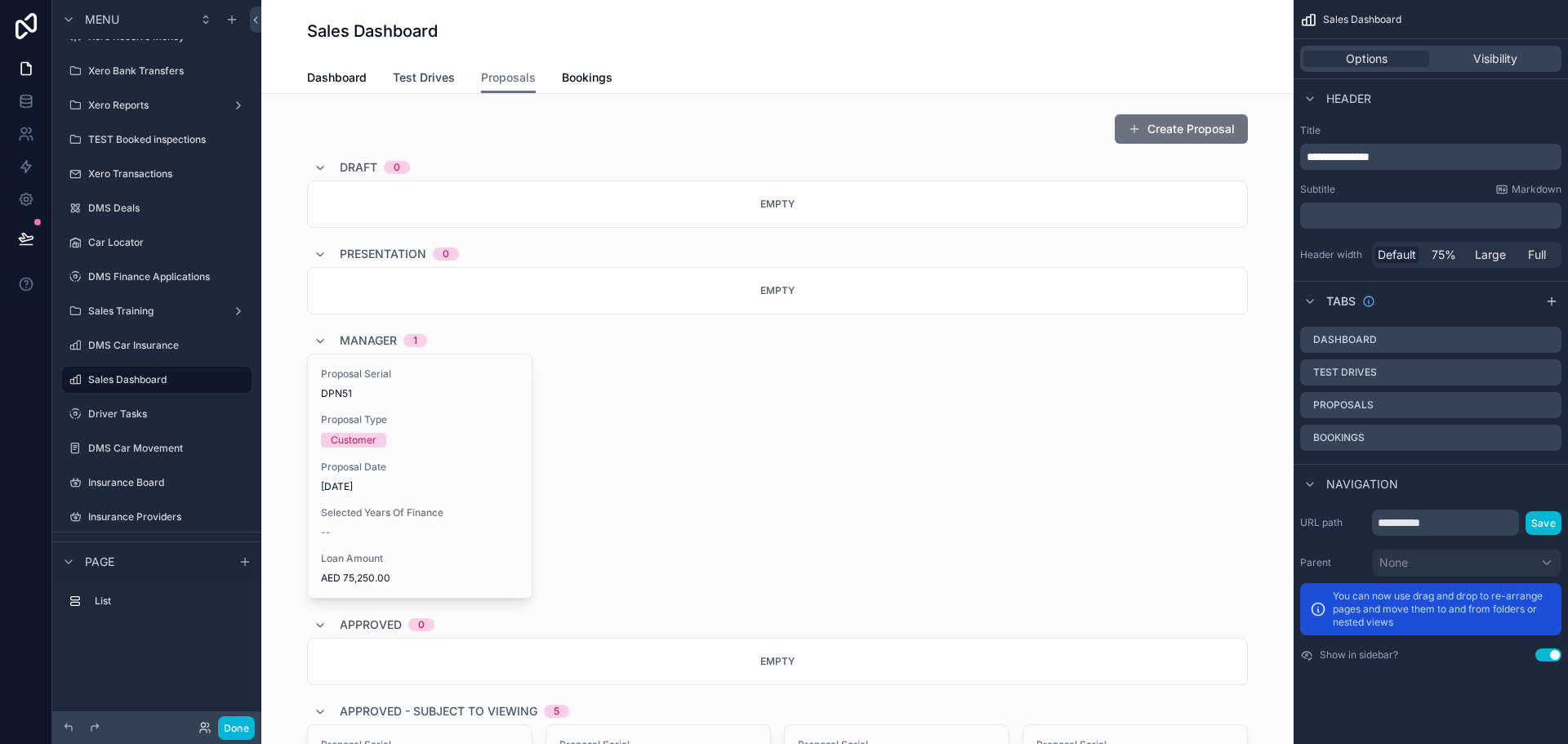
drag, startPoint x: 412, startPoint y: 69, endPoint x: 417, endPoint y: 95, distance: 26.5
click at [412, 69] on link "Test Drives" at bounding box center [424, 79] width 62 height 33
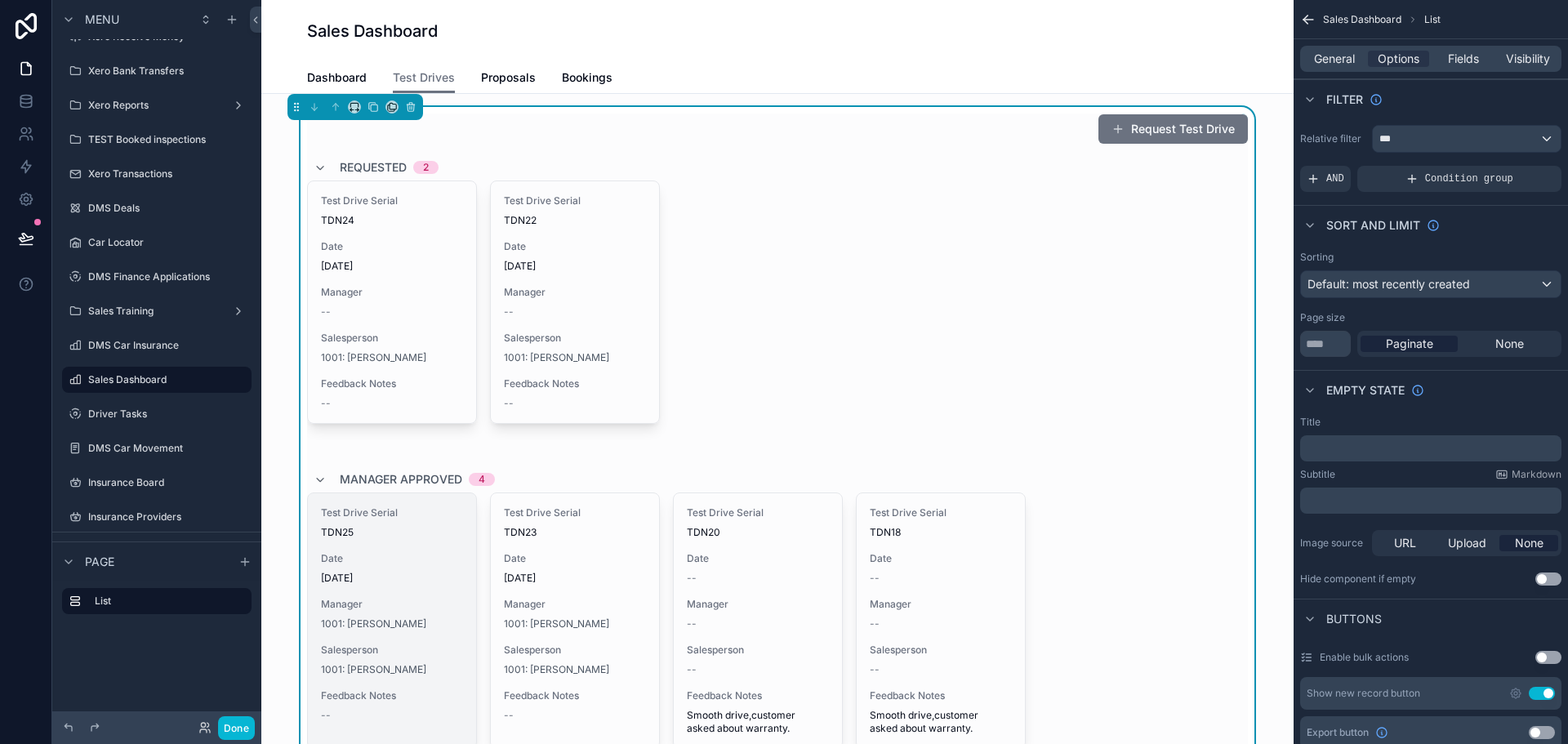
click at [398, 583] on span "[DATE]" at bounding box center [392, 577] width 142 height 13
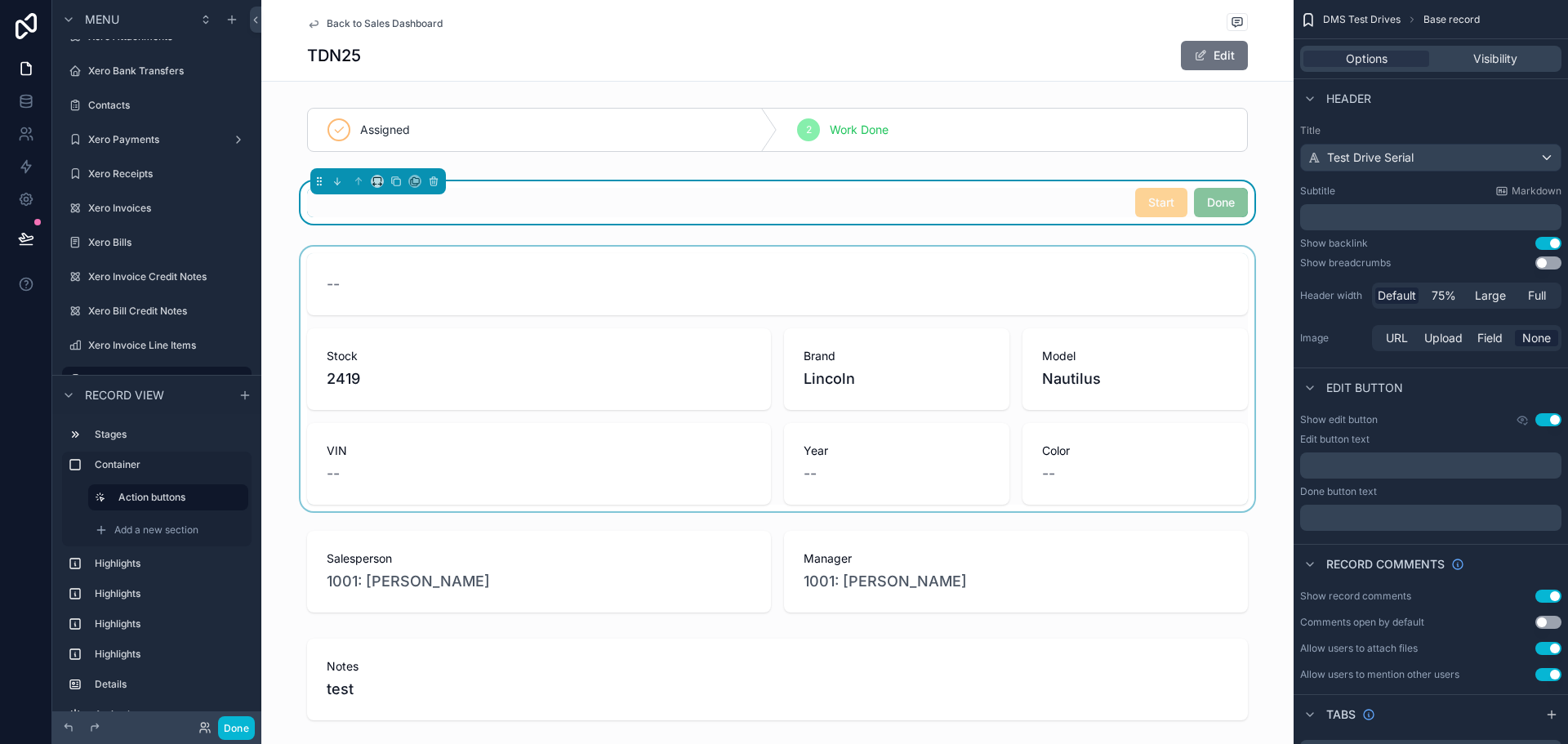
click at [899, 296] on div "scrollable content" at bounding box center [778, 379] width 1033 height 265
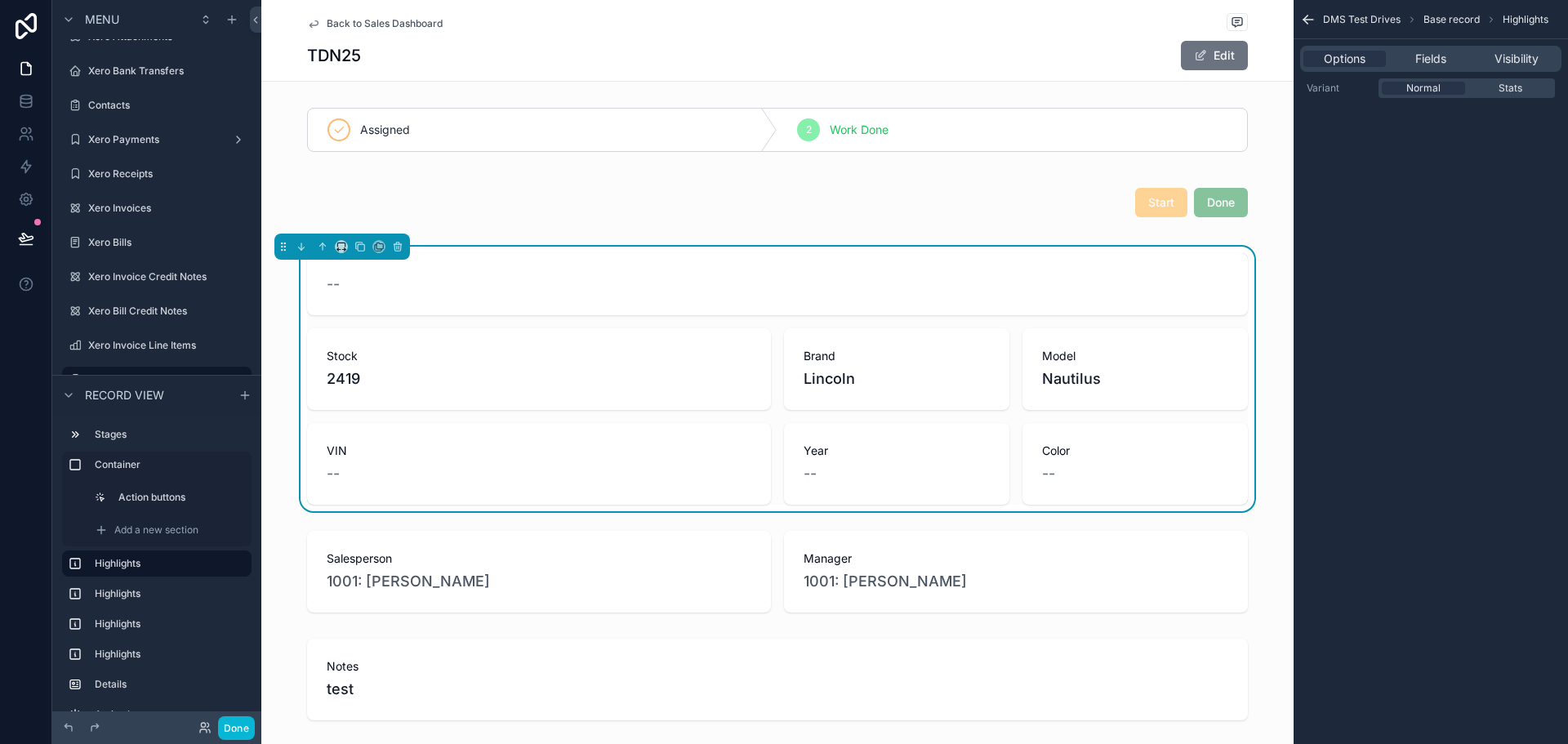
click at [346, 33] on div "Back to Sales Dashboard" at bounding box center [777, 23] width 941 height 21
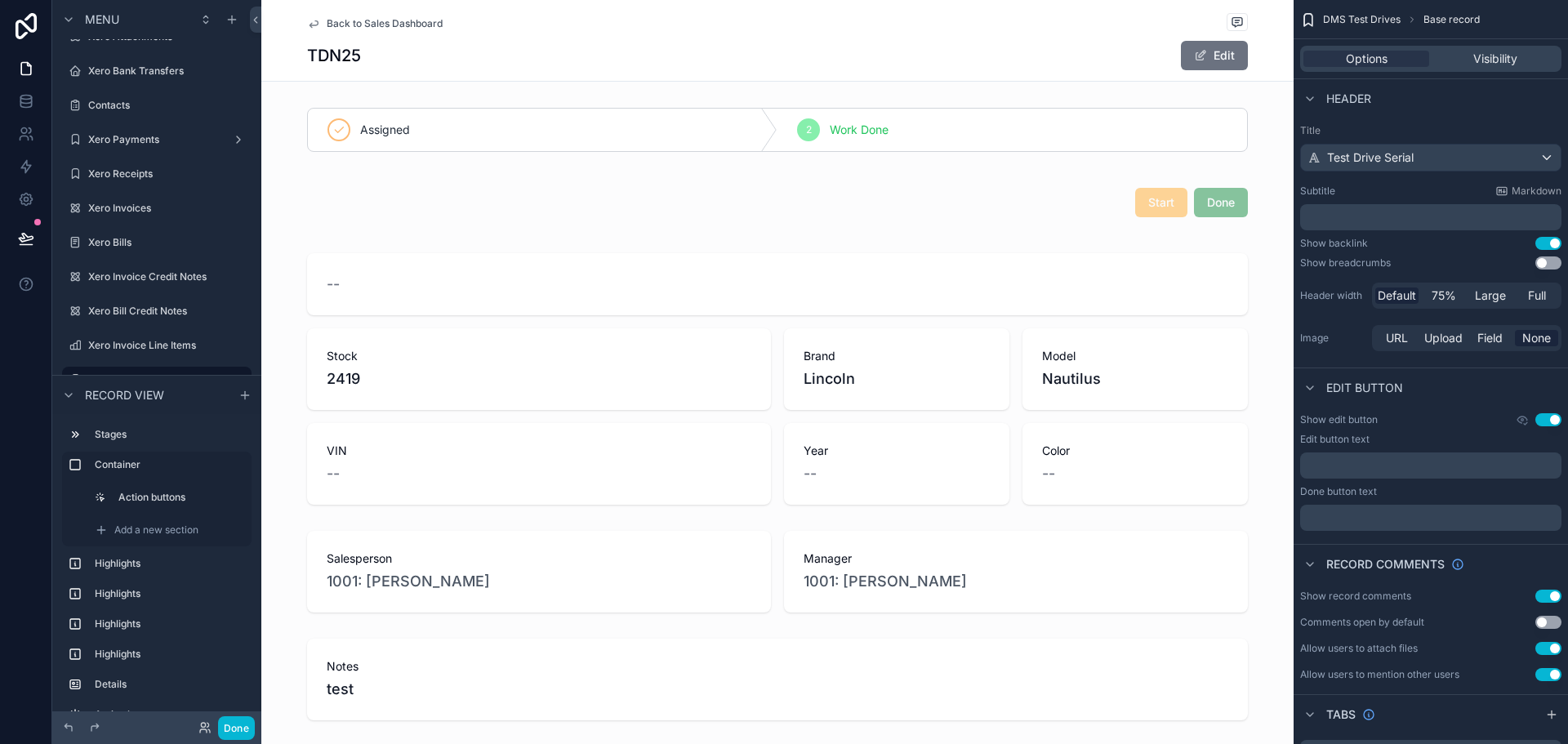
click at [359, 23] on span "Back to Sales Dashboard" at bounding box center [384, 23] width 116 height 13
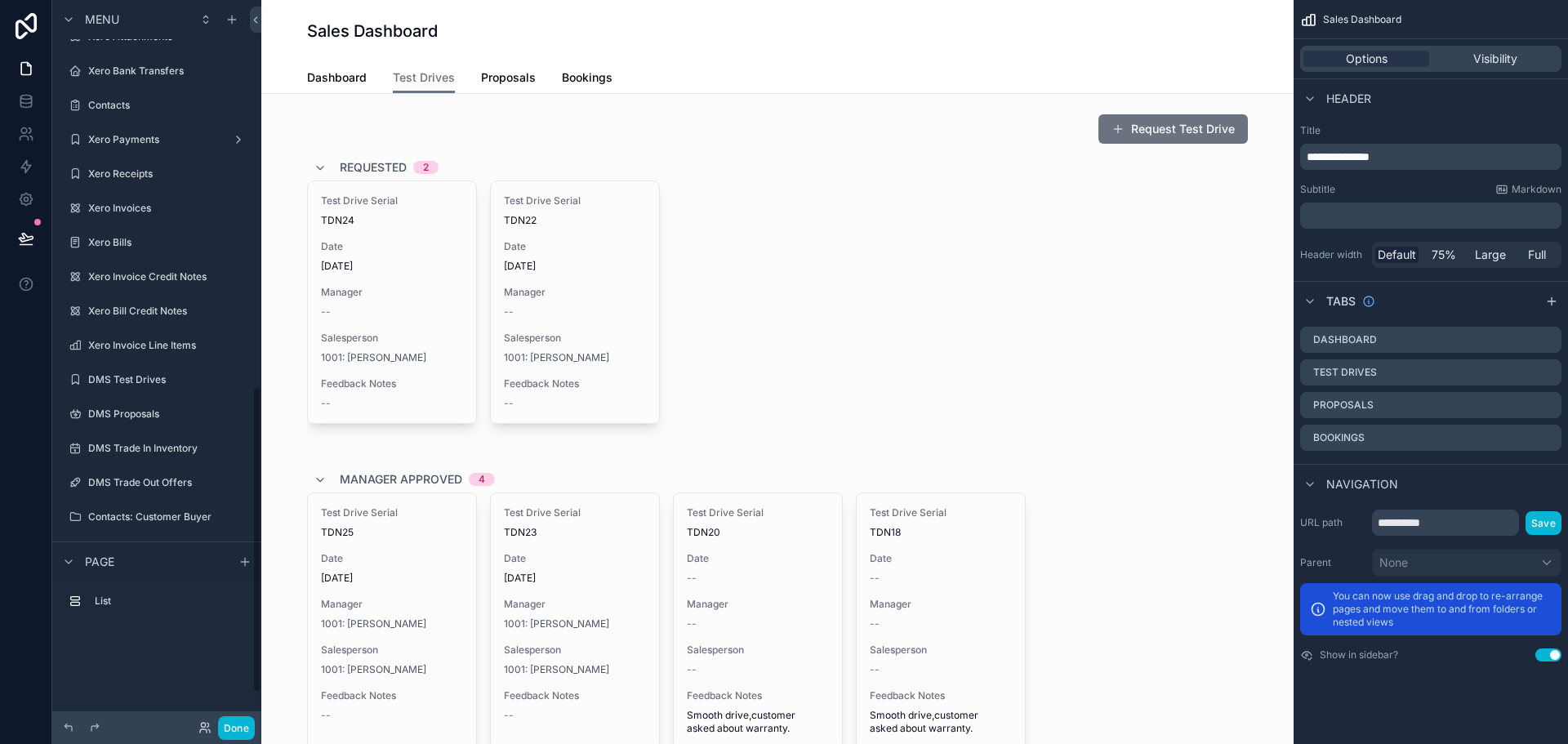
scroll to position [914, 0]
click at [484, 76] on span "Proposals" at bounding box center [509, 77] width 55 height 16
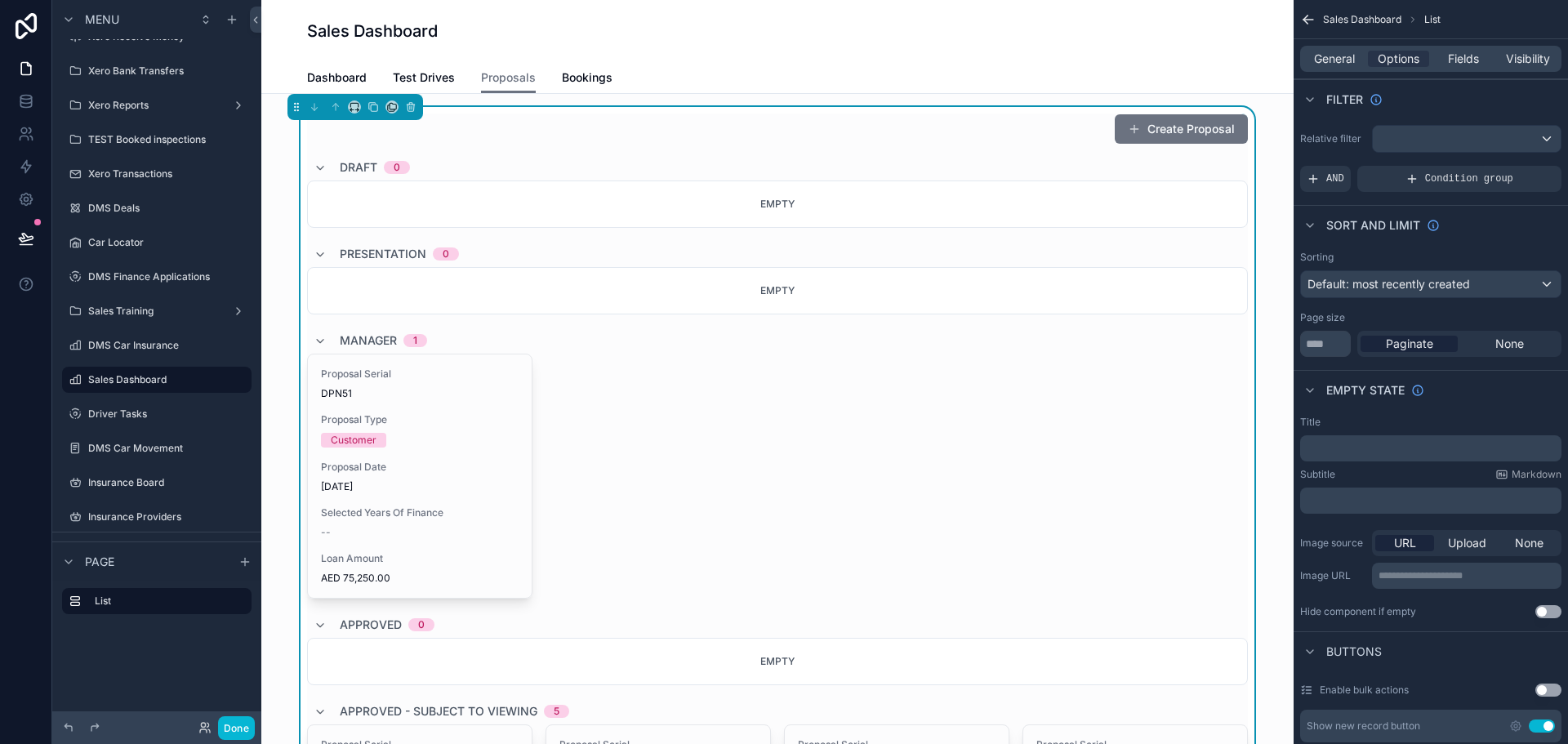
click at [490, 386] on div "Proposal Serial DPN51" at bounding box center [420, 384] width 198 height 33
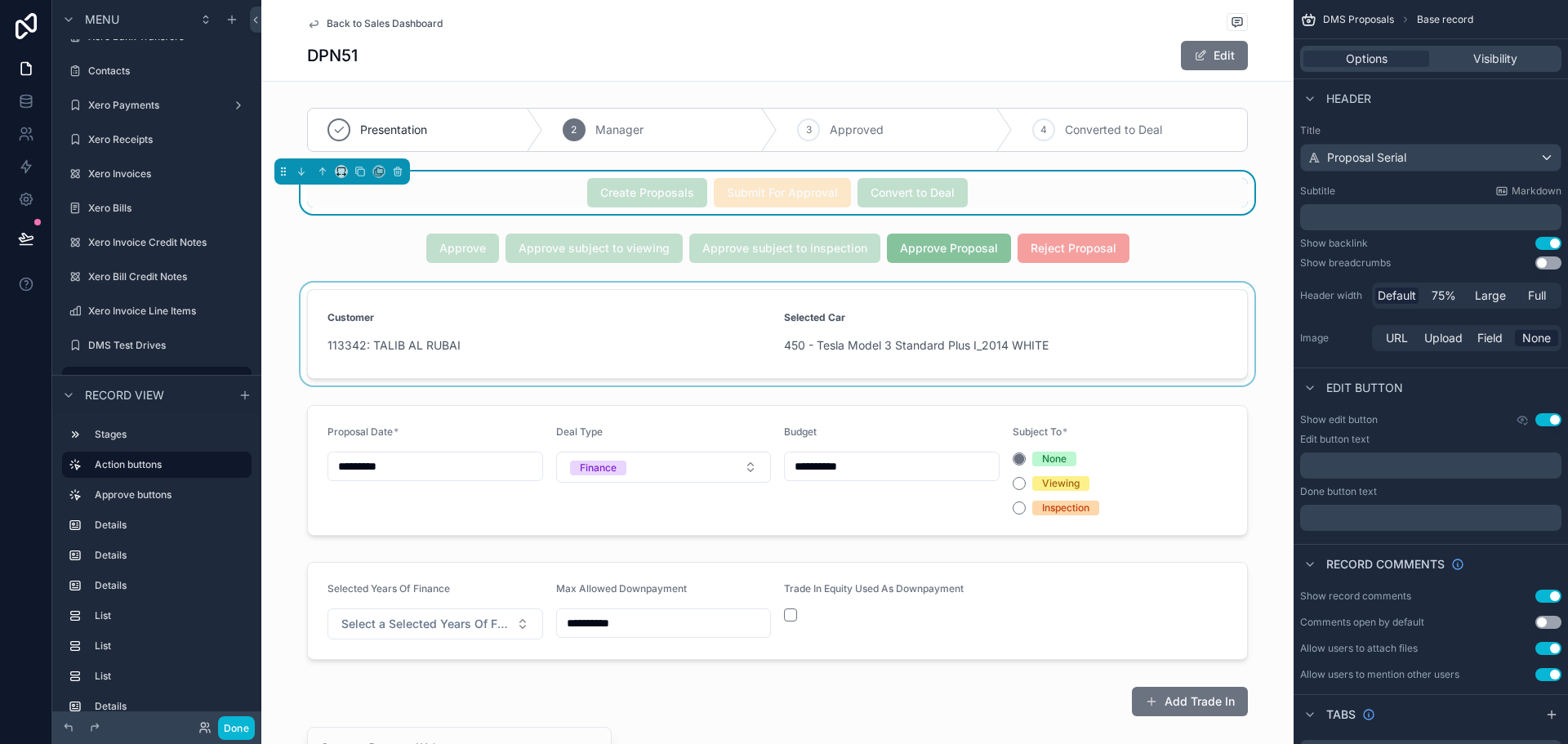
click at [644, 344] on div "scrollable content" at bounding box center [778, 334] width 1033 height 103
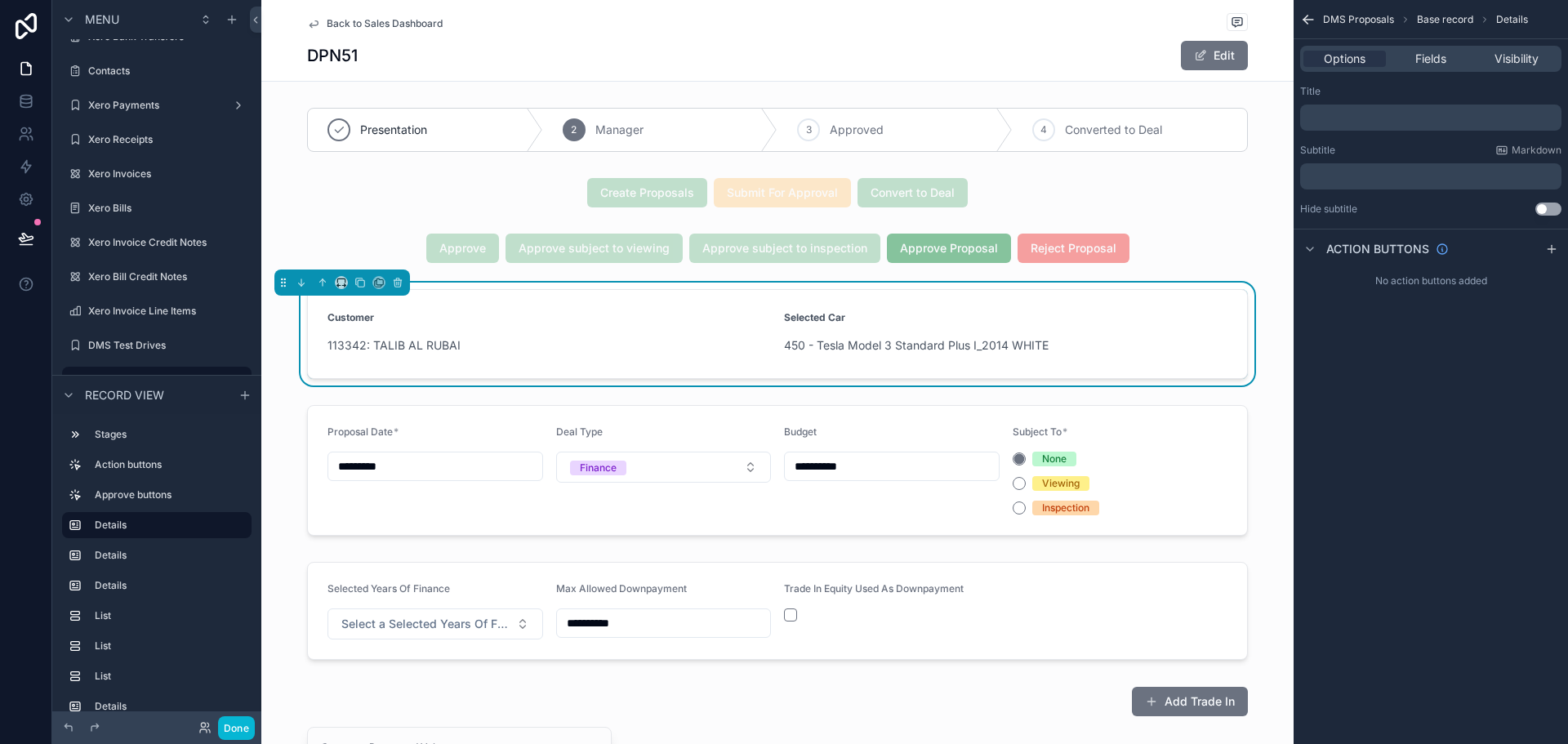
click at [398, 25] on span "Back to Sales Dashboard" at bounding box center [384, 23] width 116 height 13
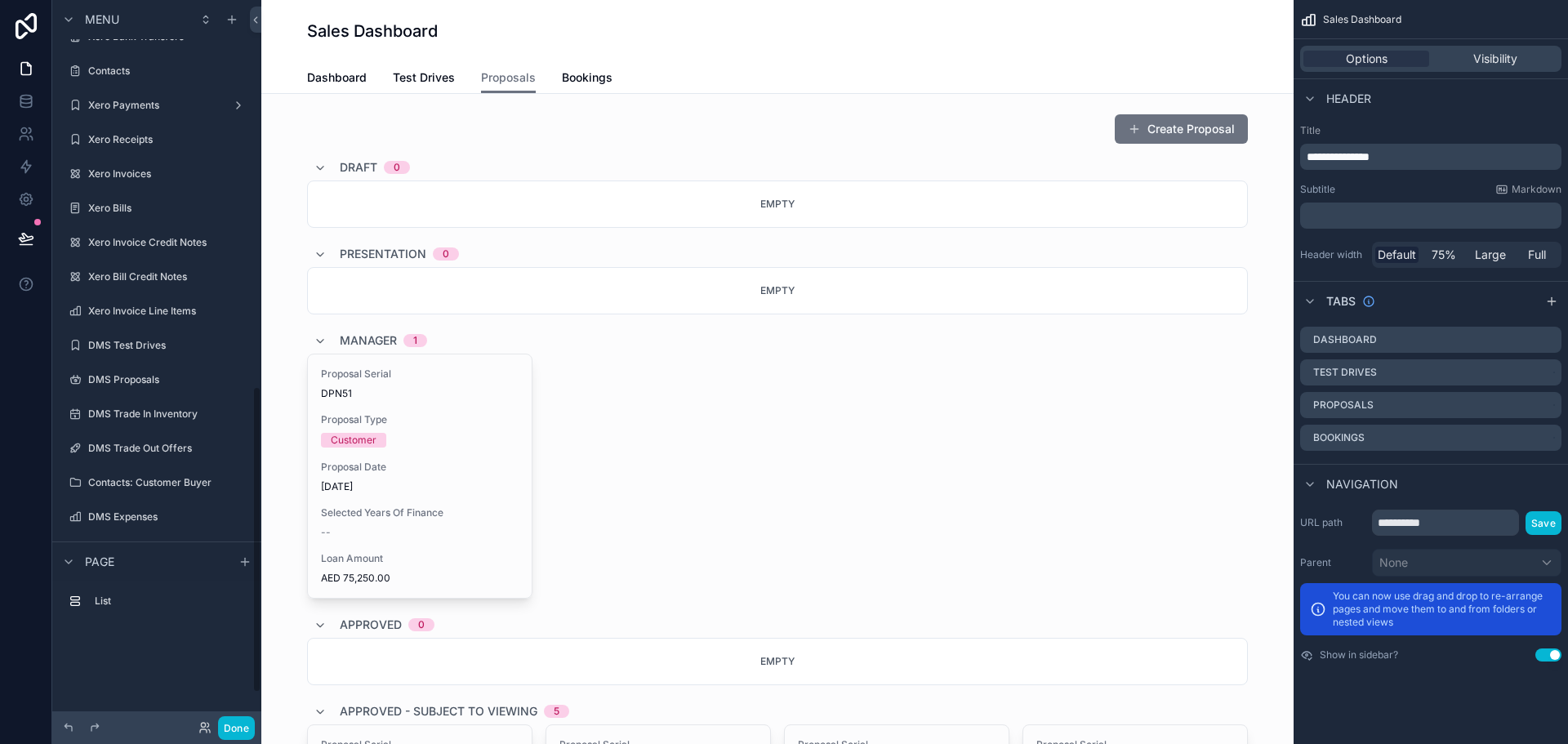
scroll to position [914, 0]
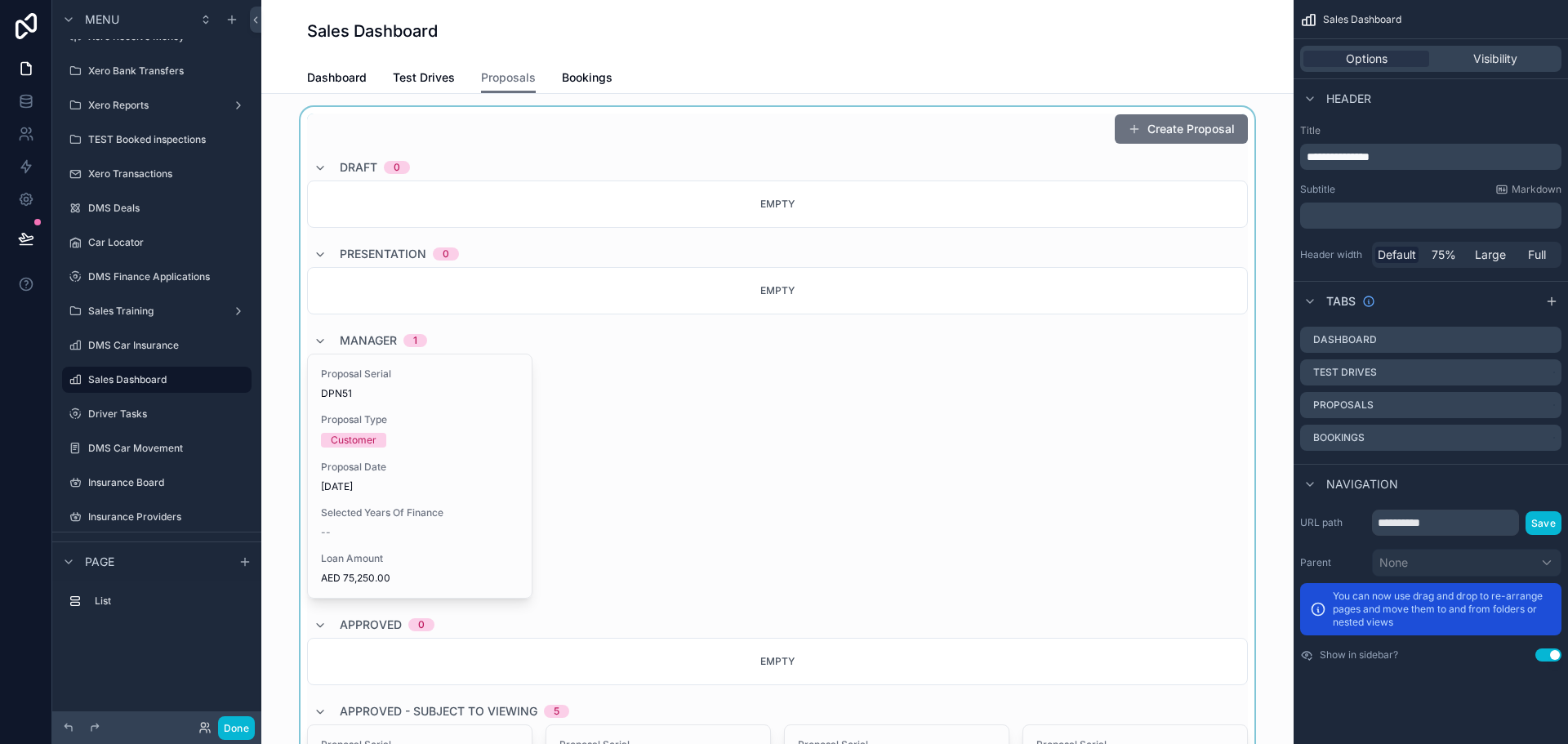
drag, startPoint x: 375, startPoint y: 427, endPoint x: 413, endPoint y: 363, distance: 74.4
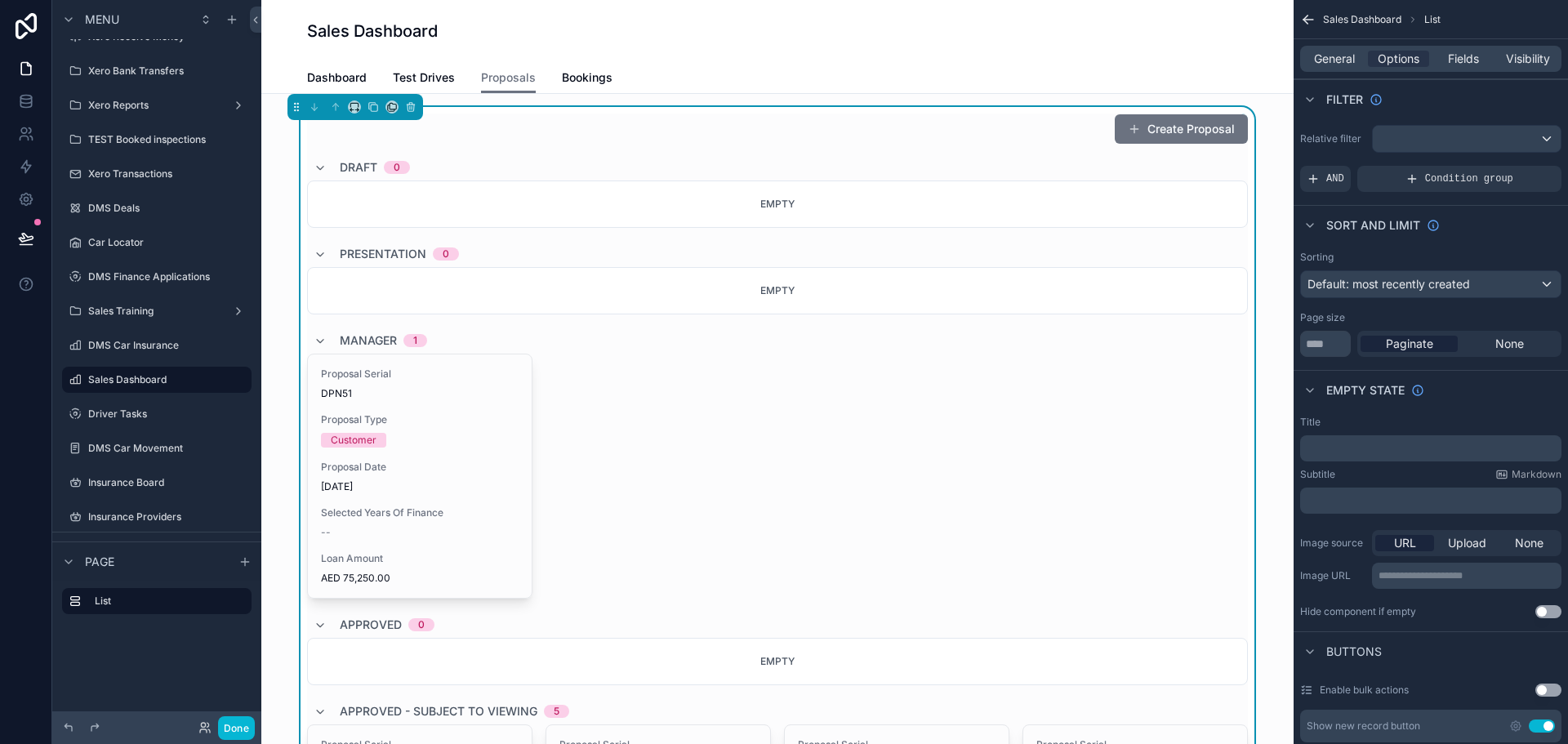
click at [442, 472] on span "Proposal Date" at bounding box center [420, 467] width 198 height 13
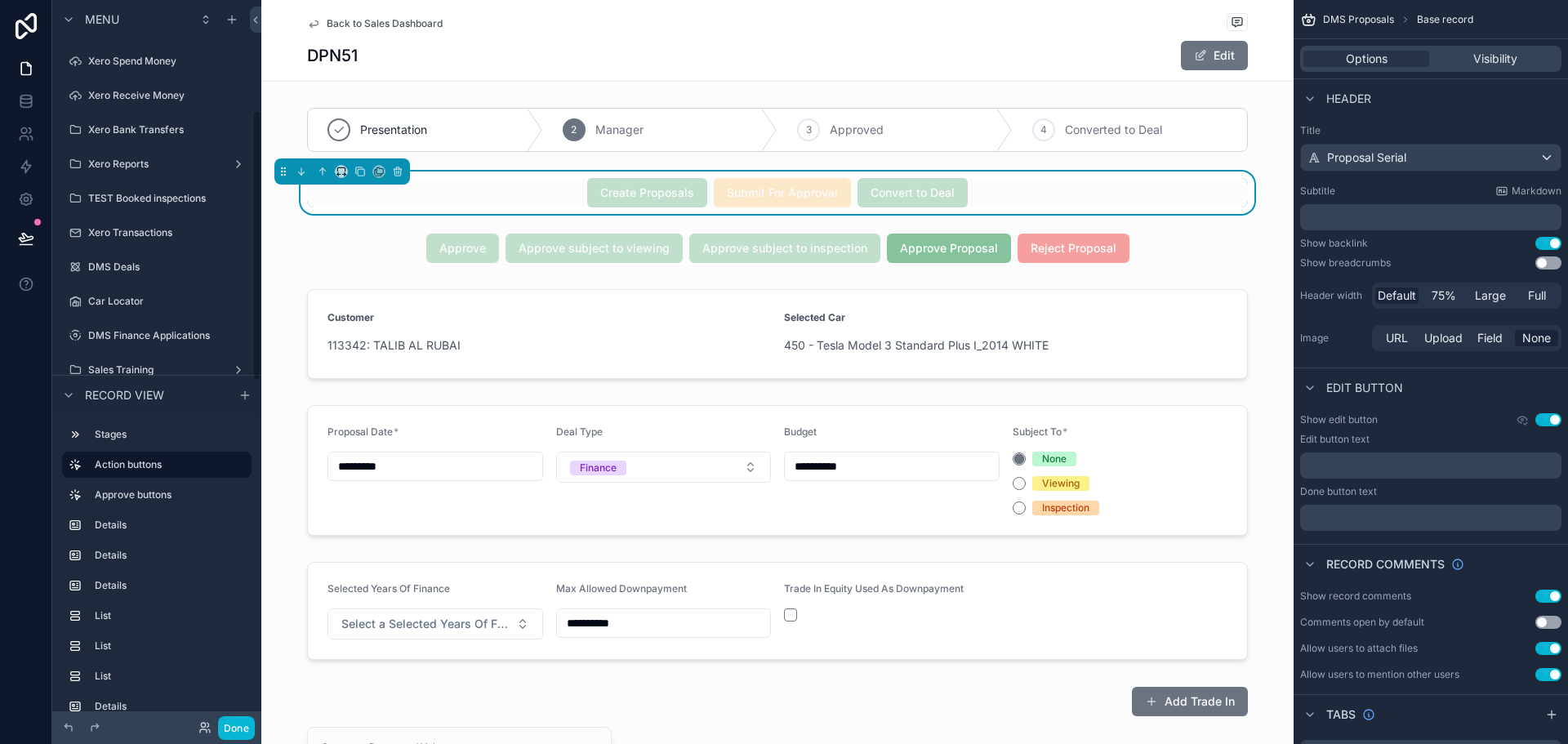
scroll to position [296, 0]
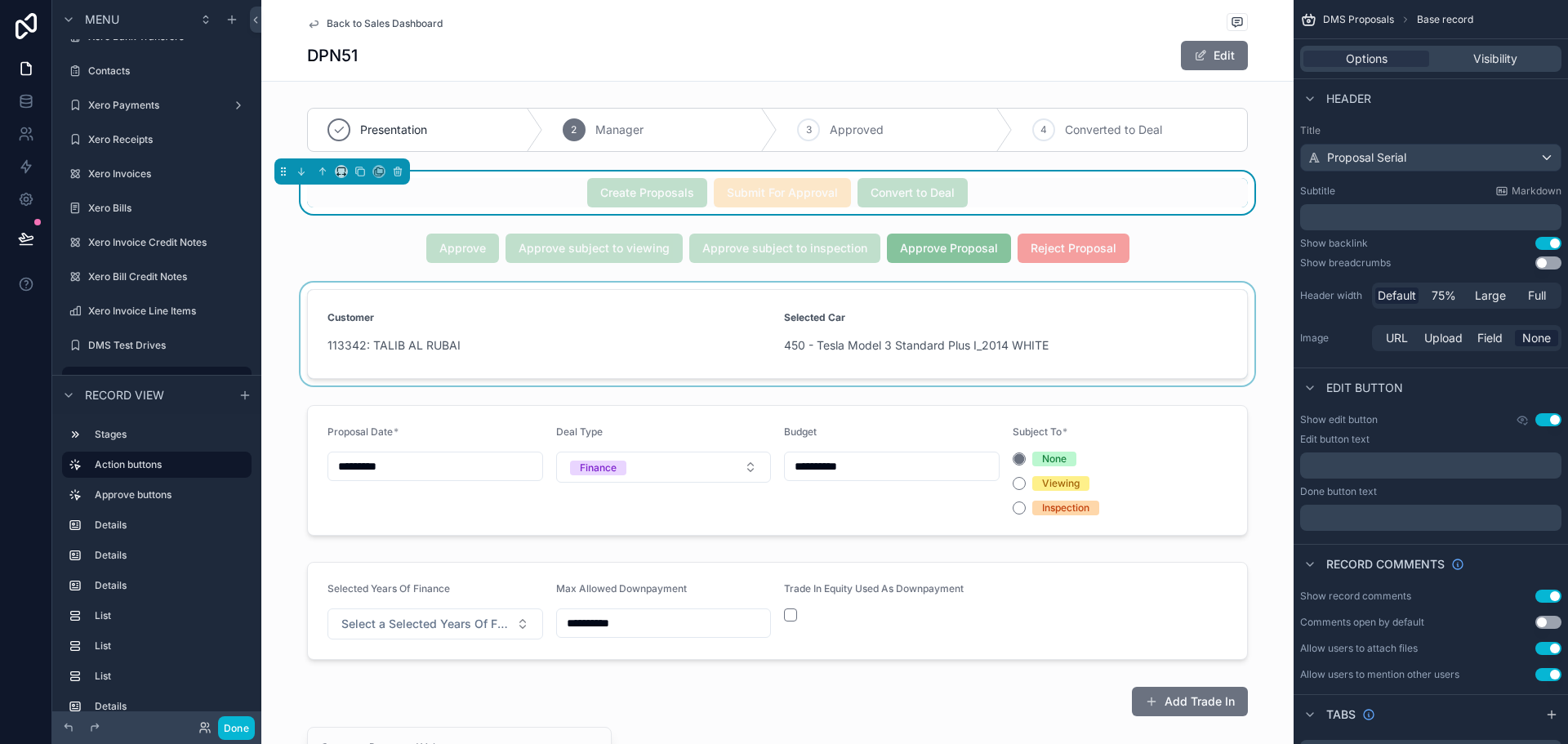
click at [733, 340] on div "scrollable content" at bounding box center [778, 334] width 1033 height 103
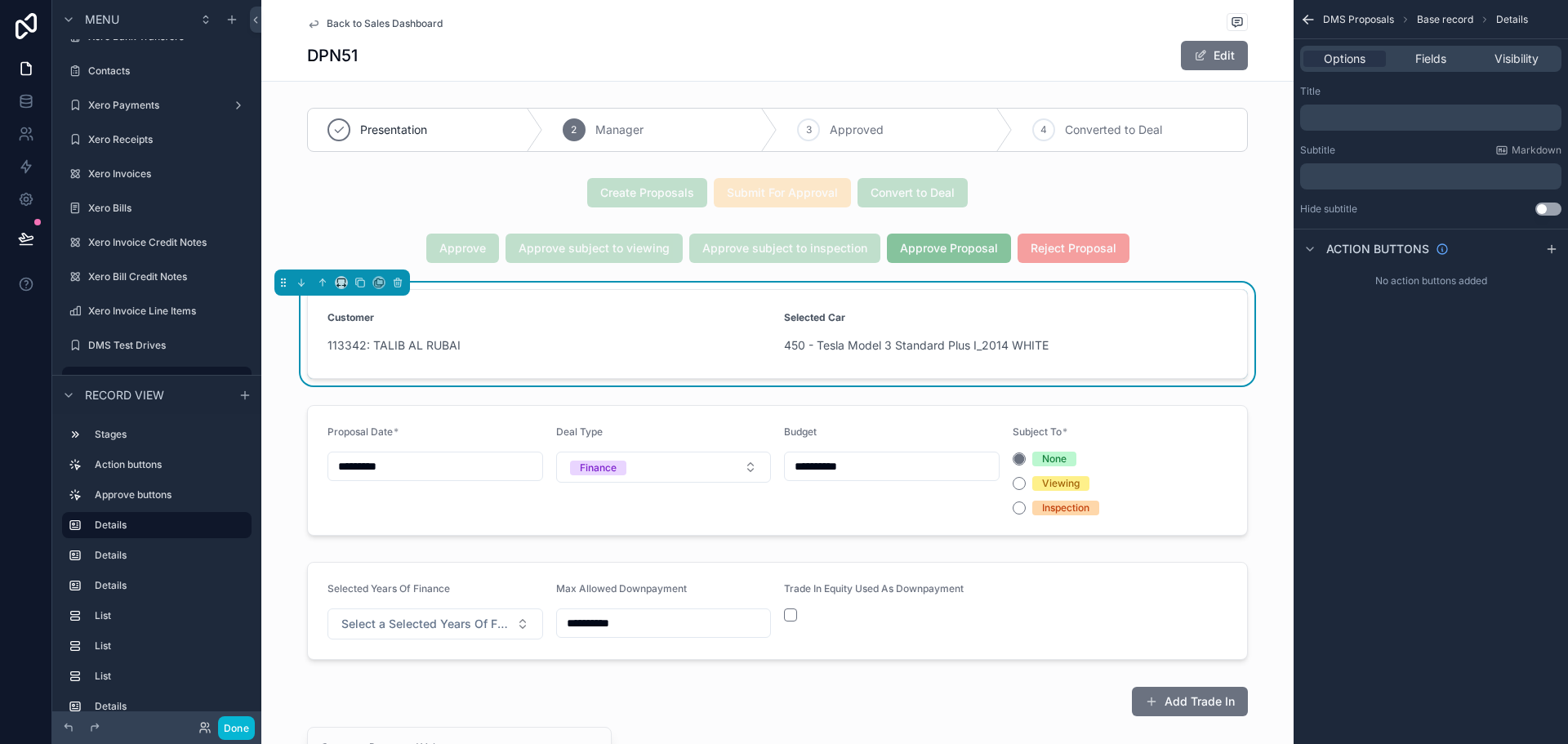
click at [1425, 20] on span "Base record" at bounding box center [1445, 19] width 57 height 13
click at [1414, 56] on div "Fields" at bounding box center [1431, 58] width 82 height 16
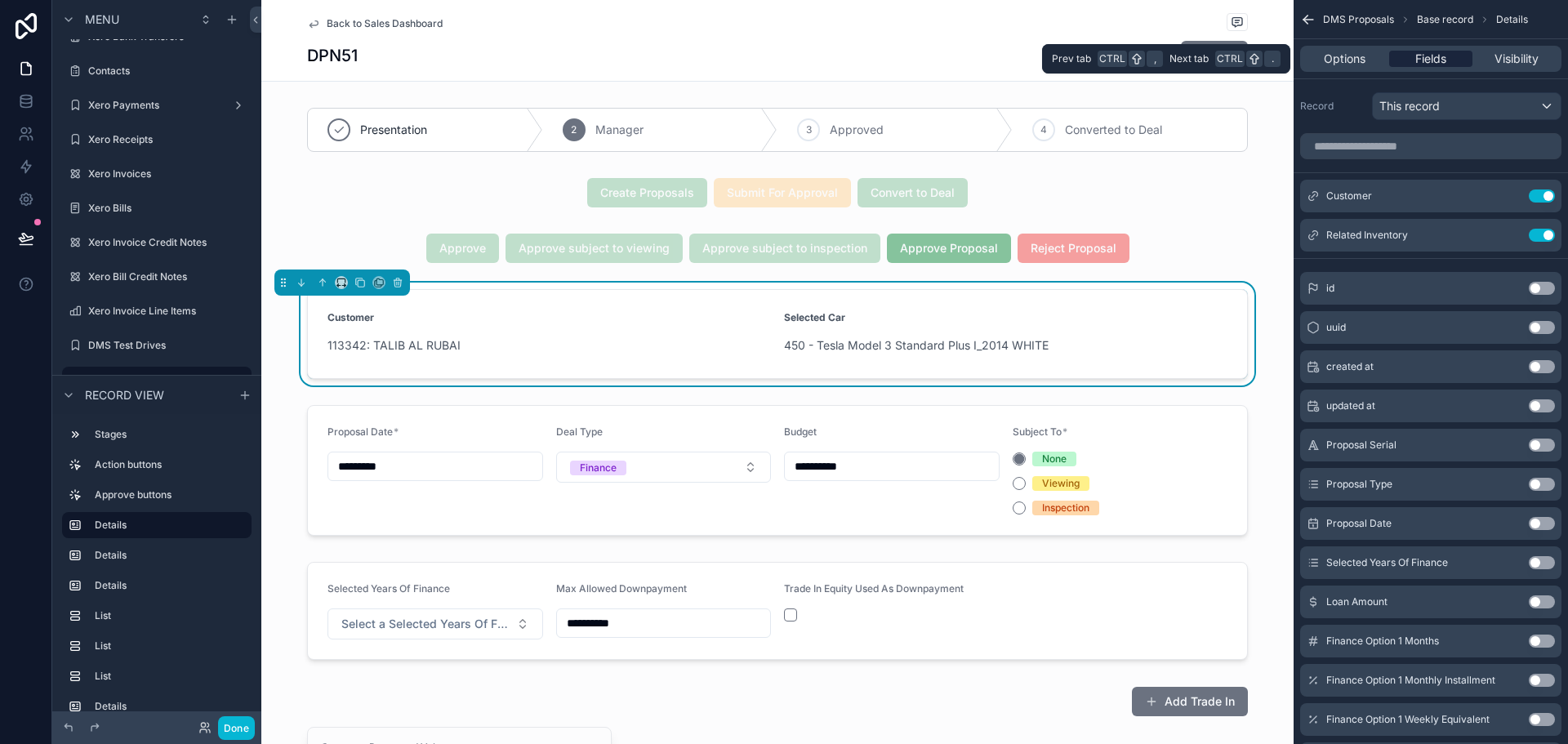
click at [1414, 56] on div "Fields" at bounding box center [1431, 58] width 82 height 16
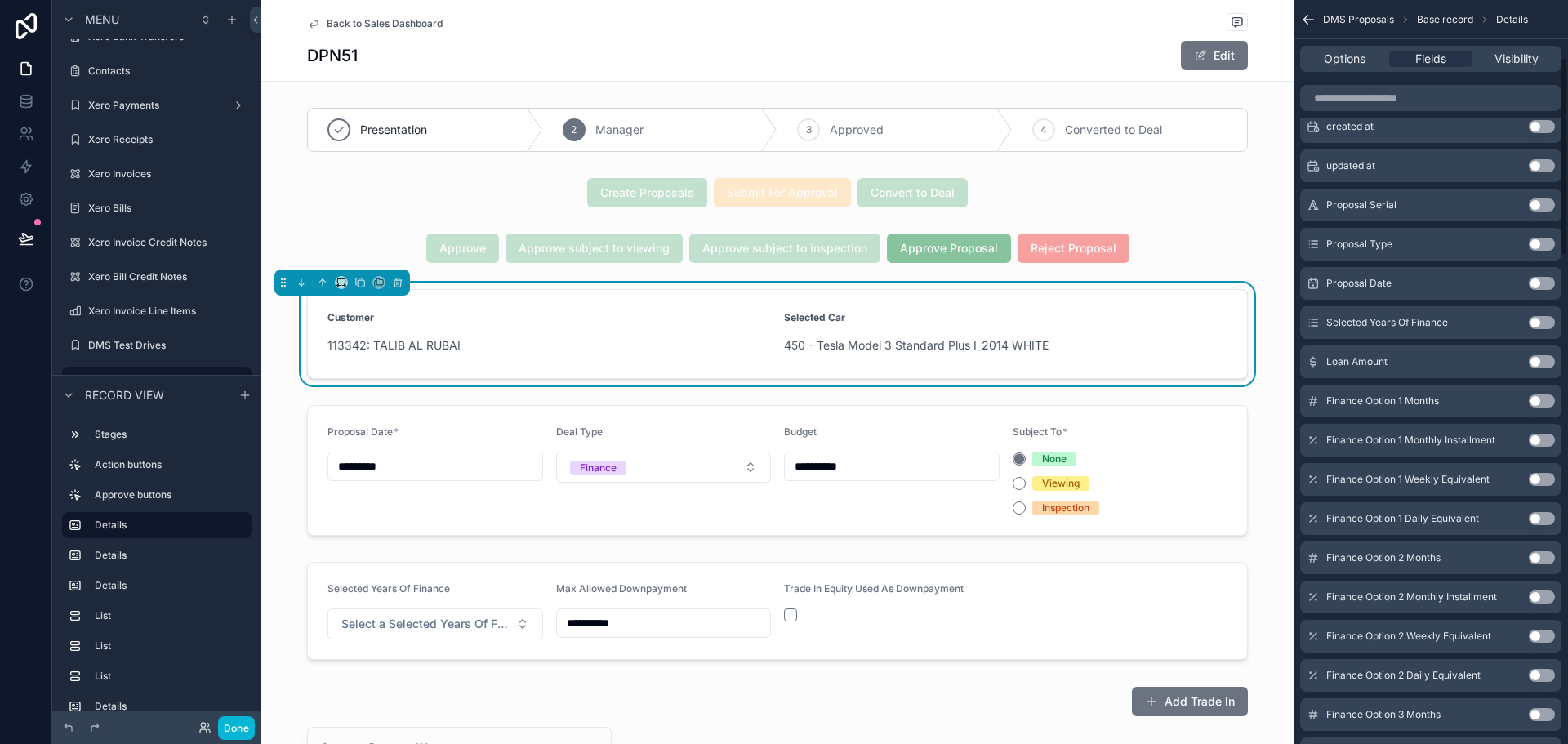
scroll to position [0, 0]
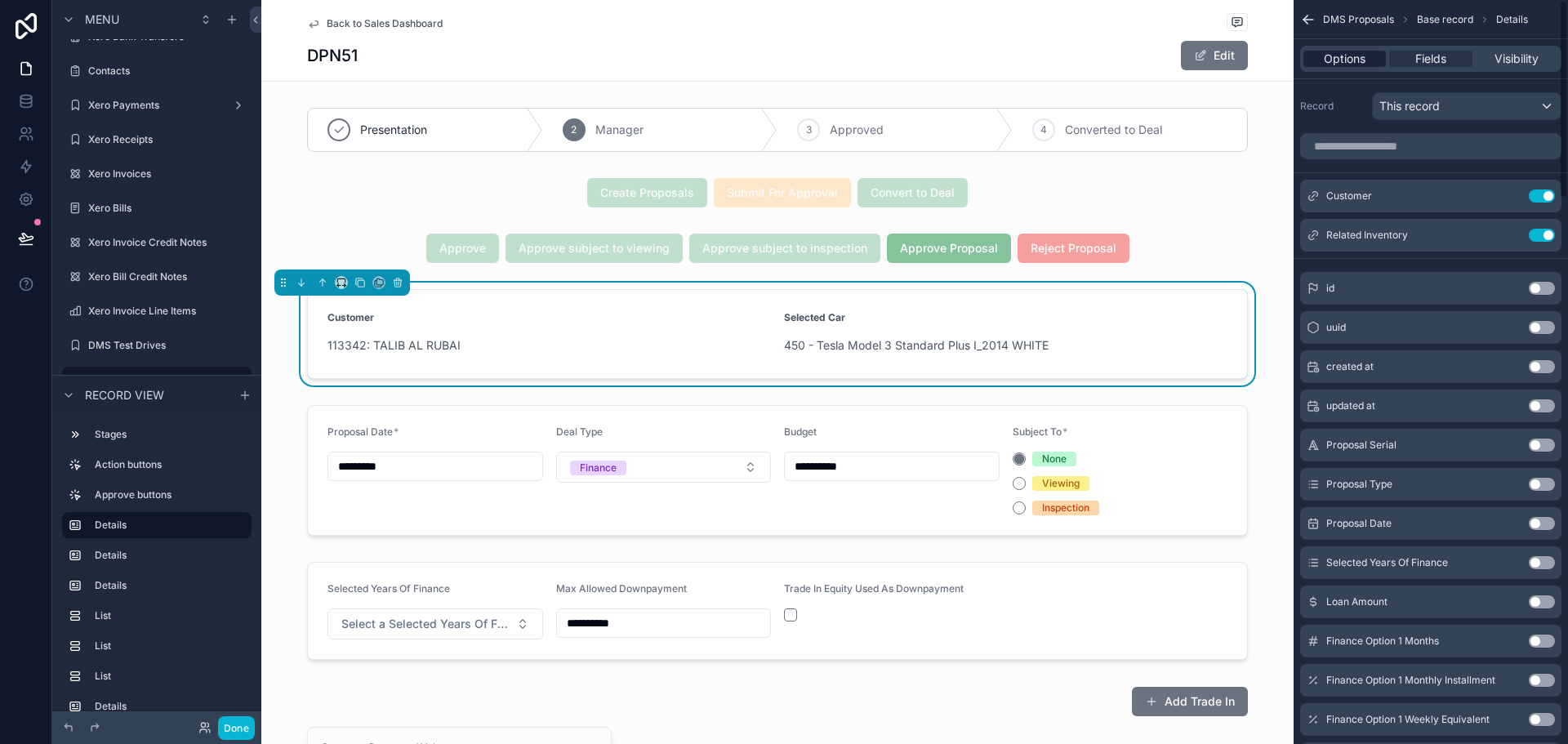
click at [1351, 53] on span "Options" at bounding box center [1345, 58] width 41 height 16
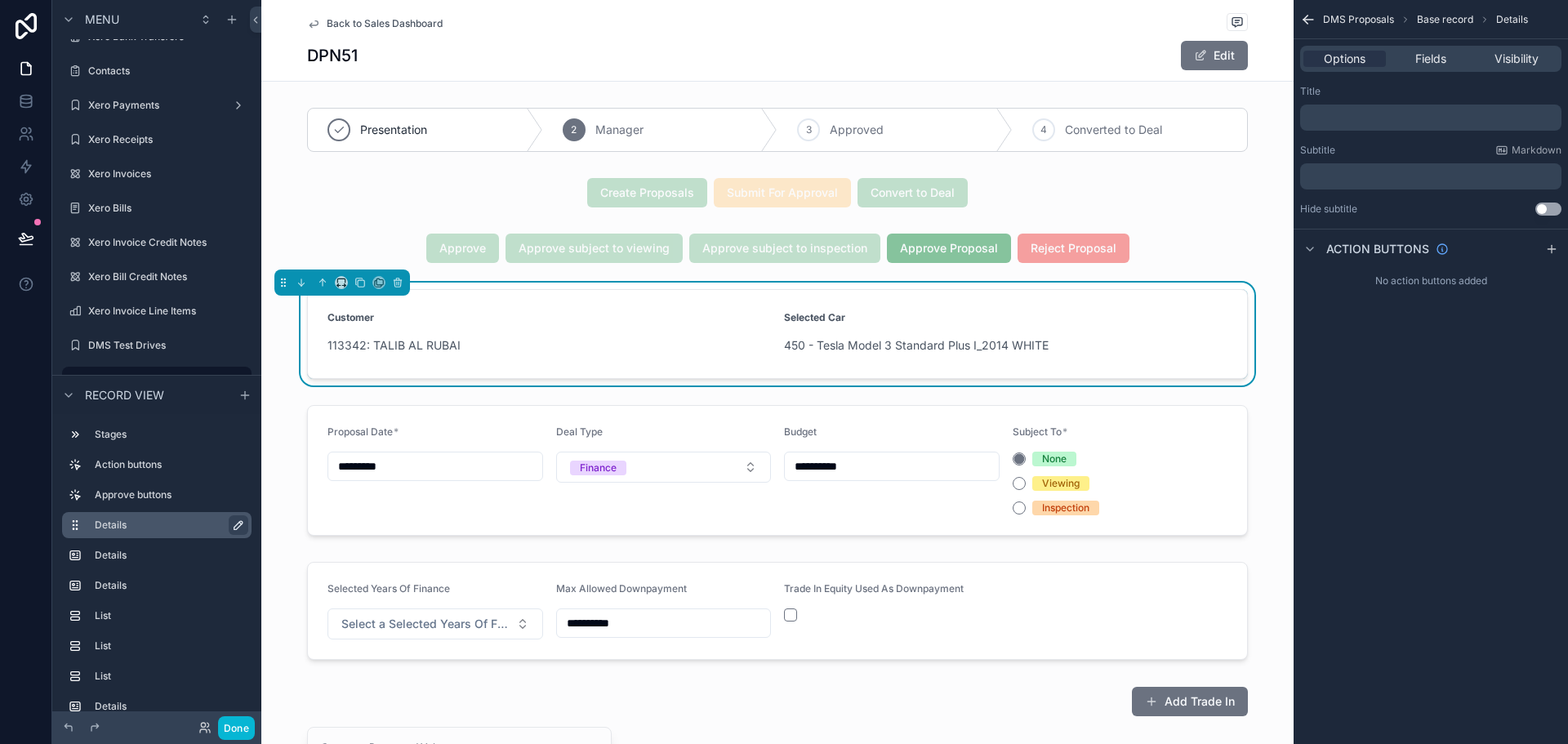
click at [236, 525] on icon "scrollable content" at bounding box center [239, 525] width 9 height 9
click at [236, 525] on icon "scrollable content" at bounding box center [235, 524] width 9 height 6
click at [154, 539] on icon "scrollable content" at bounding box center [156, 539] width 15 height 15
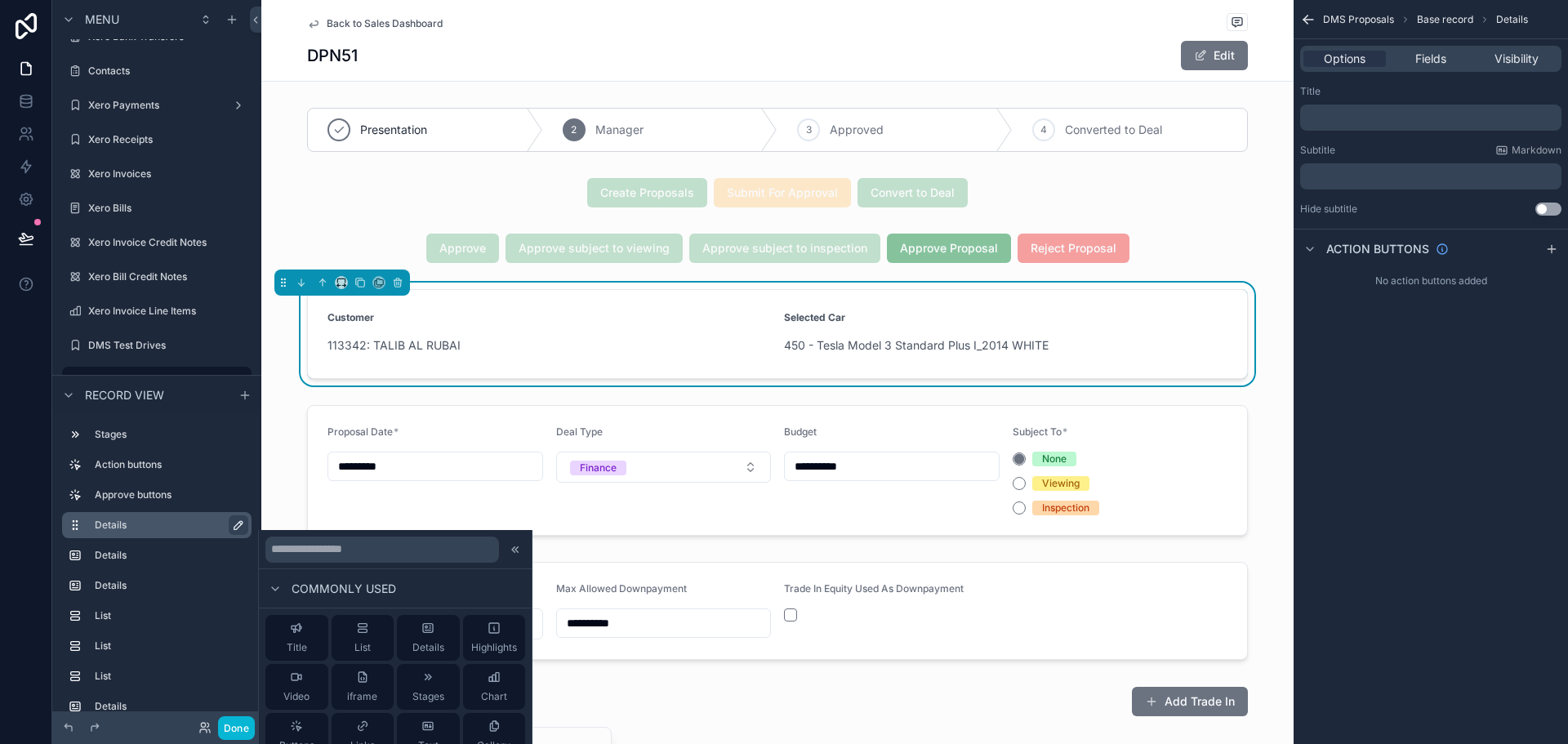
click at [533, 332] on div "113342: TALIB AL RUBAI" at bounding box center [549, 345] width 443 height 26
click at [1425, 67] on div "Options Fields Visibility" at bounding box center [1431, 58] width 261 height 26
click at [1425, 47] on div "Options Fields Visibility" at bounding box center [1431, 58] width 261 height 26
click at [1425, 52] on span "Fields" at bounding box center [1431, 58] width 31 height 16
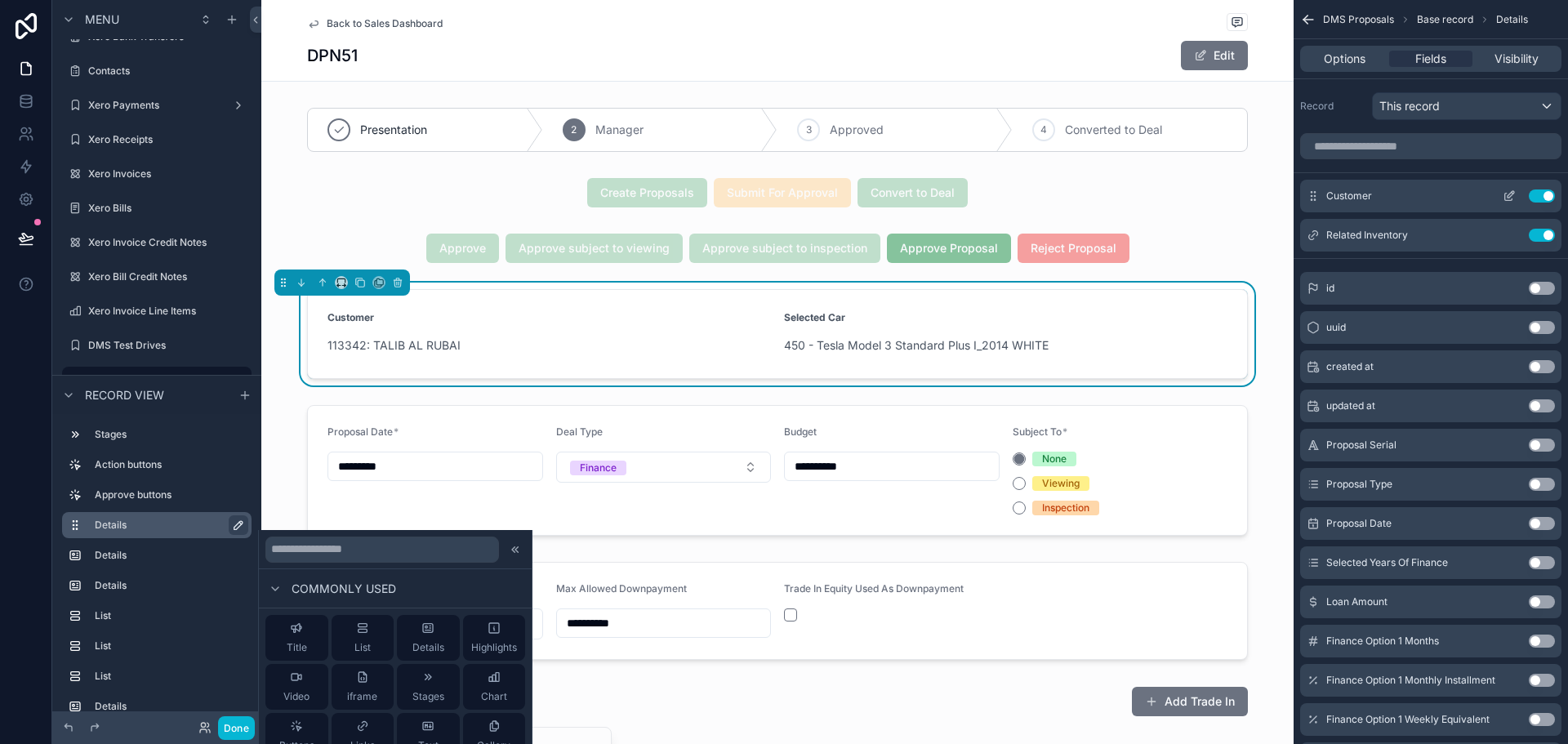
click at [1425, 197] on icon "scrollable content" at bounding box center [1509, 196] width 13 height 13
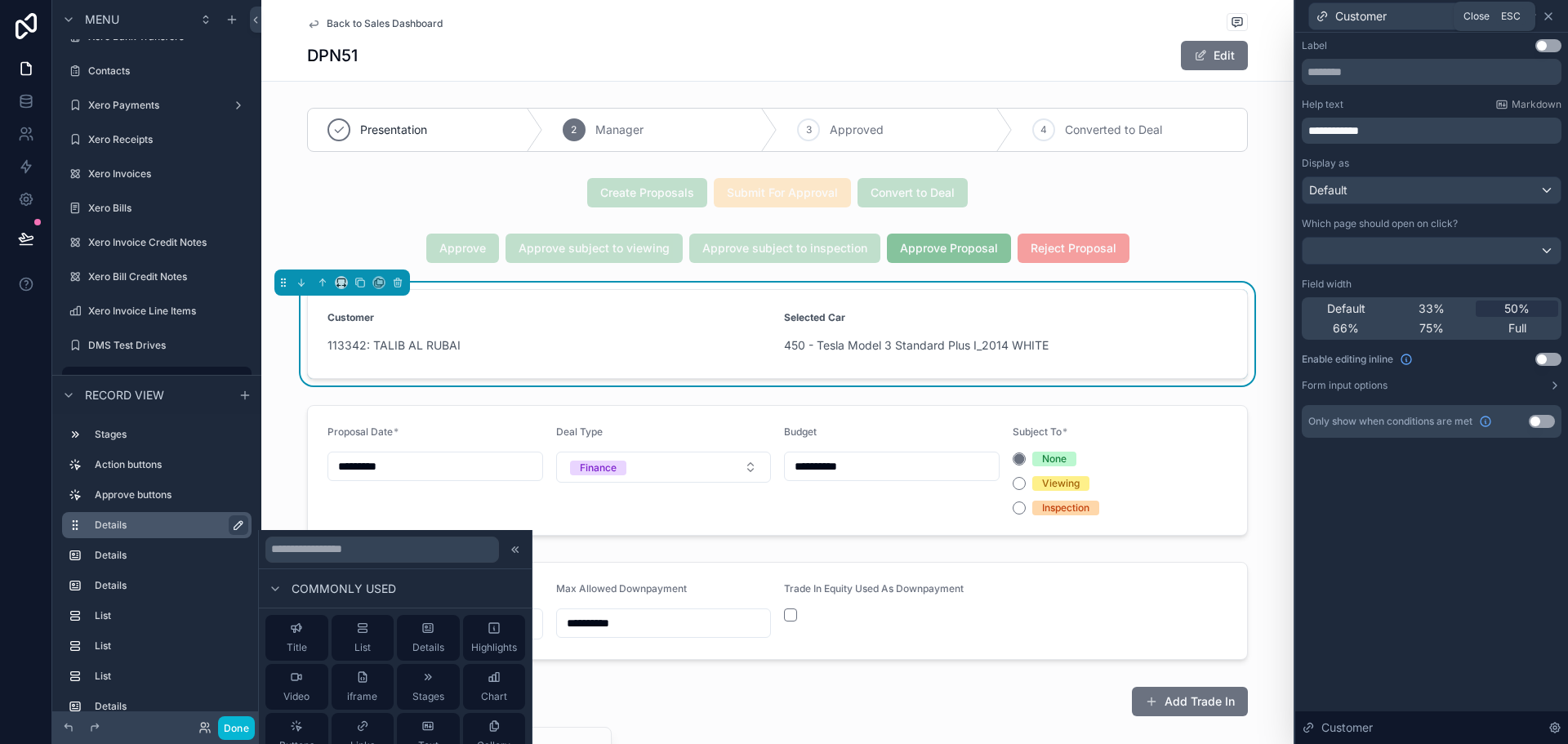
click at [1425, 11] on icon at bounding box center [1548, 15] width 13 height 13
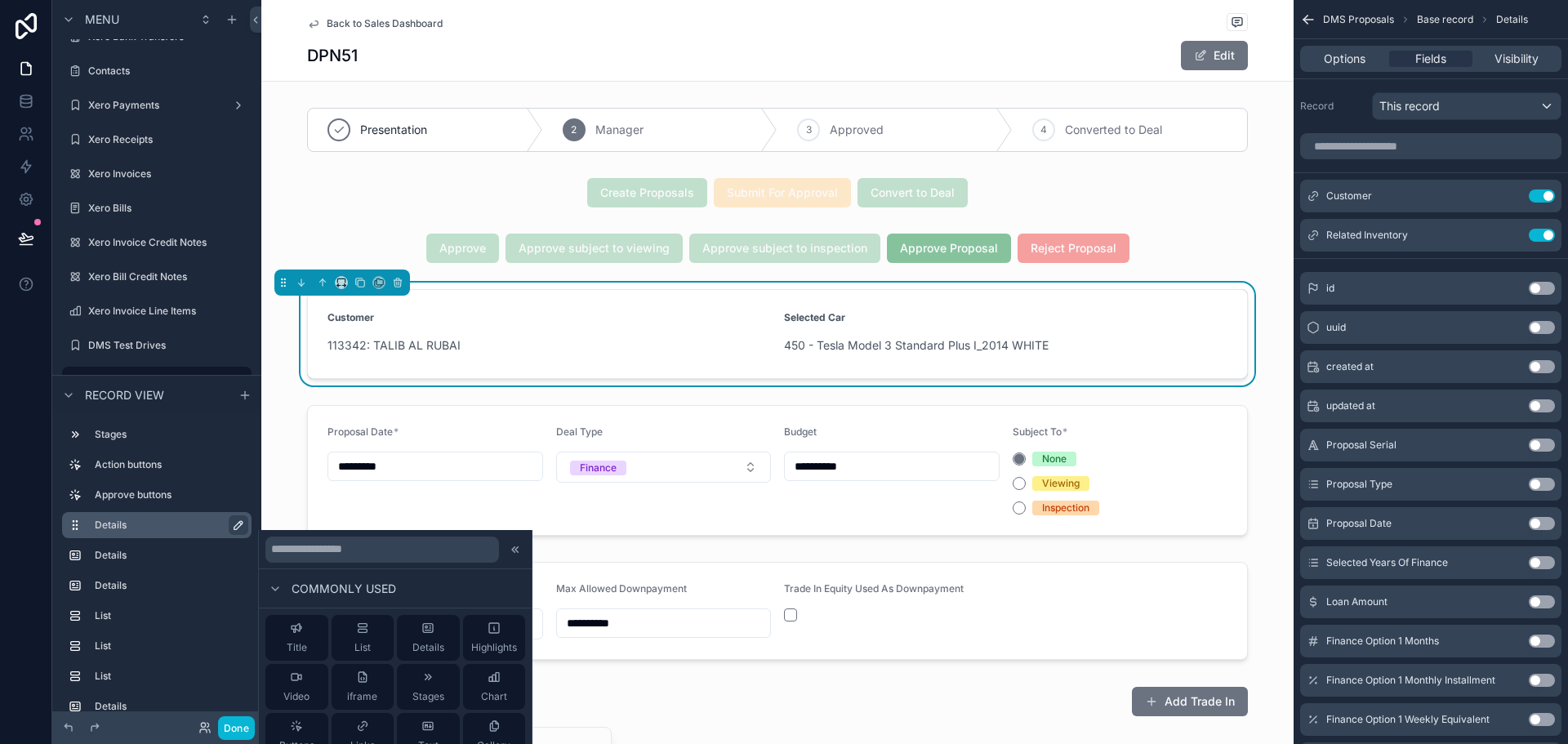
click at [162, 521] on label "Details" at bounding box center [166, 525] width 143 height 13
click at [137, 555] on label "Details" at bounding box center [166, 555] width 143 height 13
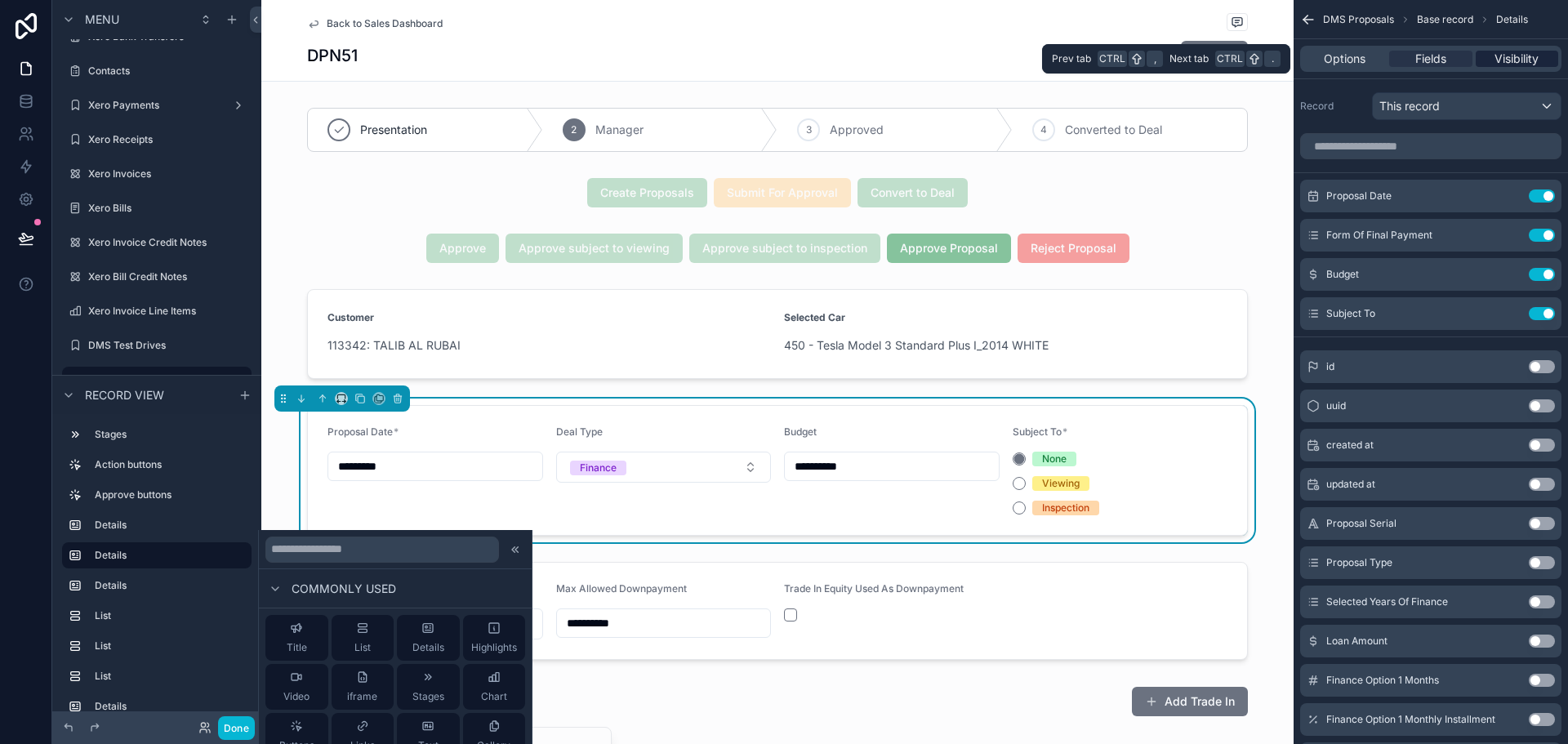
click at [1425, 59] on span "Visibility" at bounding box center [1516, 58] width 44 height 16
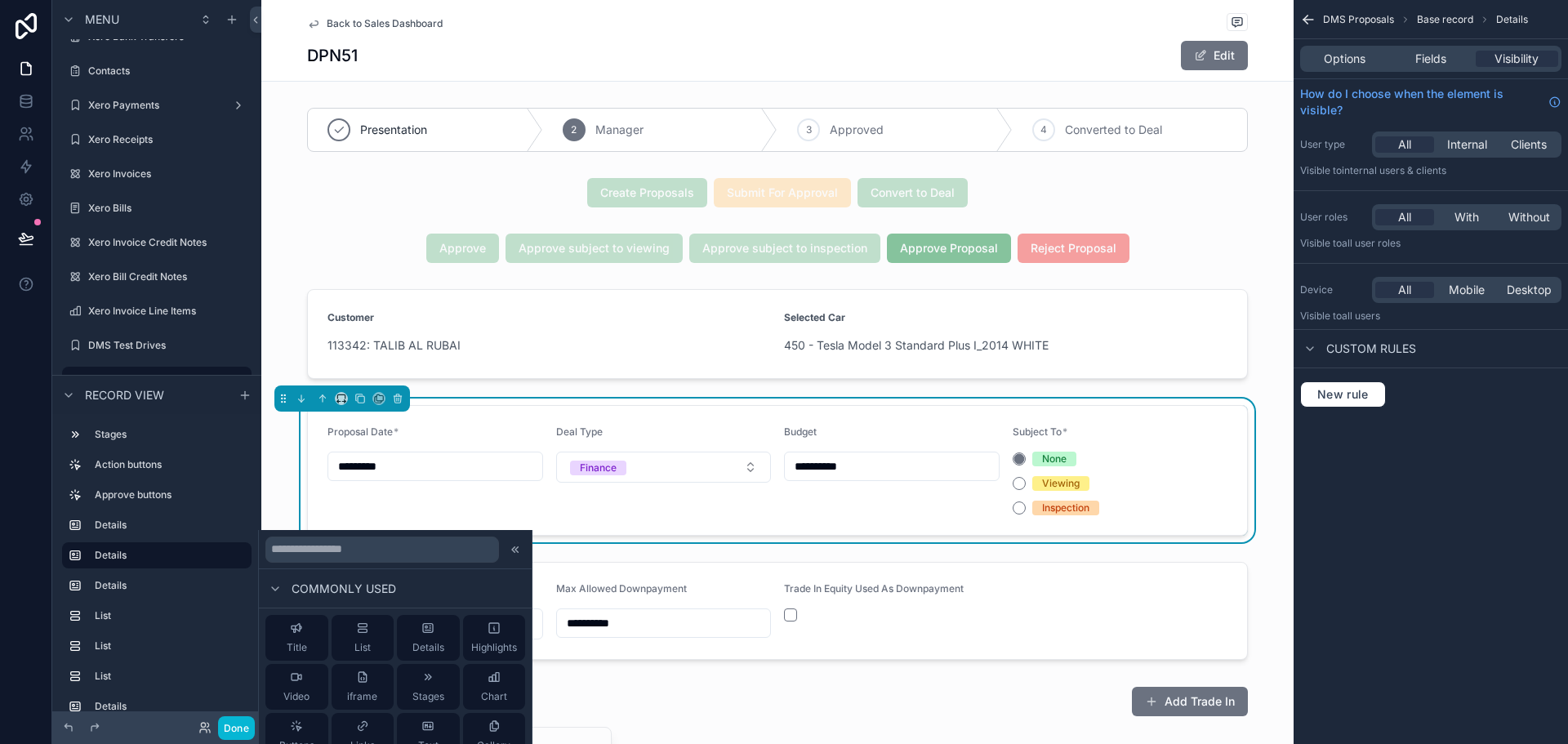
drag, startPoint x: 1455, startPoint y: 217, endPoint x: 1464, endPoint y: 236, distance: 21.0
click at [1425, 217] on span "With" at bounding box center [1467, 216] width 25 height 16
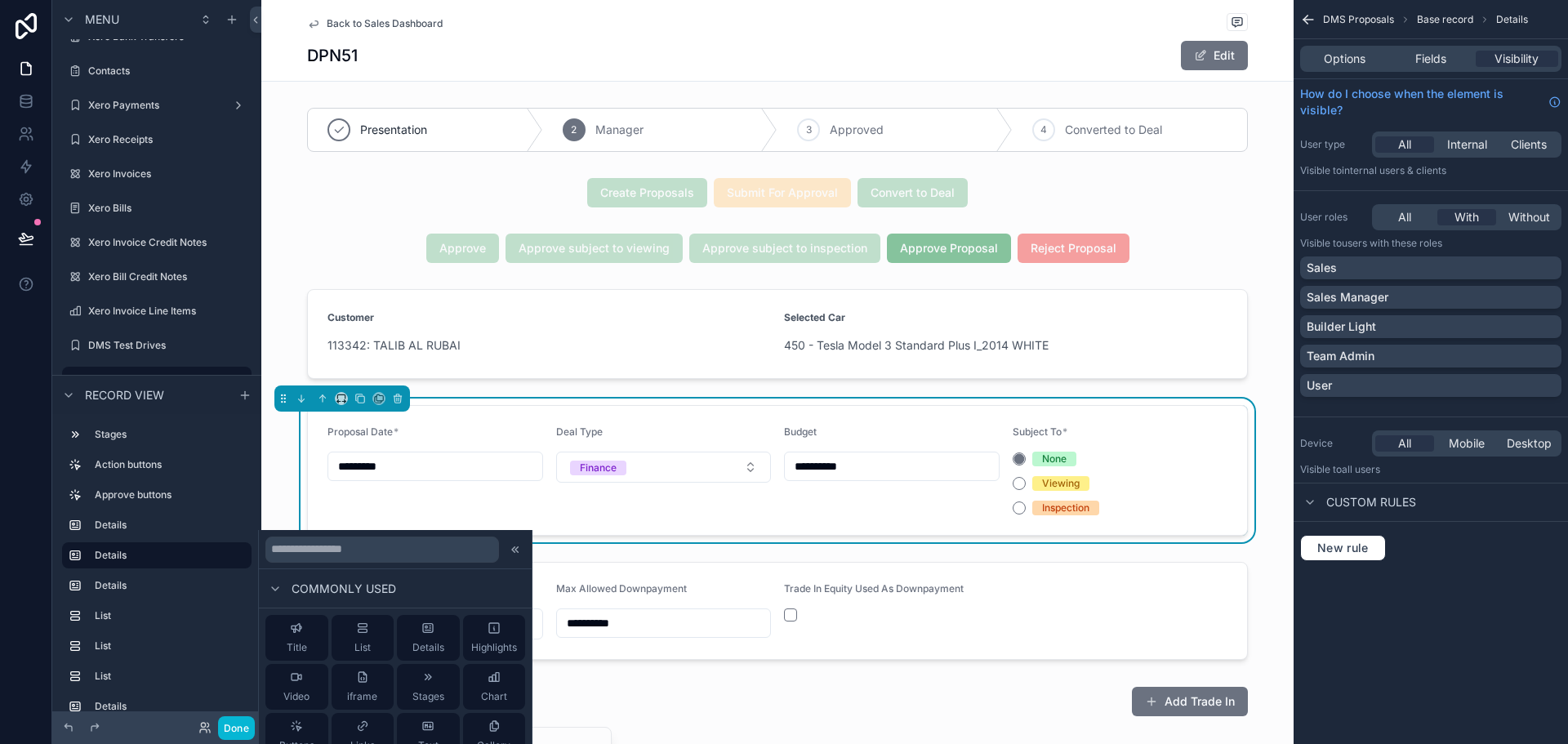
drag, startPoint x: 1312, startPoint y: 245, endPoint x: 1480, endPoint y: 253, distance: 168.2
click at [1425, 253] on div "User roles All With Without Visible to Users with these roles Sales Sales Manag…" at bounding box center [1431, 303] width 274 height 212
drag, startPoint x: 1439, startPoint y: 245, endPoint x: 1268, endPoint y: 265, distance: 172.2
click at [1268, 265] on div "Page Stock Inventory 1,987 Handover Dates Xero tracking categories Handover Dat…" at bounding box center [914, 372] width 1307 height 744
click at [1358, 301] on p "Sales Manager" at bounding box center [1347, 297] width 82 height 16
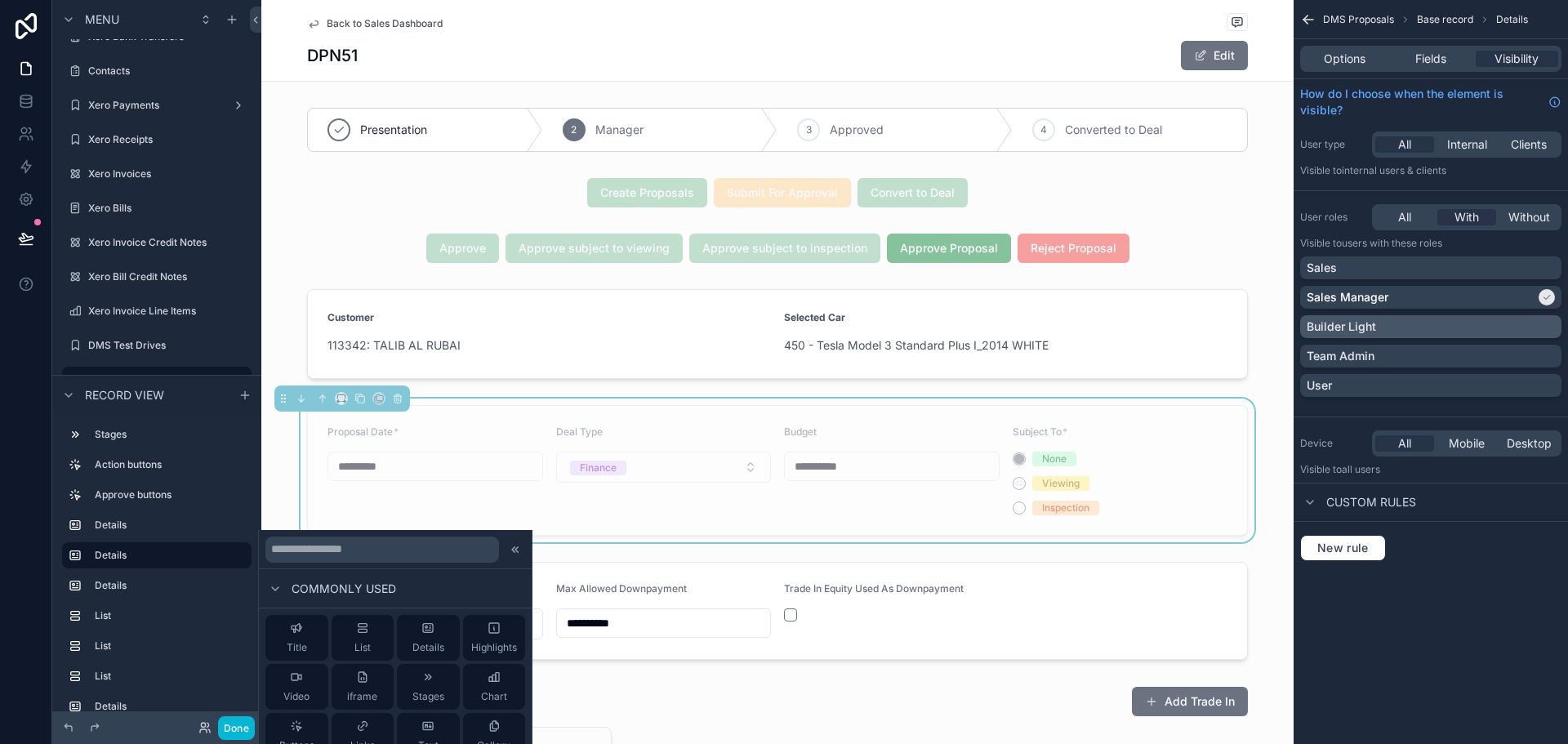
click at [1366, 335] on div "Builder Light" at bounding box center [1431, 326] width 261 height 23
click at [1376, 295] on p "Sales Manager" at bounding box center [1347, 297] width 82 height 16
click at [1376, 319] on div "Builder Light" at bounding box center [1421, 326] width 229 height 16
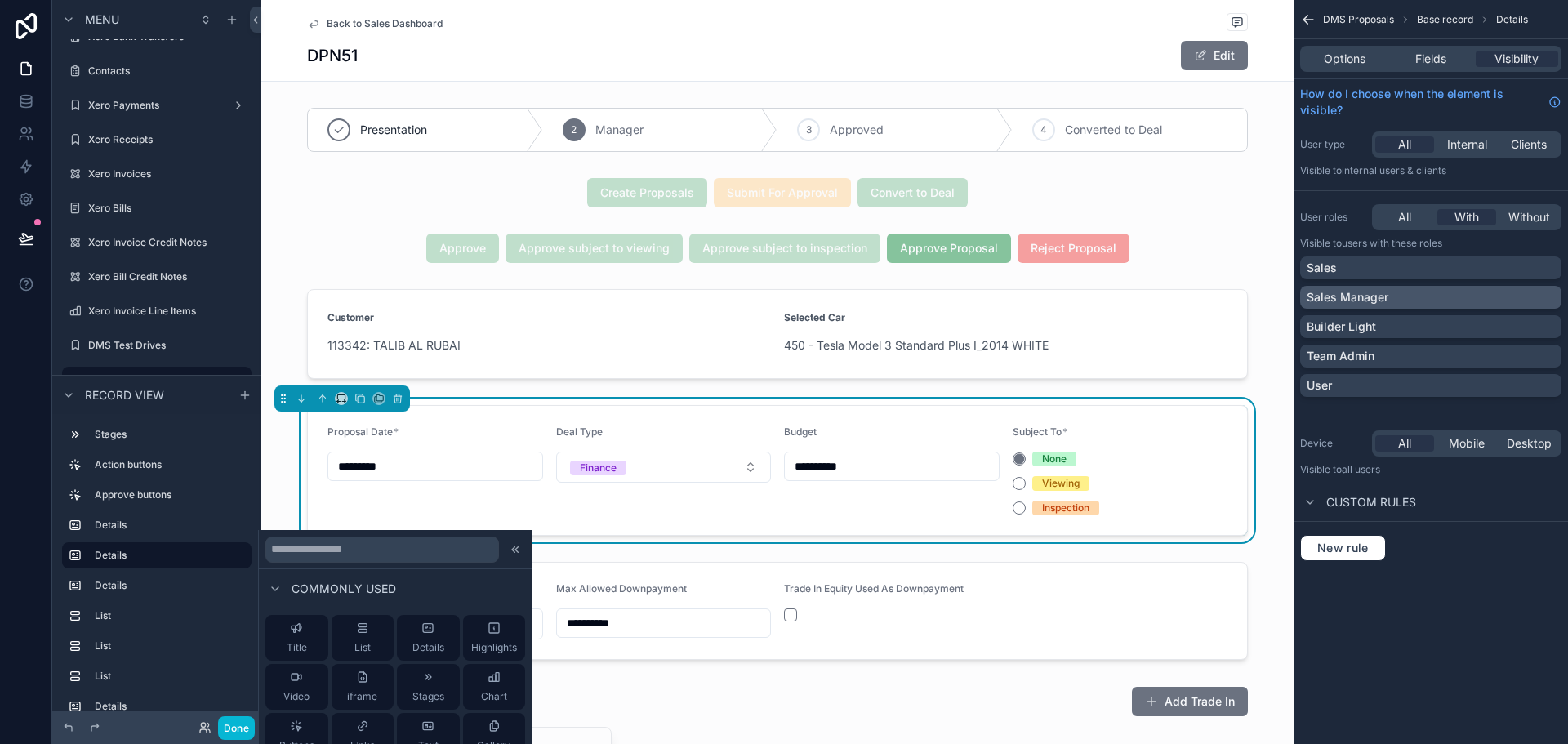
click at [1375, 306] on div "Sales Manager" at bounding box center [1431, 297] width 261 height 23
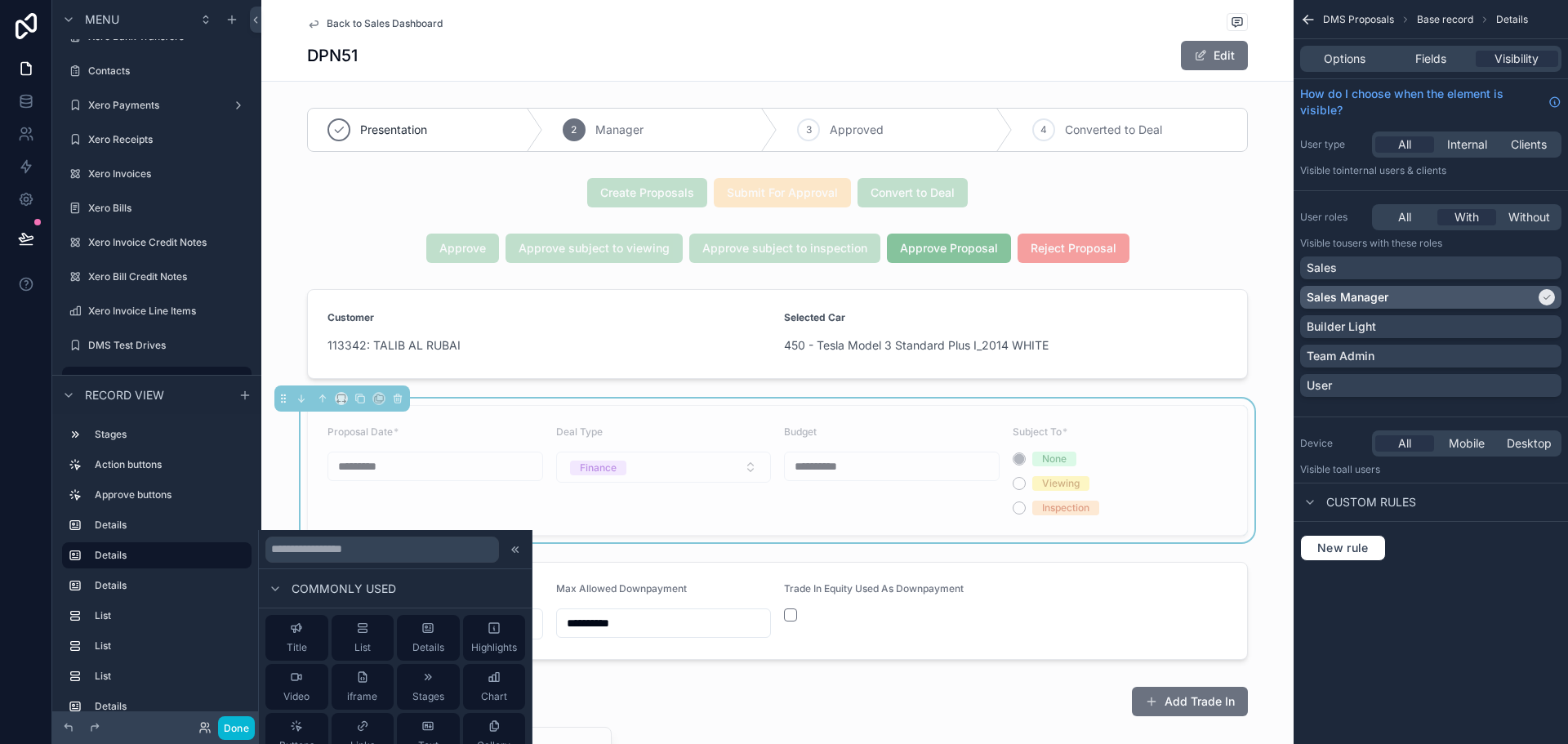
click at [1361, 299] on p "Sales Manager" at bounding box center [1347, 297] width 82 height 16
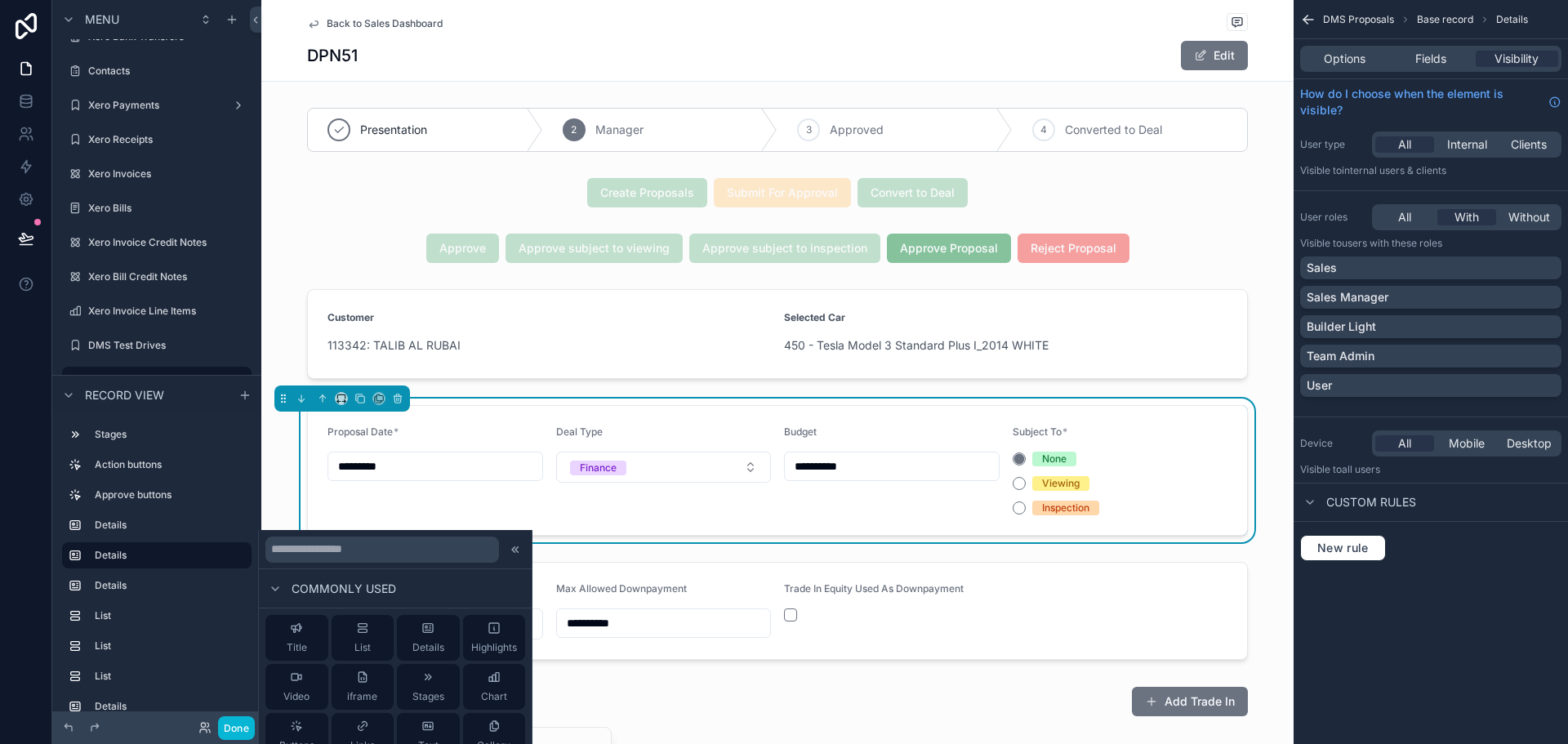
click at [1150, 463] on div "None" at bounding box center [1120, 459] width 216 height 15
click at [1425, 56] on div "Fields" at bounding box center [1431, 58] width 82 height 16
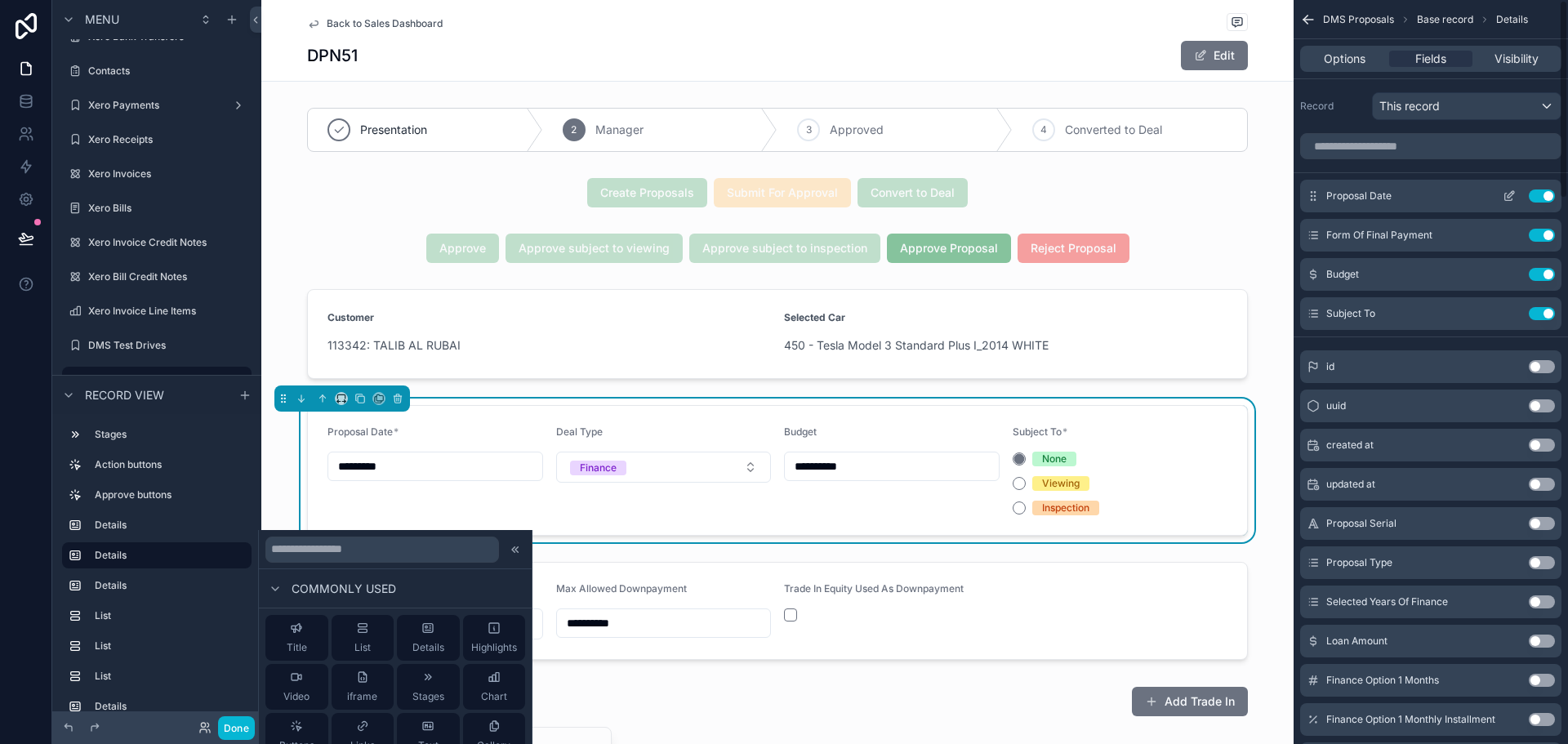
click at [1425, 198] on icon "scrollable content" at bounding box center [1511, 194] width 7 height 7
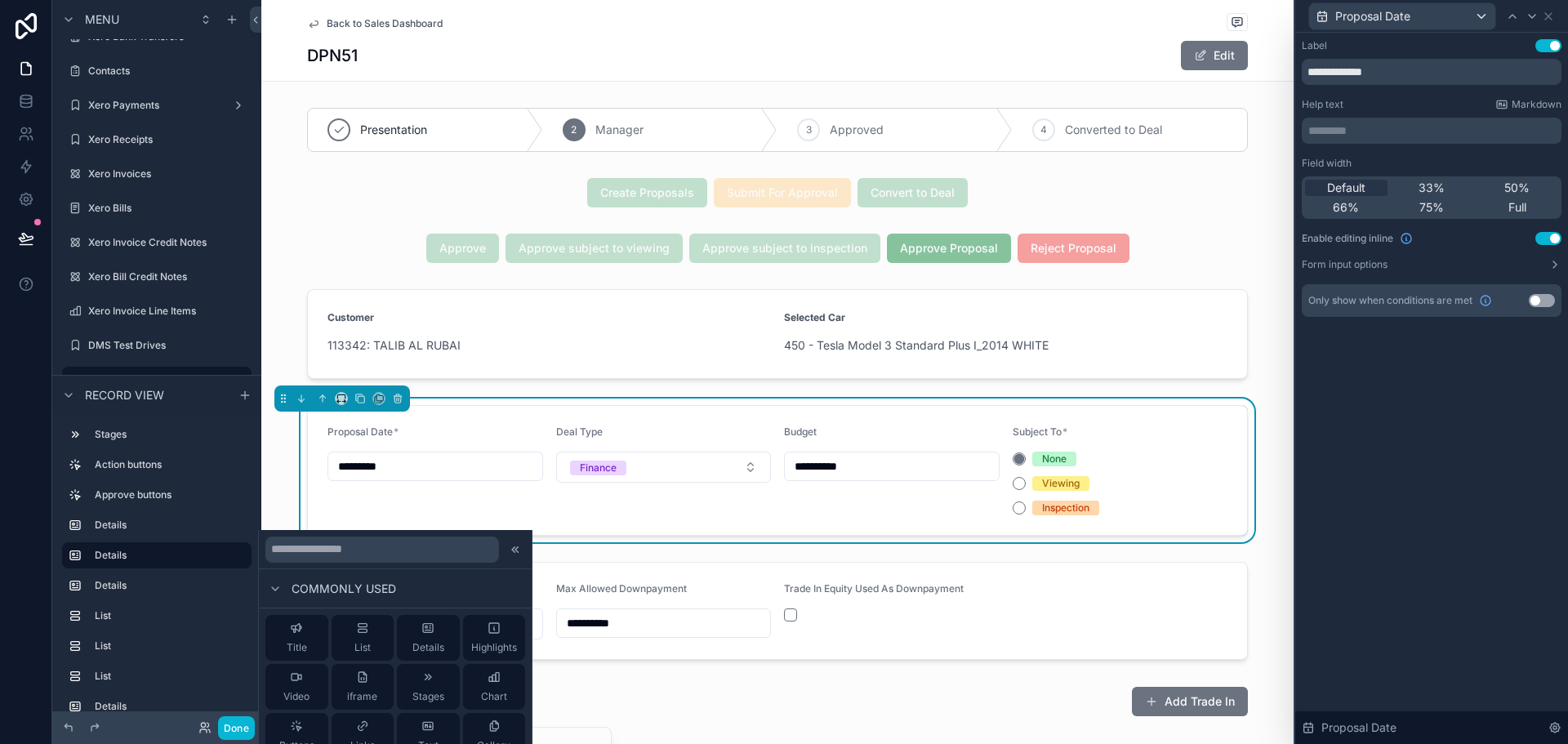
click at [1425, 235] on button "Use setting" at bounding box center [1548, 238] width 26 height 13
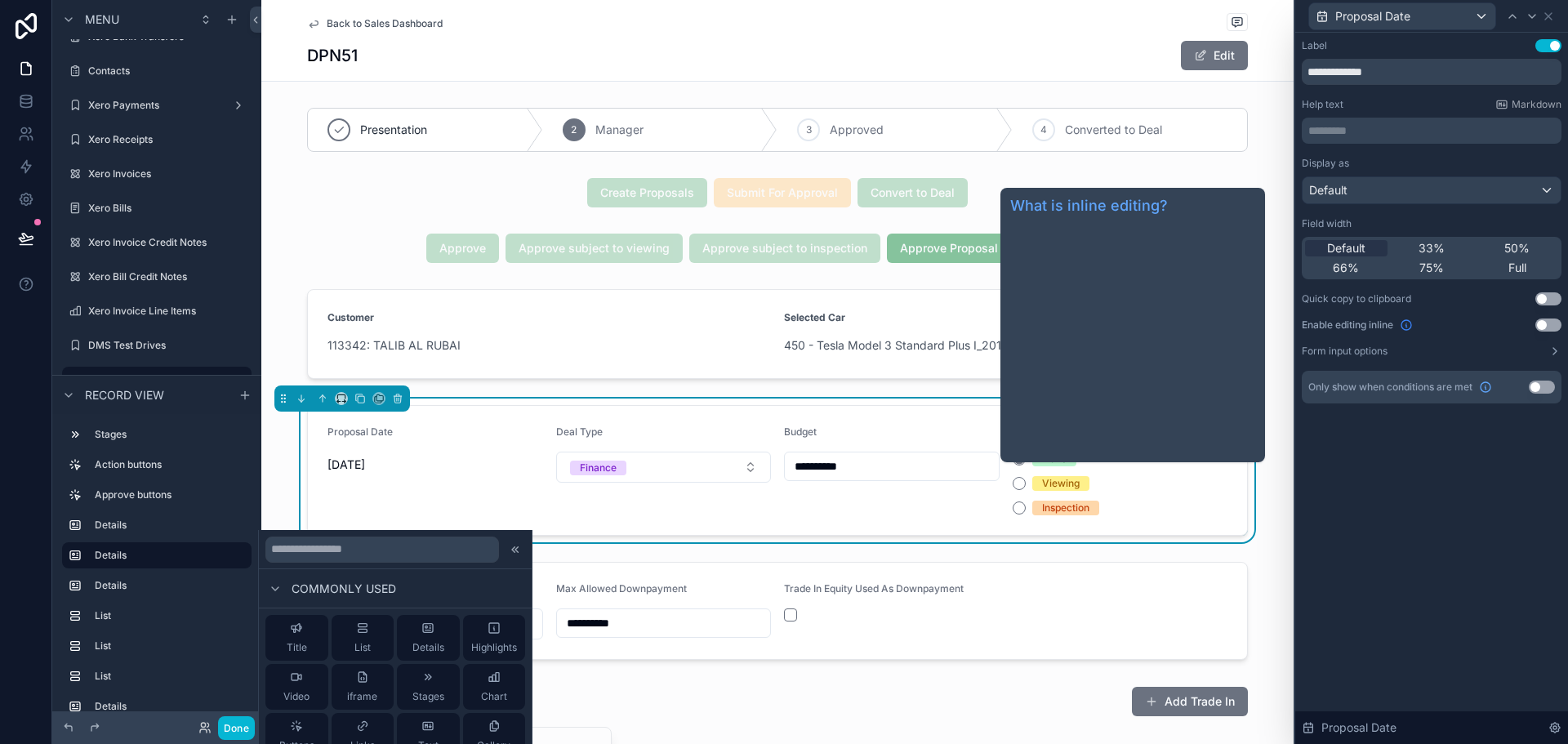
click at [1406, 324] on icon at bounding box center [1406, 325] width 13 height 13
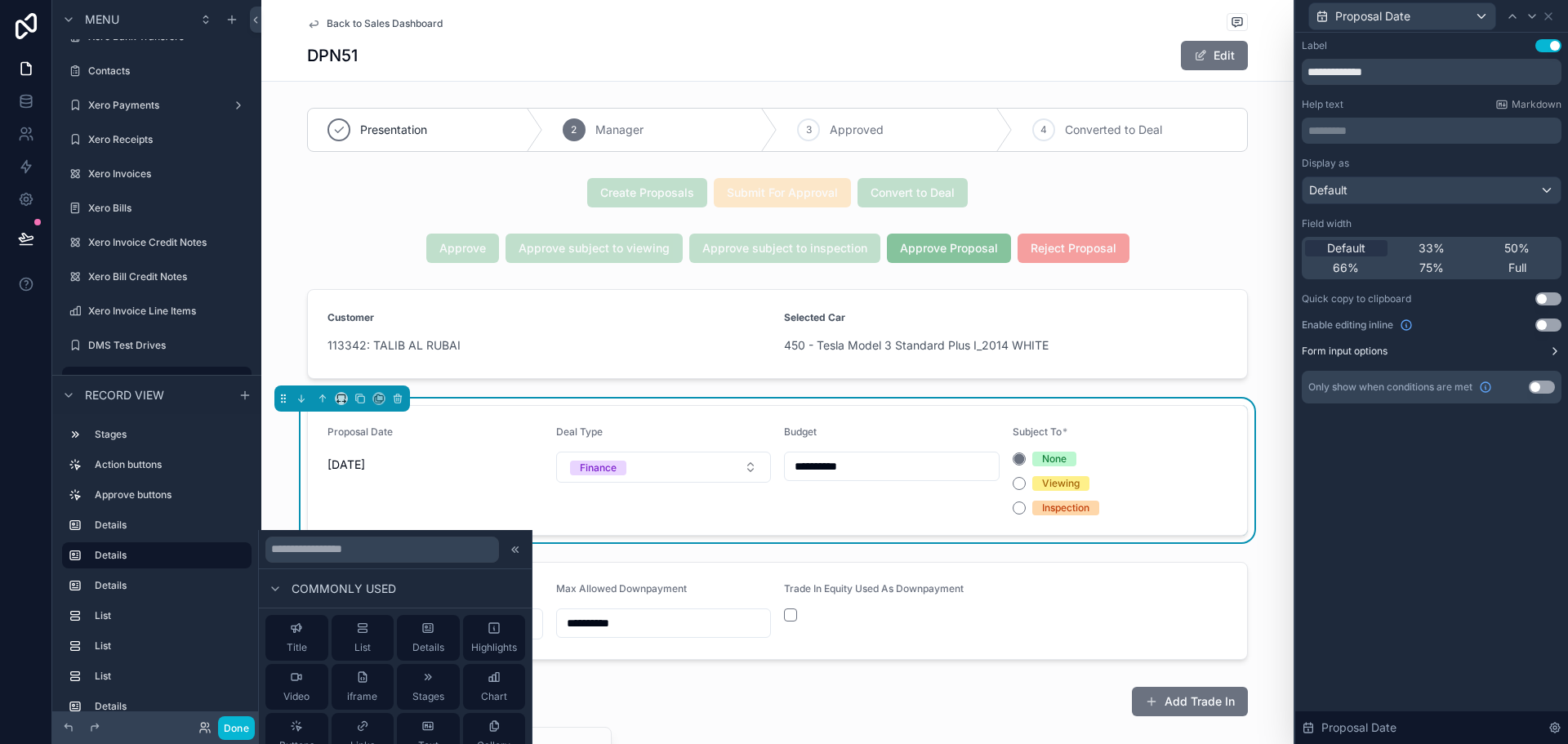
click at [1425, 346] on button "Form input options" at bounding box center [1431, 351] width 259 height 13
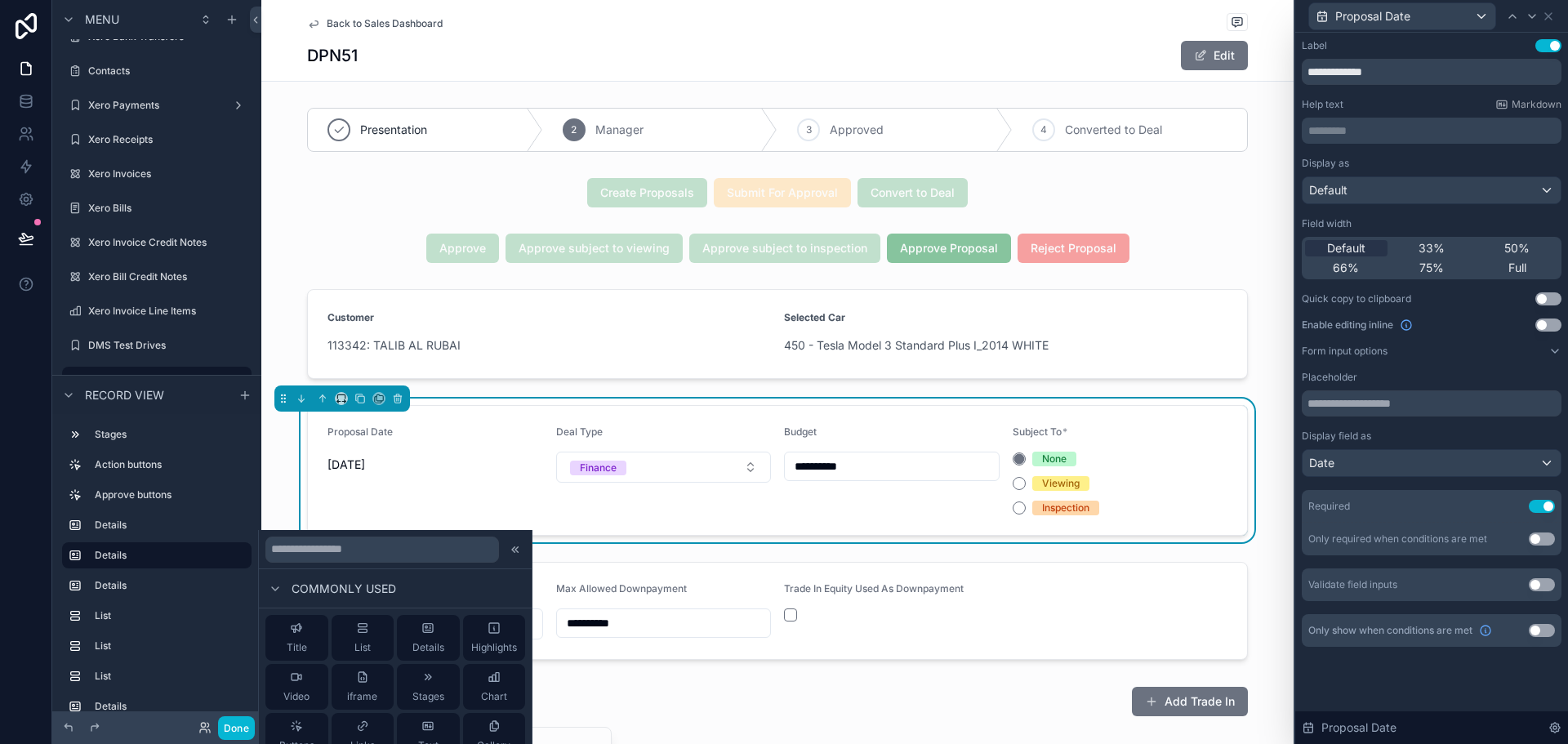
scroll to position [245, 0]
click at [1425, 326] on button "Use setting" at bounding box center [1548, 325] width 26 height 13
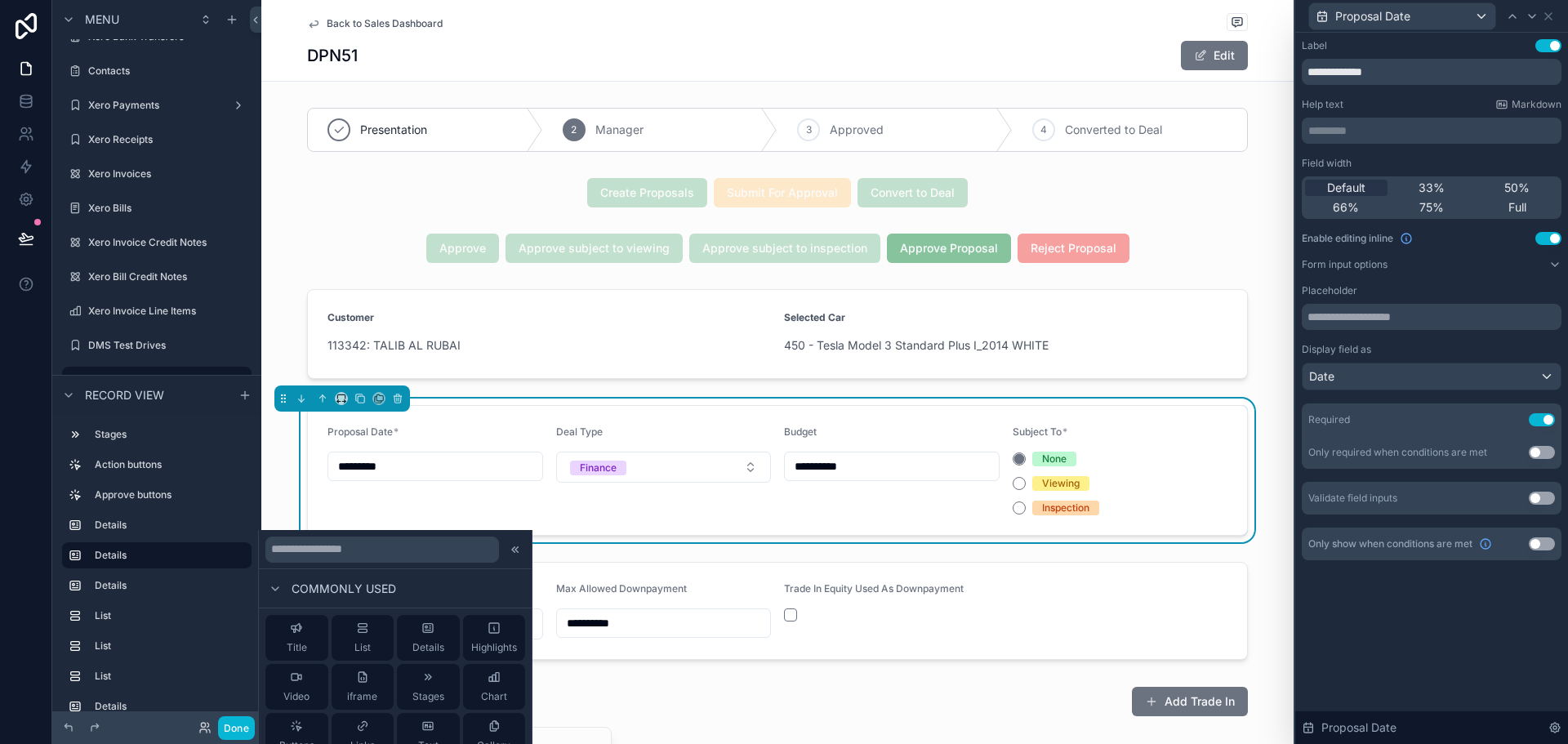
click at [1425, 413] on button "Use setting" at bounding box center [1542, 419] width 26 height 13
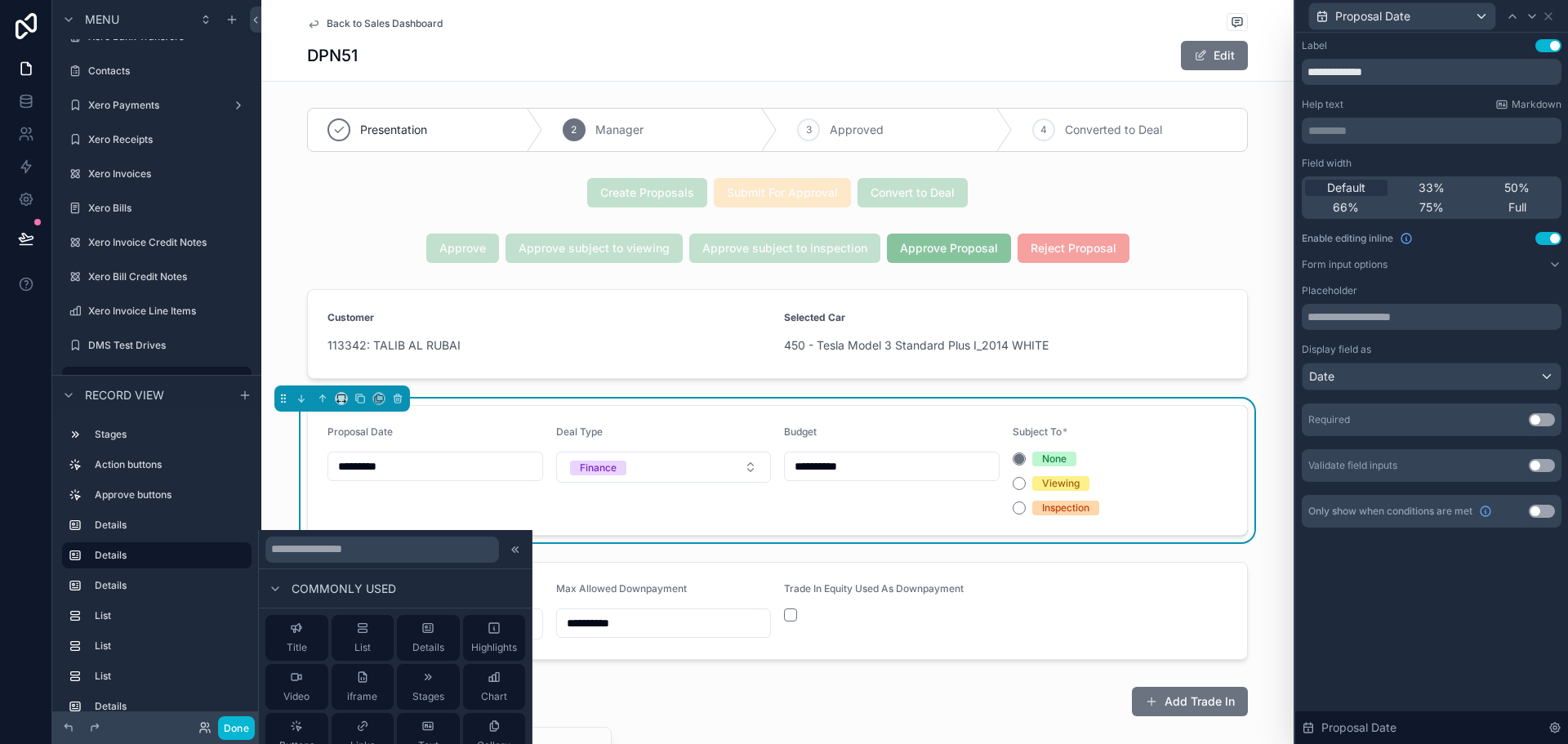
click at [1425, 418] on button "Use setting" at bounding box center [1542, 419] width 26 height 13
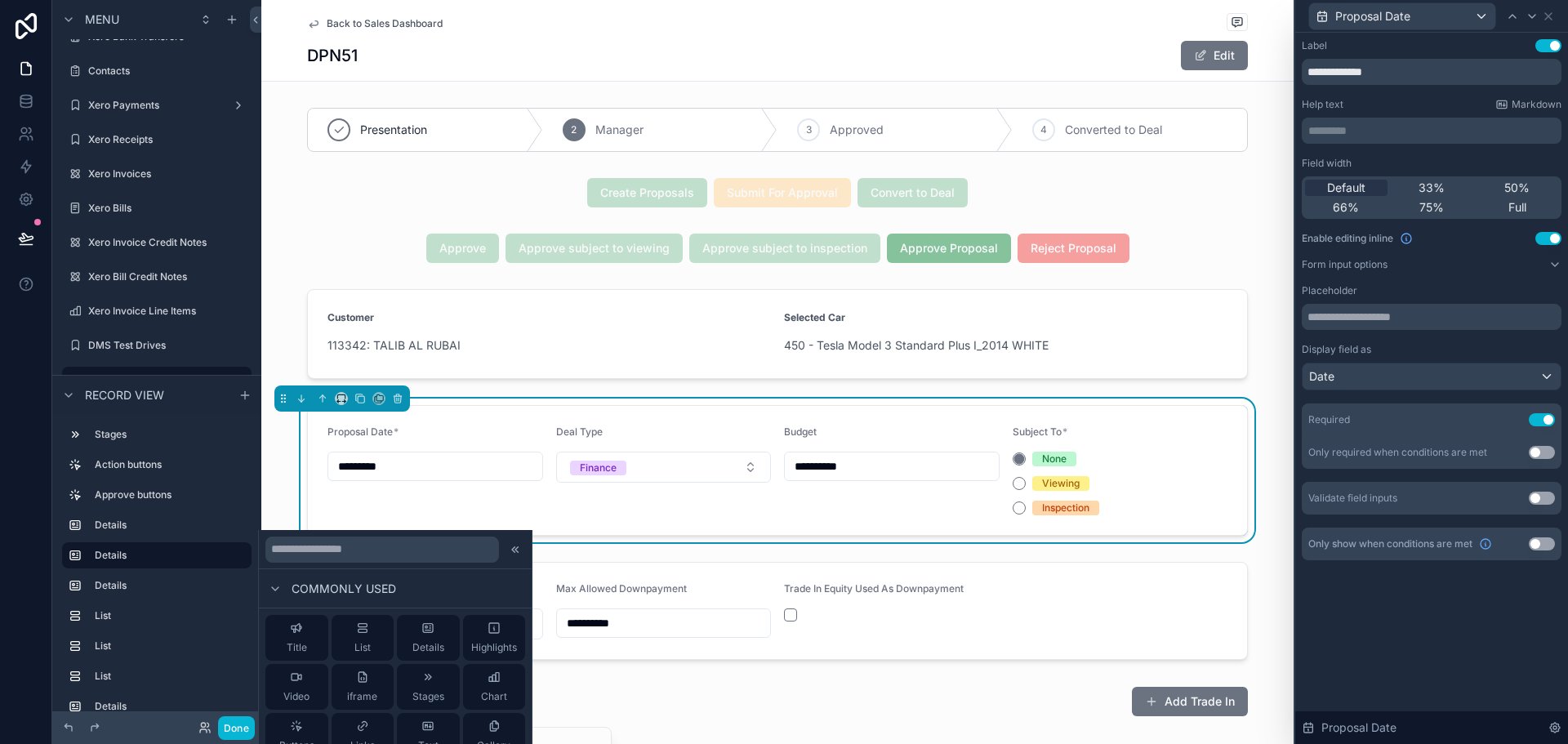
scroll to position [82, 0]
click at [1425, 240] on button "Use setting" at bounding box center [1548, 238] width 26 height 13
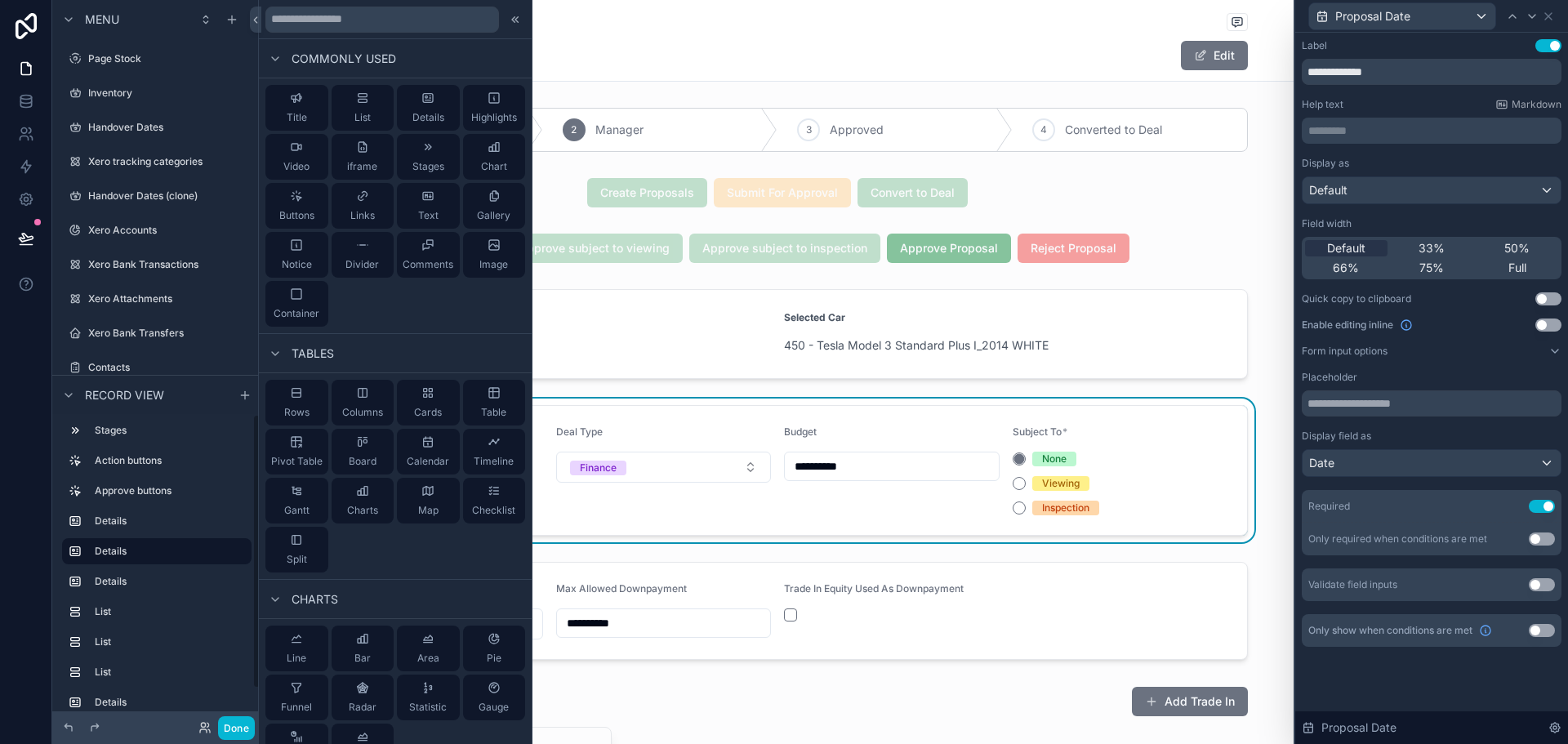
scroll to position [0, 0]
click at [994, 5] on div "Back to Sales Dashboard DPN51 Edit" at bounding box center [777, 40] width 941 height 81
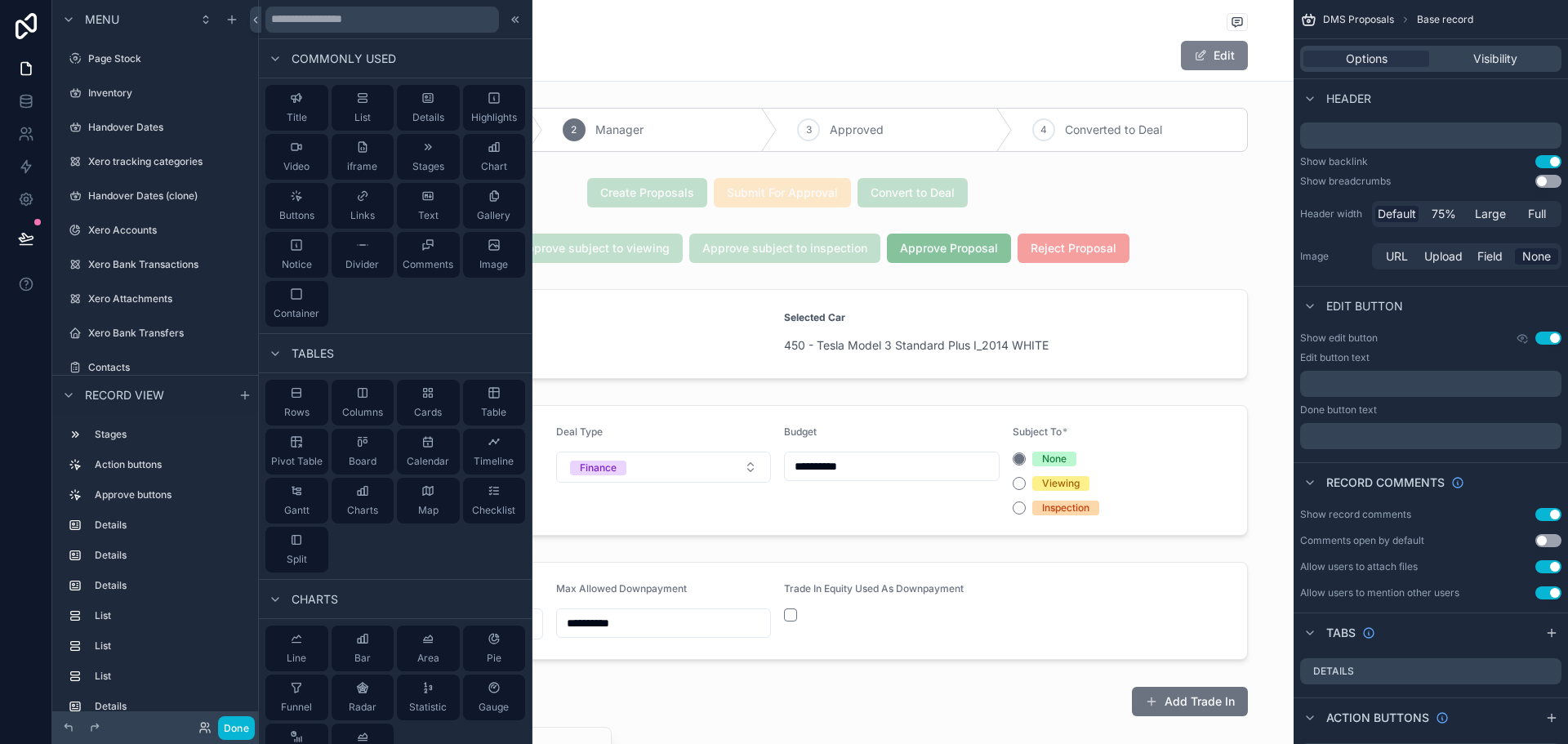
click at [1194, 58] on span "scrollable content" at bounding box center [1200, 55] width 13 height 13
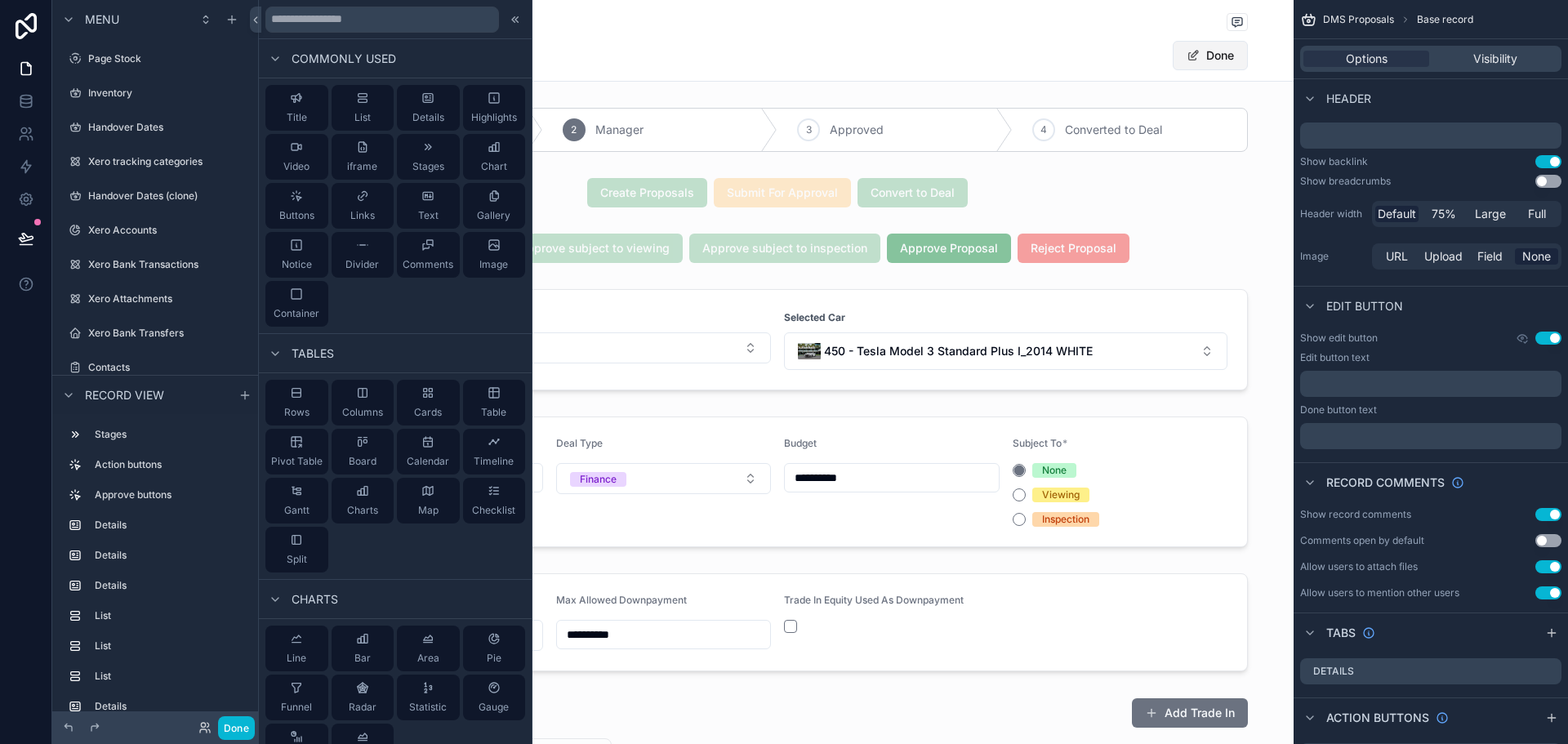
click at [1188, 58] on span "scrollable content" at bounding box center [1193, 55] width 13 height 13
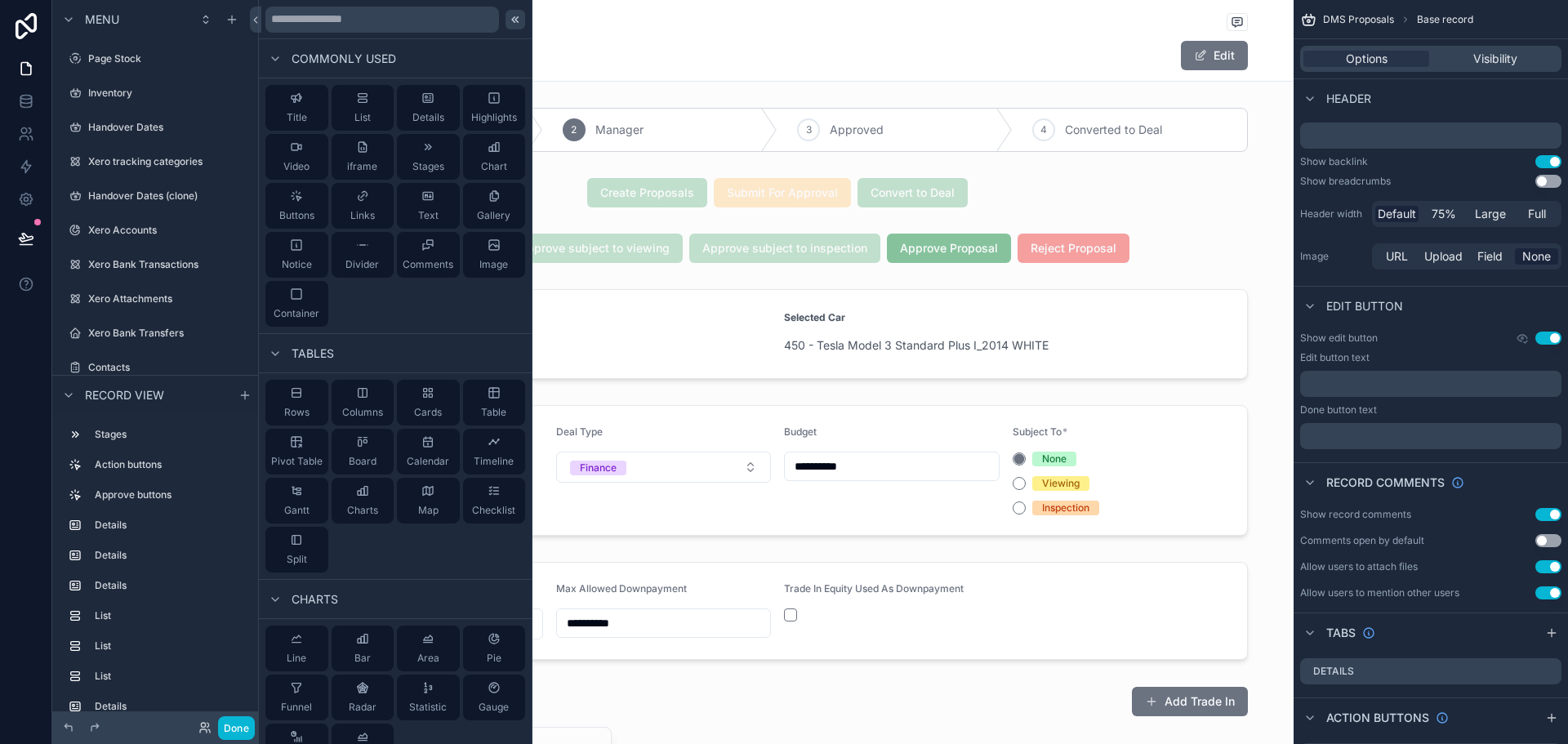
click at [509, 23] on icon at bounding box center [515, 19] width 13 height 13
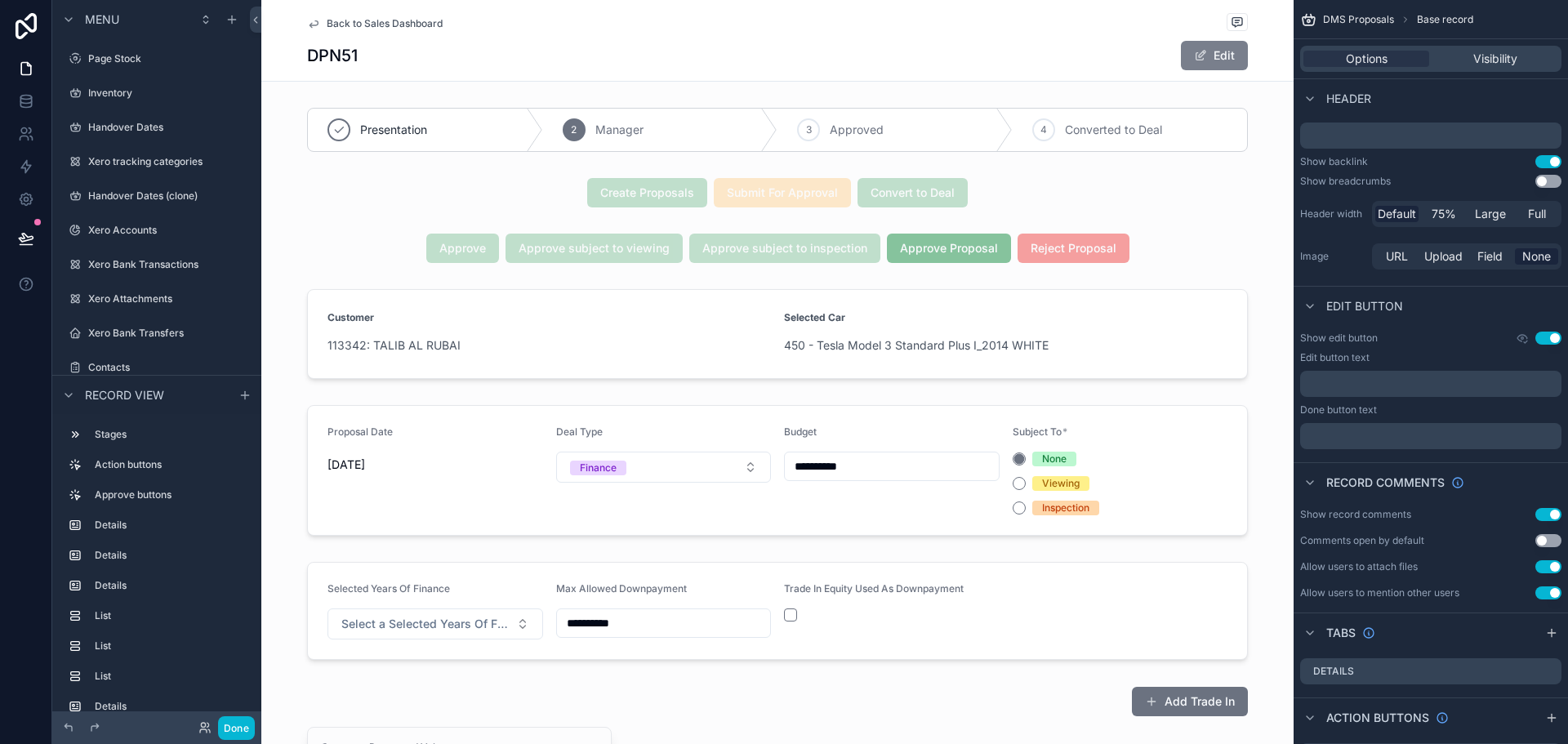
click at [1196, 45] on button "Edit" at bounding box center [1215, 56] width 67 height 29
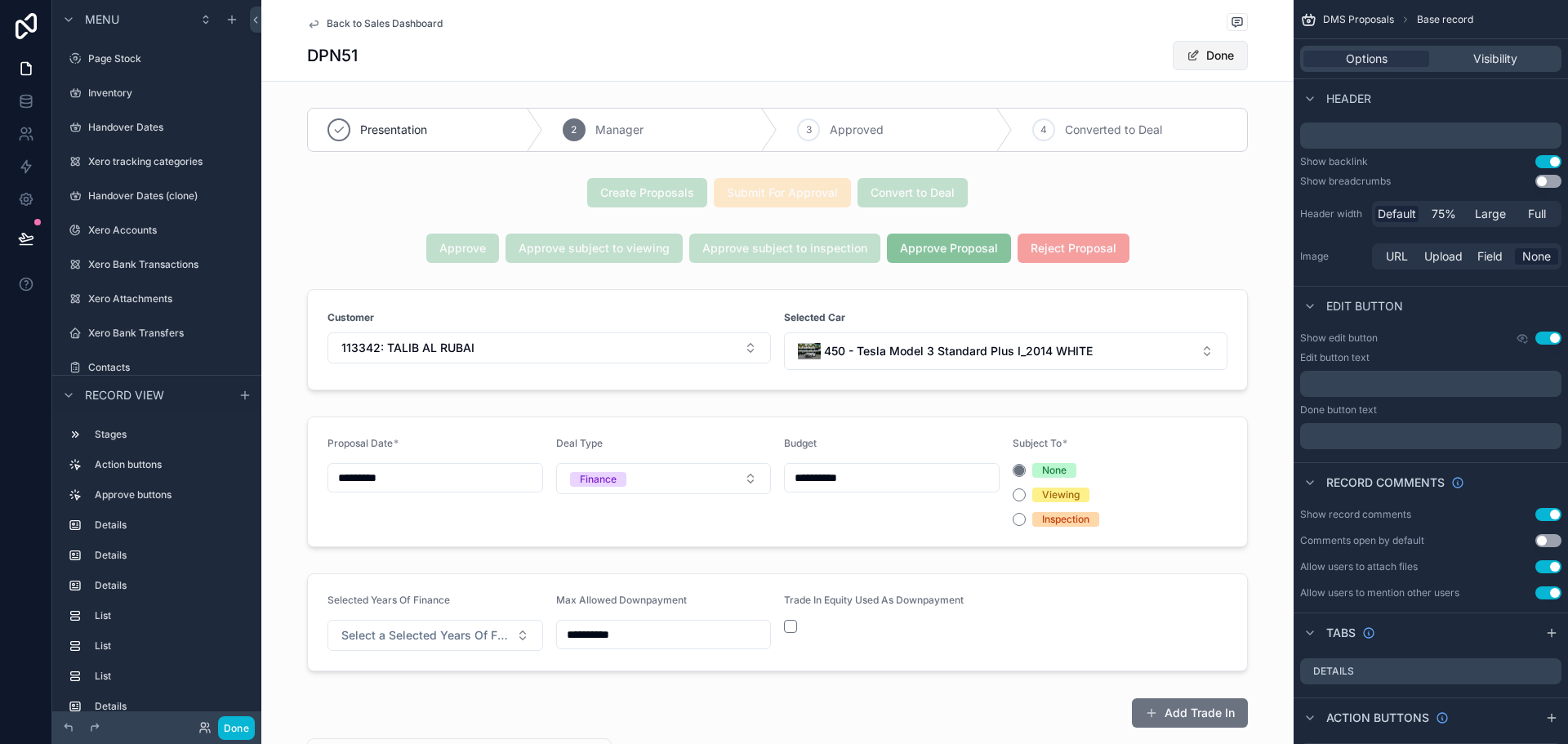
click at [1206, 58] on button "Done" at bounding box center [1210, 56] width 75 height 29
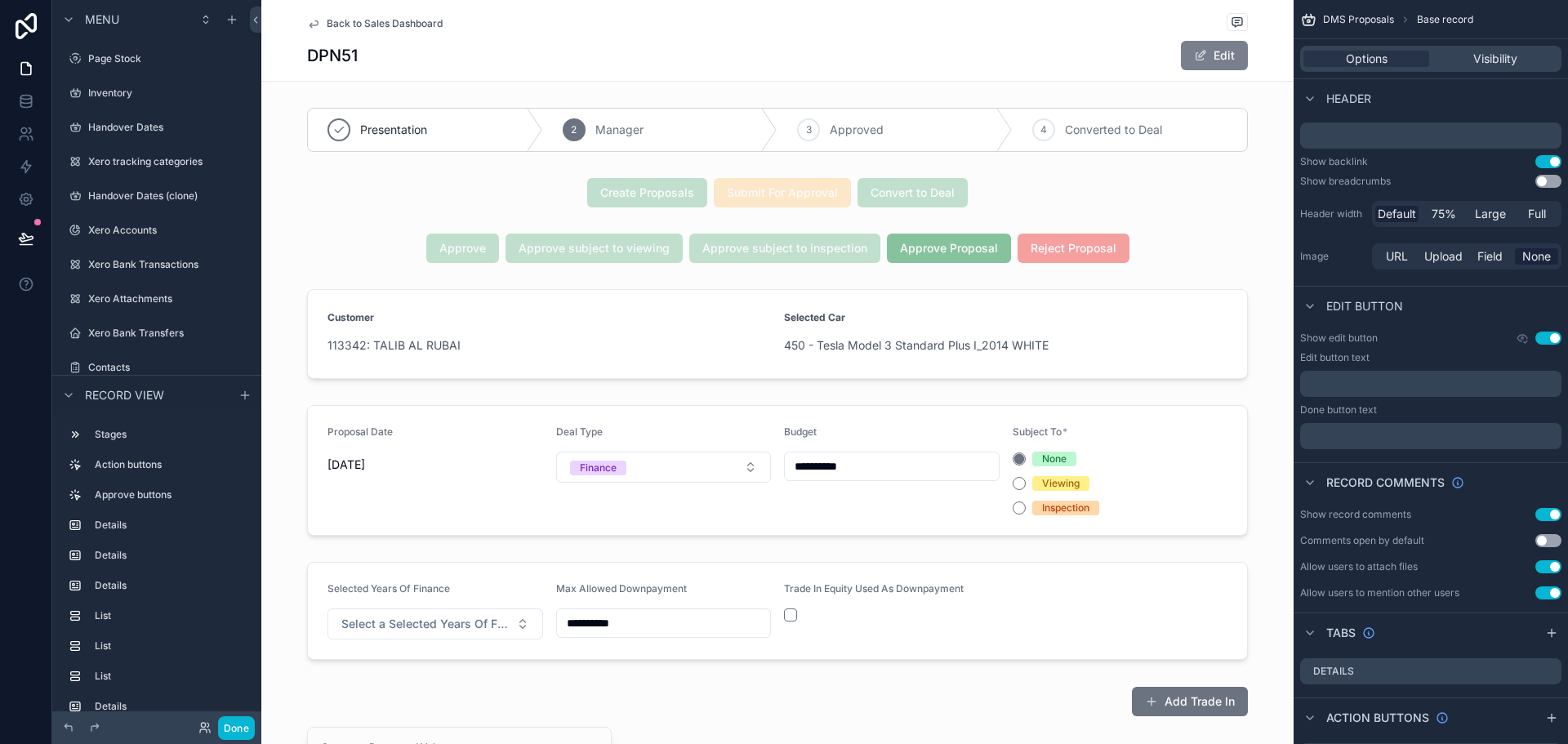
click at [1214, 51] on button "Edit" at bounding box center [1215, 56] width 67 height 29
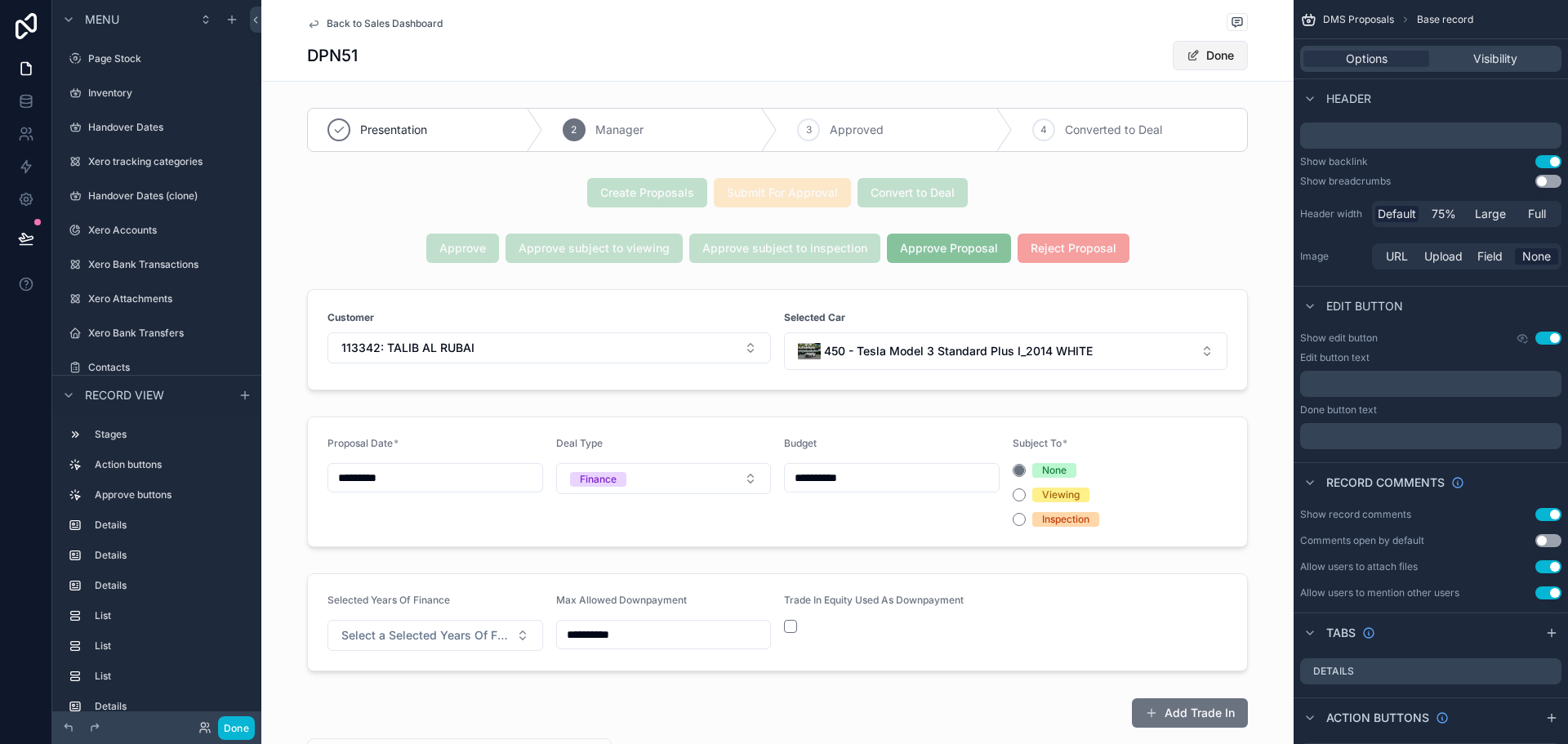
click at [1216, 51] on button "Done" at bounding box center [1210, 56] width 75 height 29
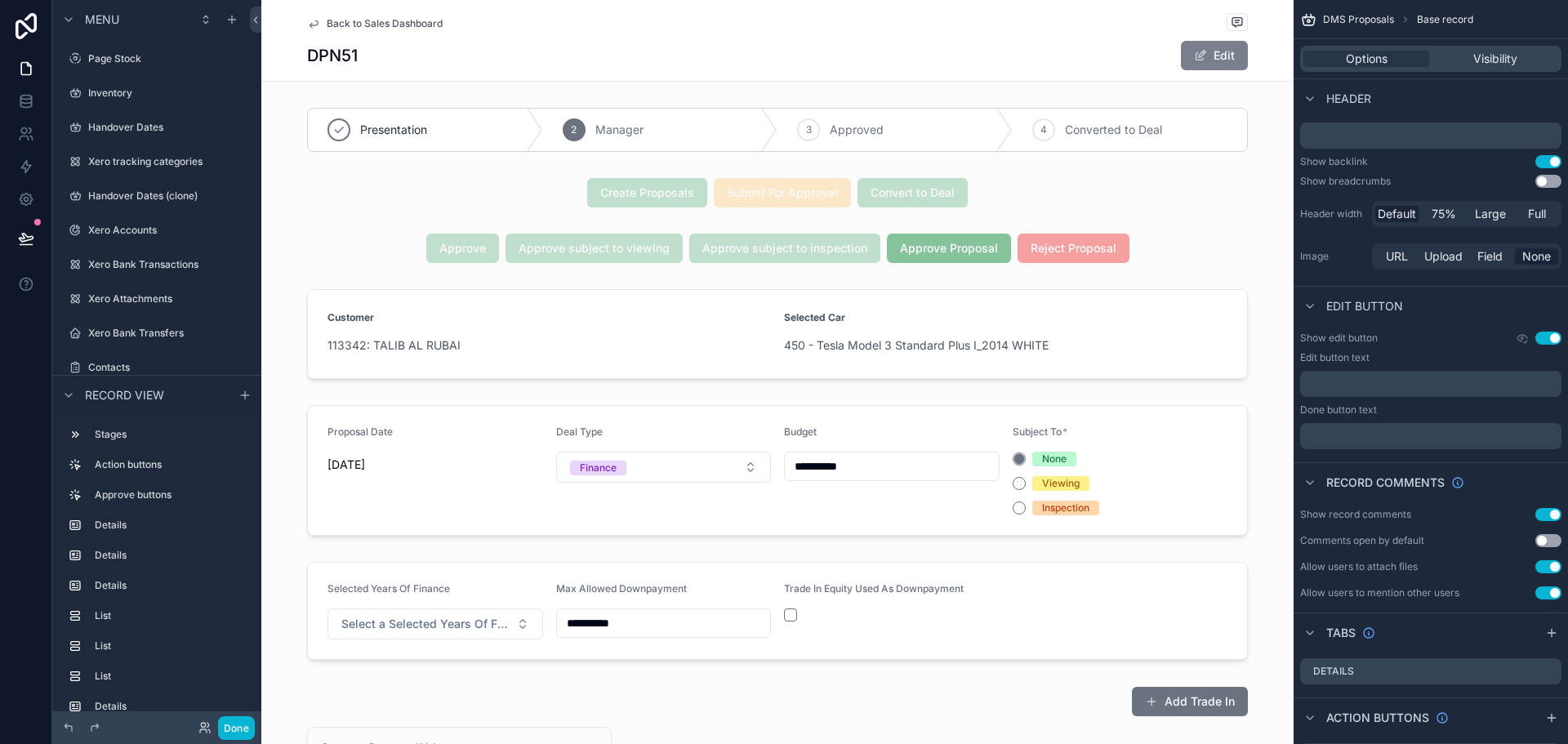
click at [1216, 51] on button "Edit" at bounding box center [1215, 56] width 67 height 29
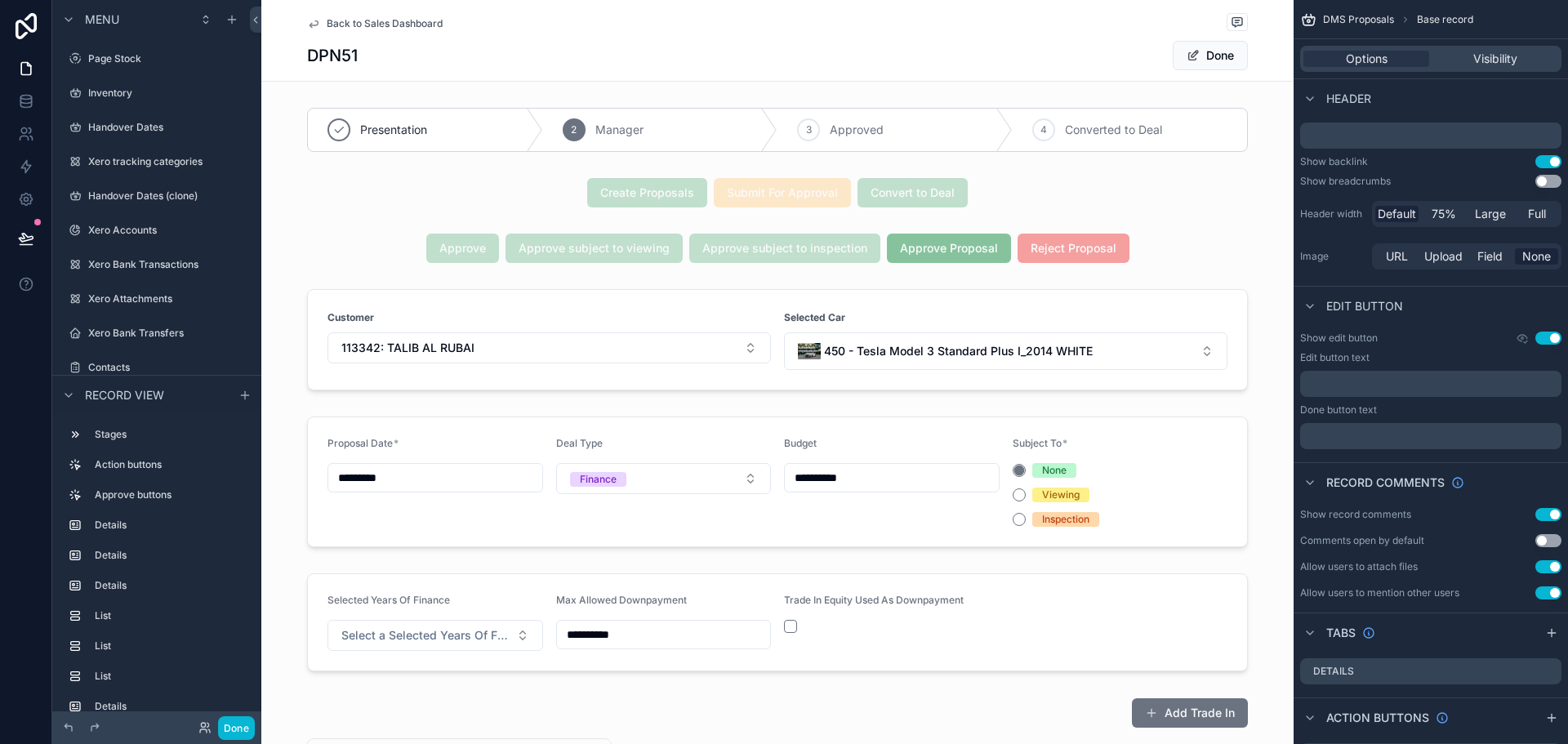
click at [351, 27] on span "Back to Sales Dashboard" at bounding box center [384, 23] width 116 height 13
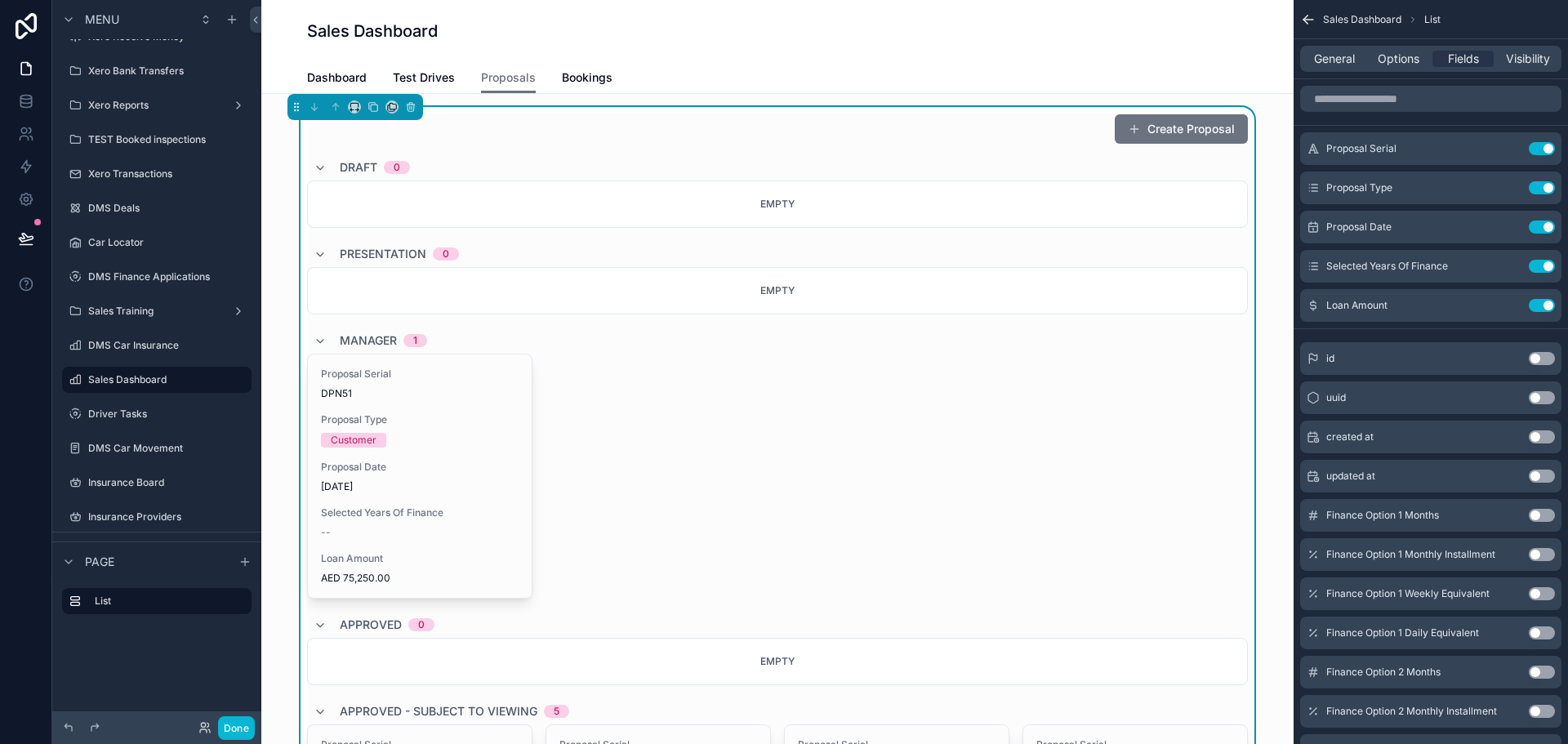
click at [418, 434] on div "Customer" at bounding box center [420, 440] width 198 height 15
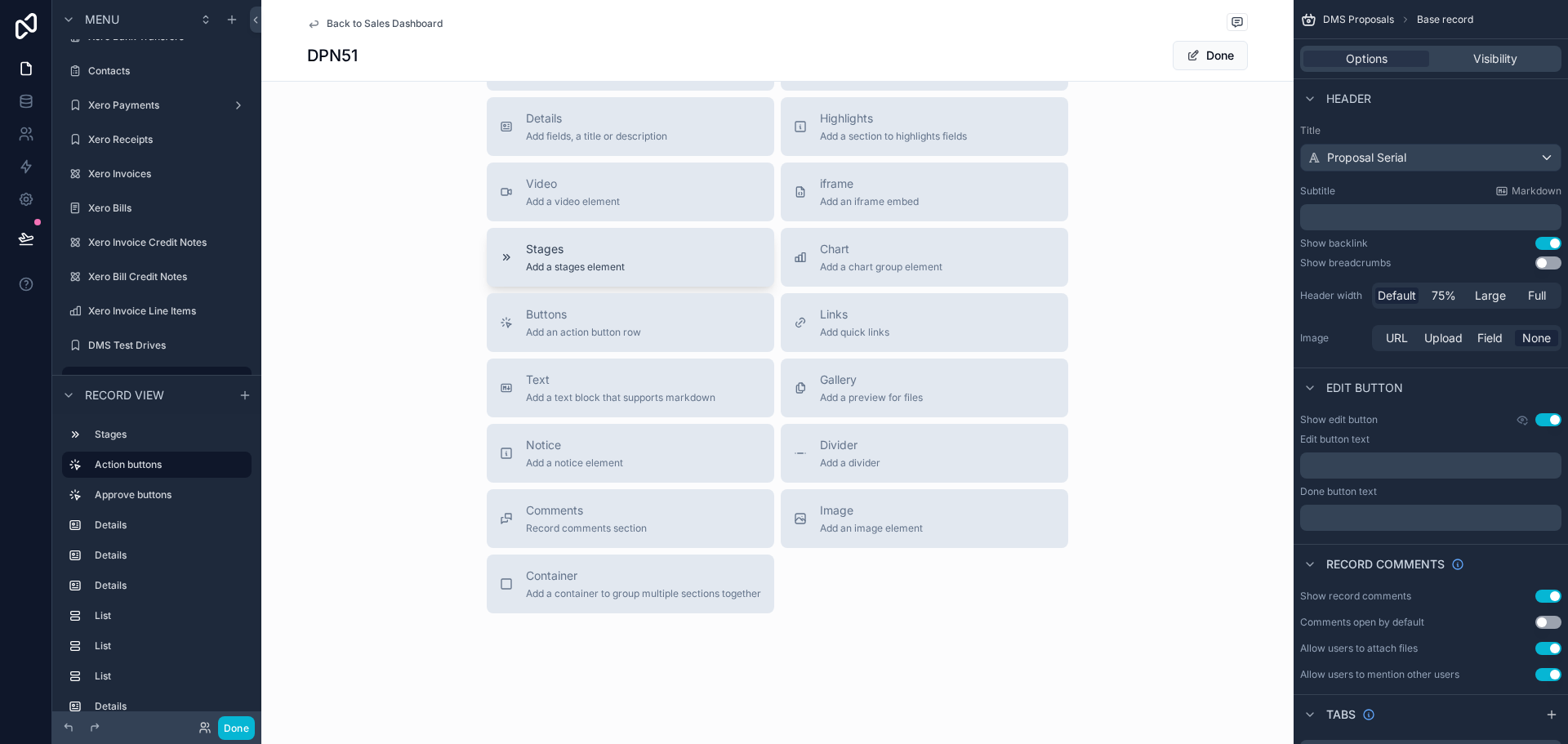
scroll to position [1671, 0]
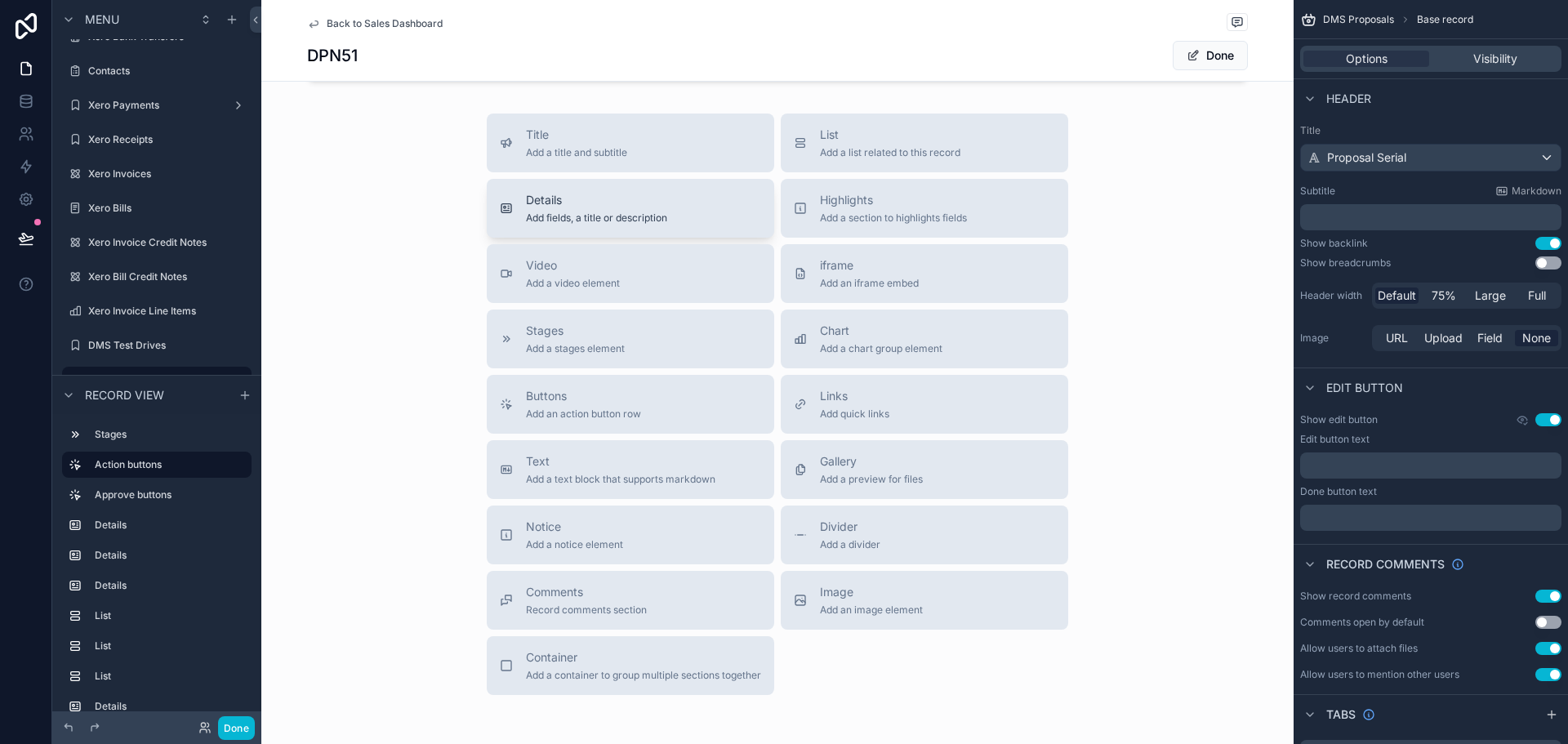
click at [583, 222] on span "Add fields, a title or description" at bounding box center [596, 217] width 141 height 13
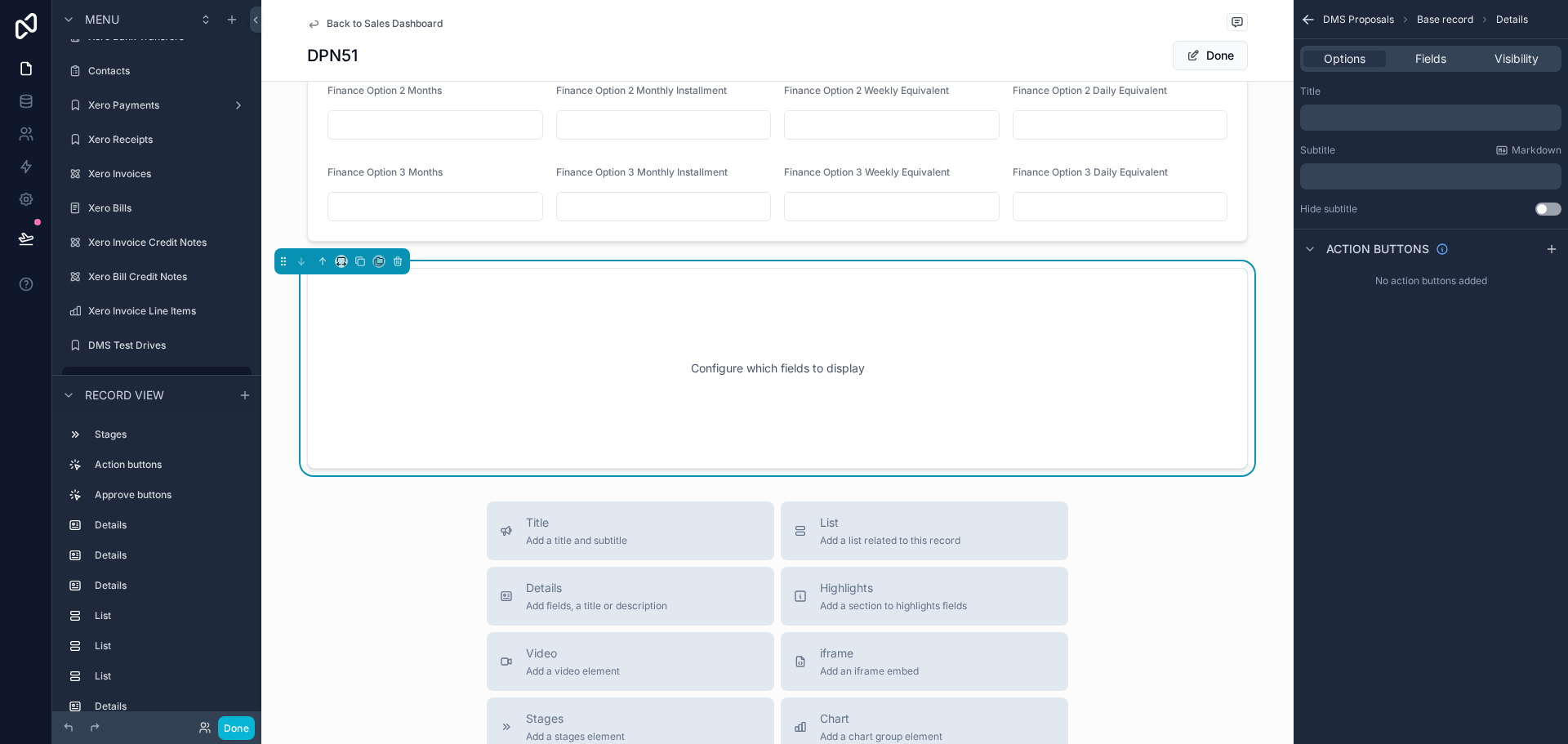
scroll to position [1507, 0]
click at [1425, 56] on span "Fields" at bounding box center [1431, 58] width 31 height 16
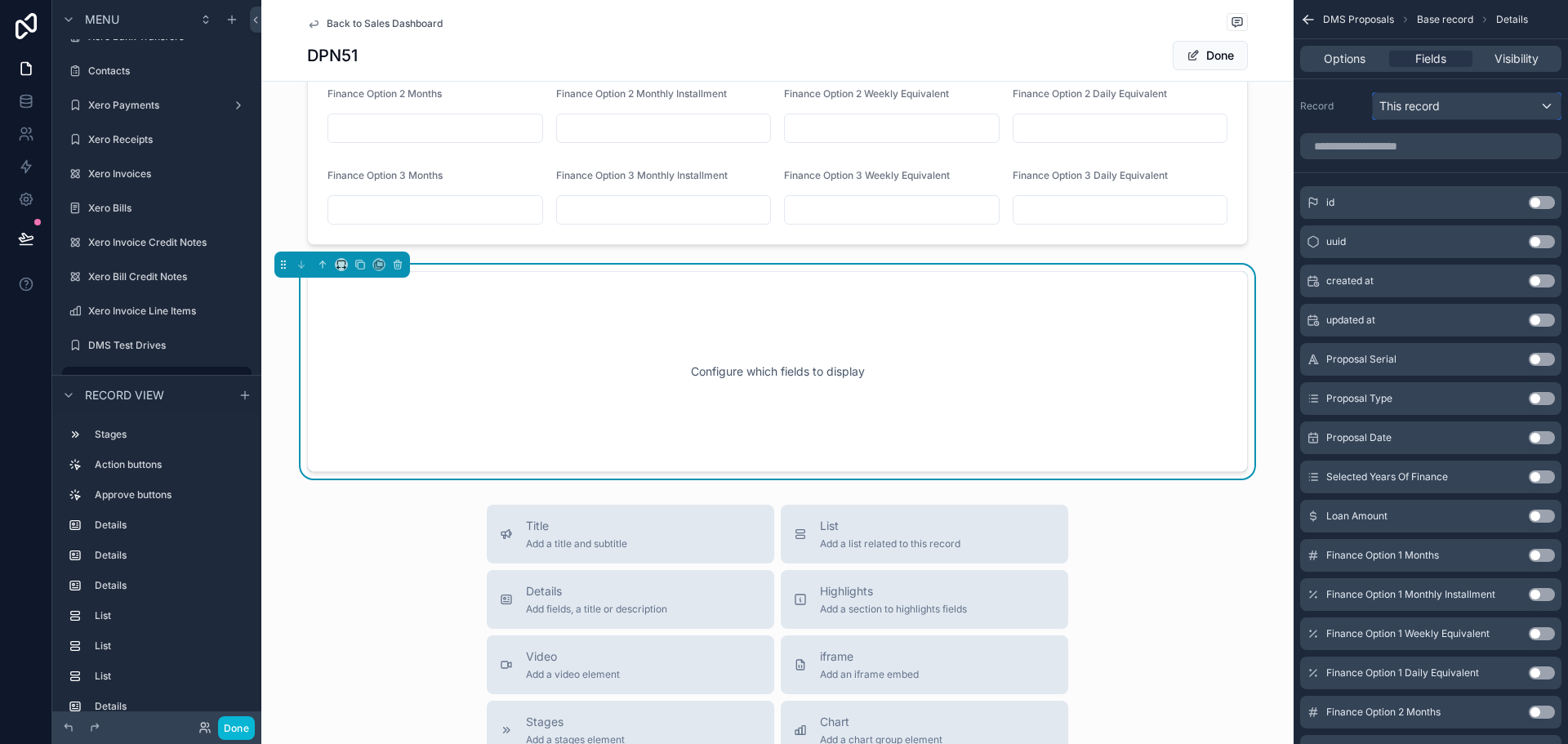
click at [1425, 103] on span "This record" at bounding box center [1410, 106] width 60 height 16
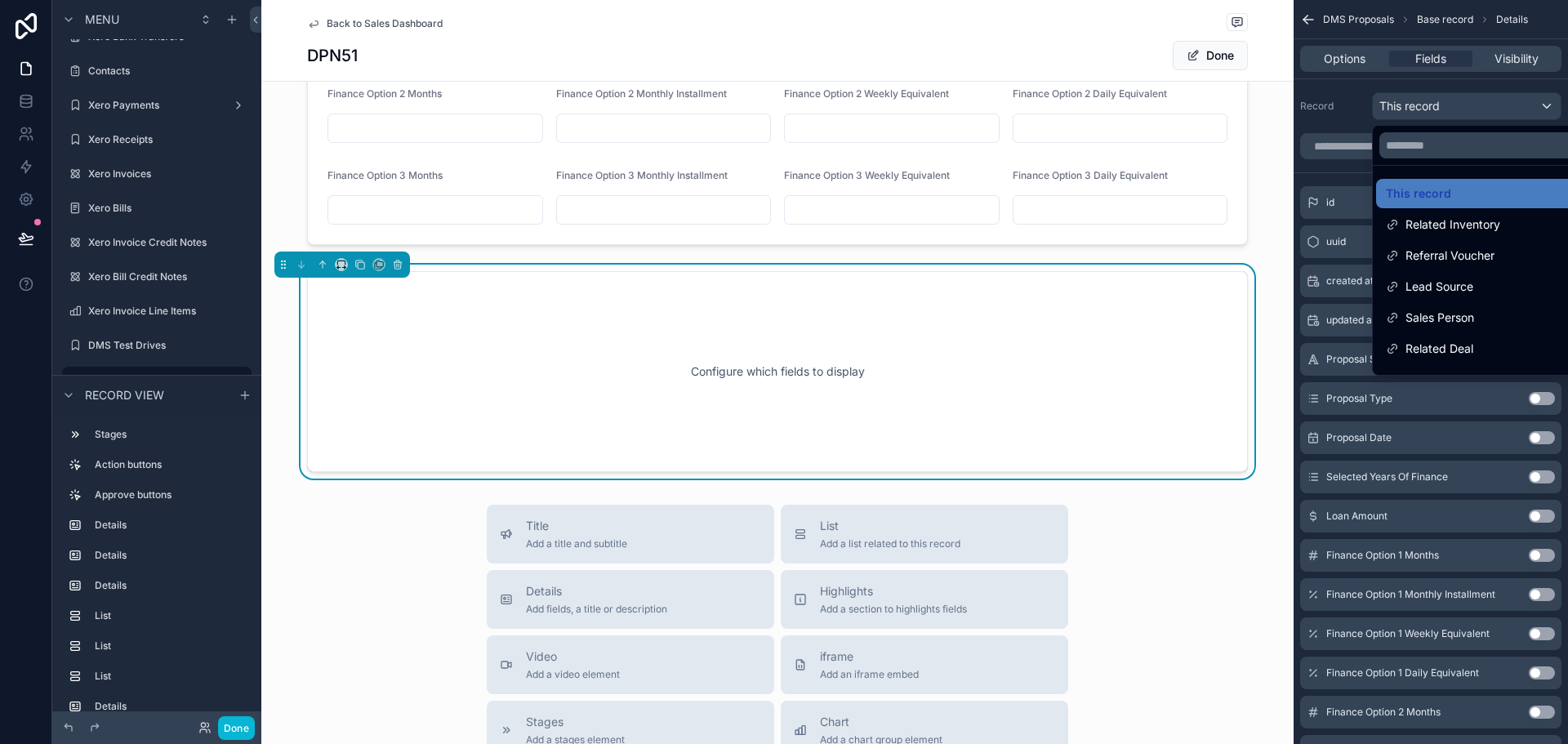
click at [1425, 103] on div "scrollable content" at bounding box center [784, 372] width 1568 height 744
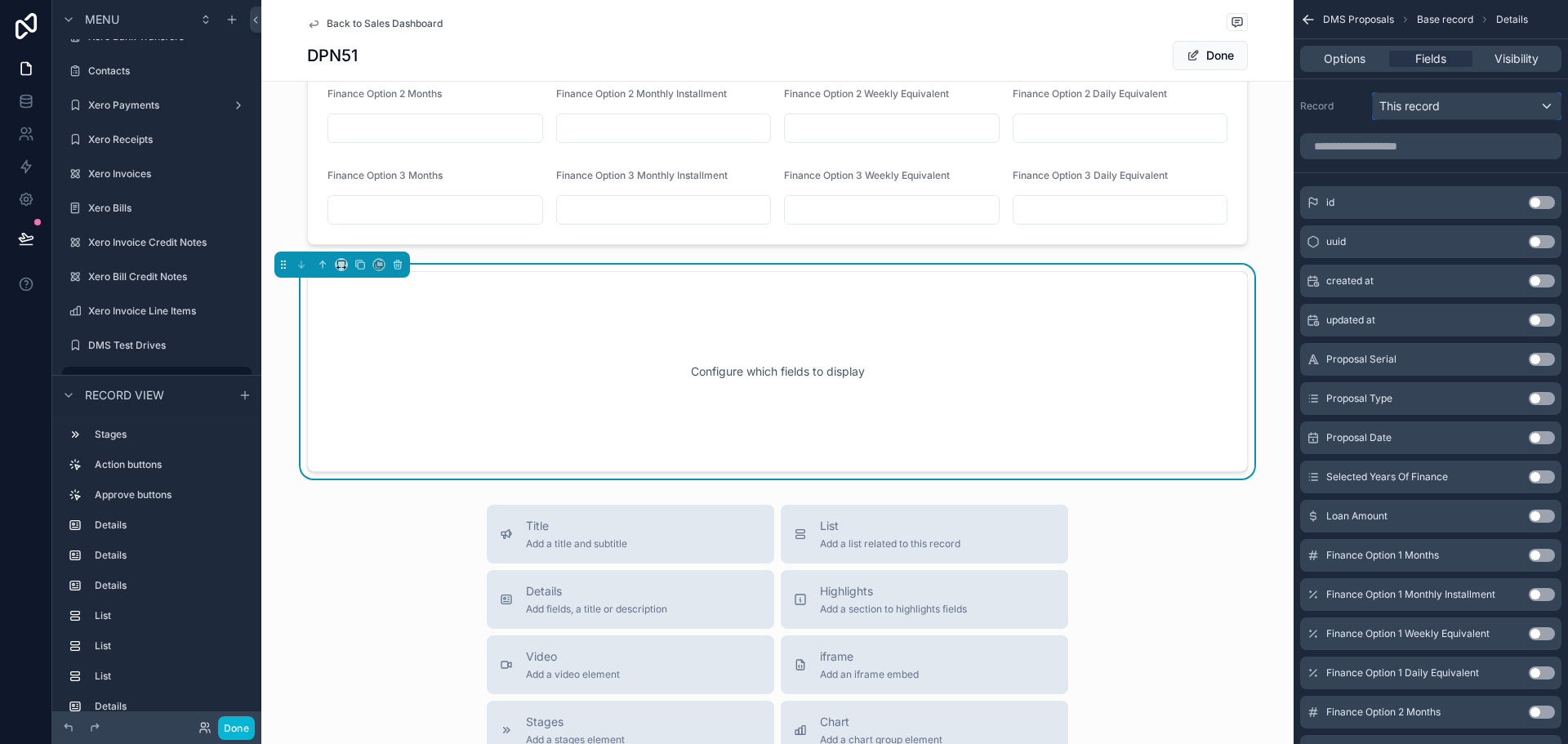
click at [1425, 103] on span "This record" at bounding box center [1410, 106] width 60 height 16
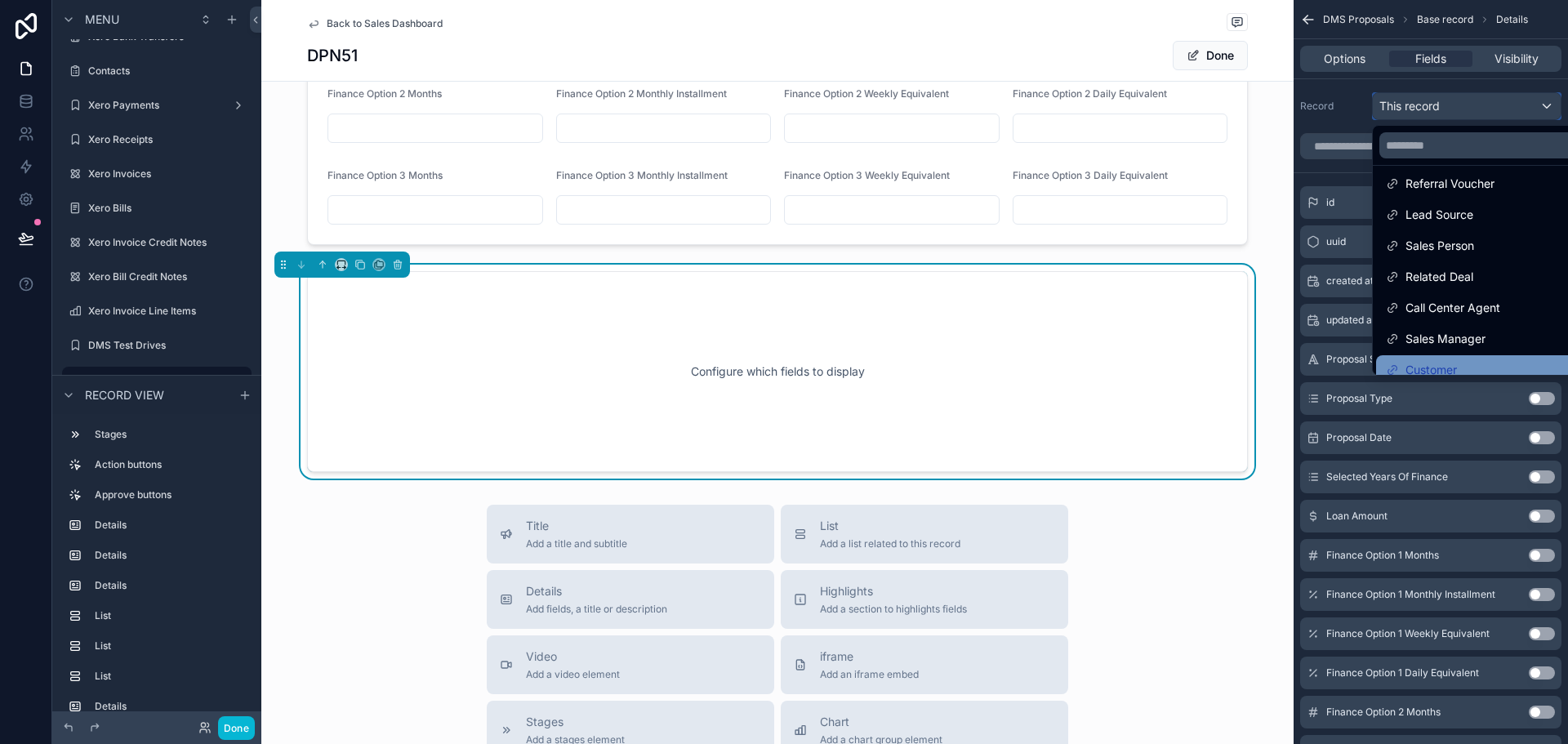
scroll to position [0, 0]
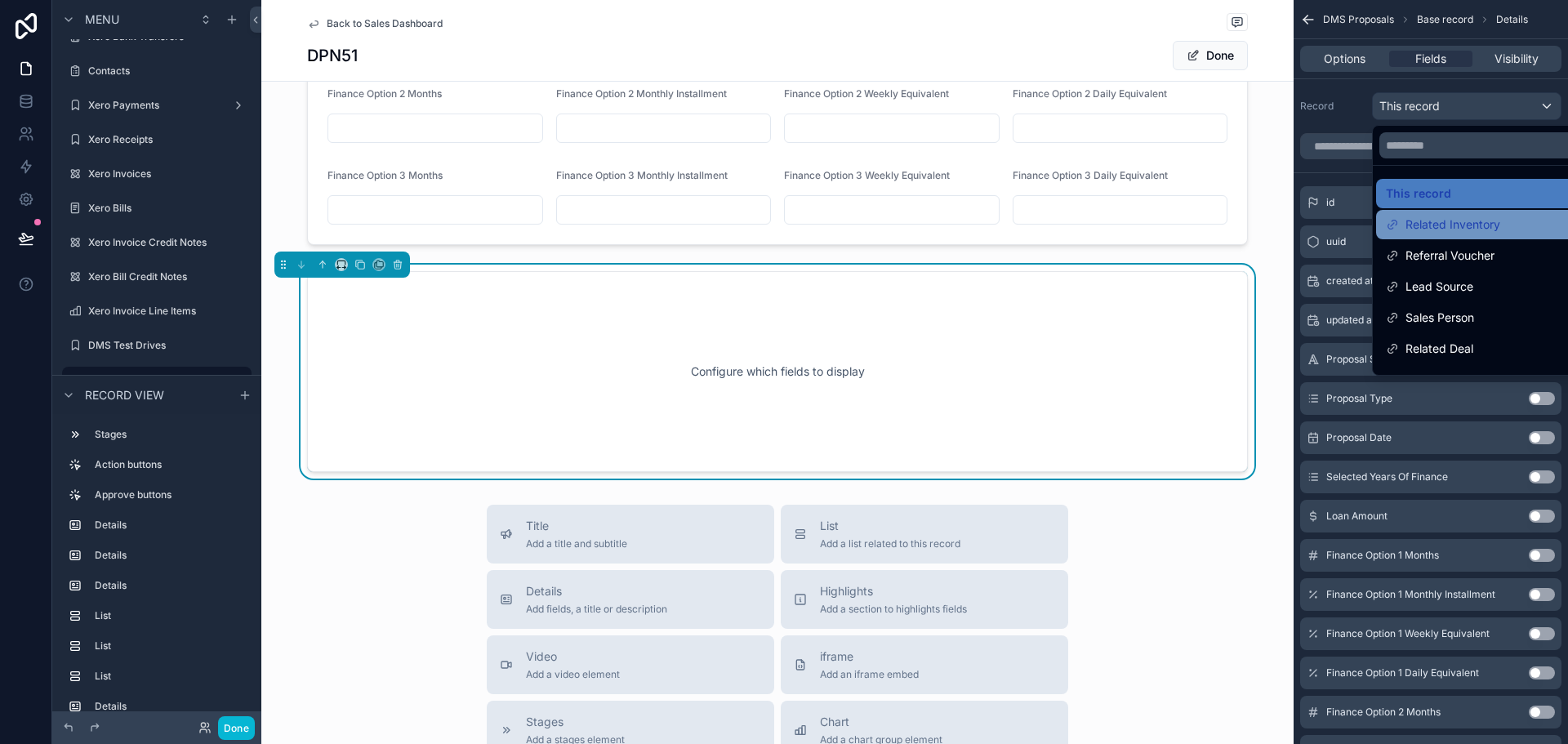
click at [1425, 233] on span "Related Inventory" at bounding box center [1453, 224] width 95 height 20
